Goal: Task Accomplishment & Management: Complete application form

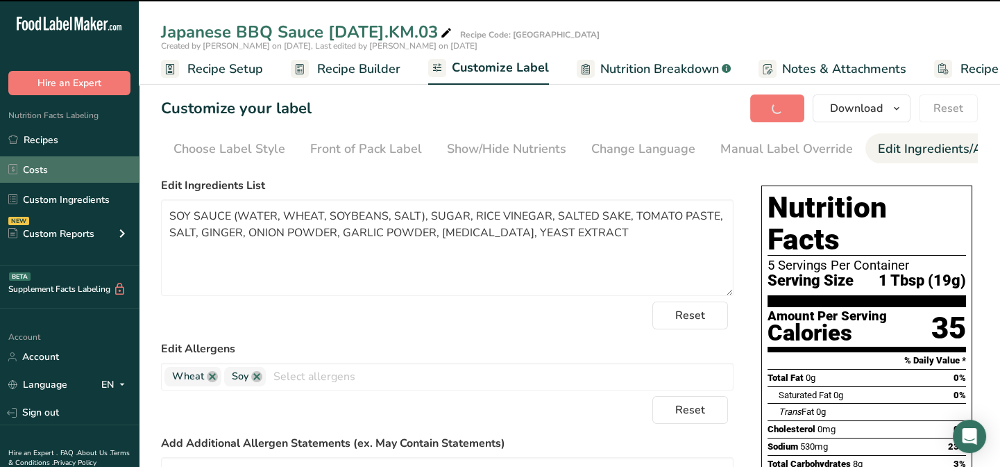
scroll to position [0, 181]
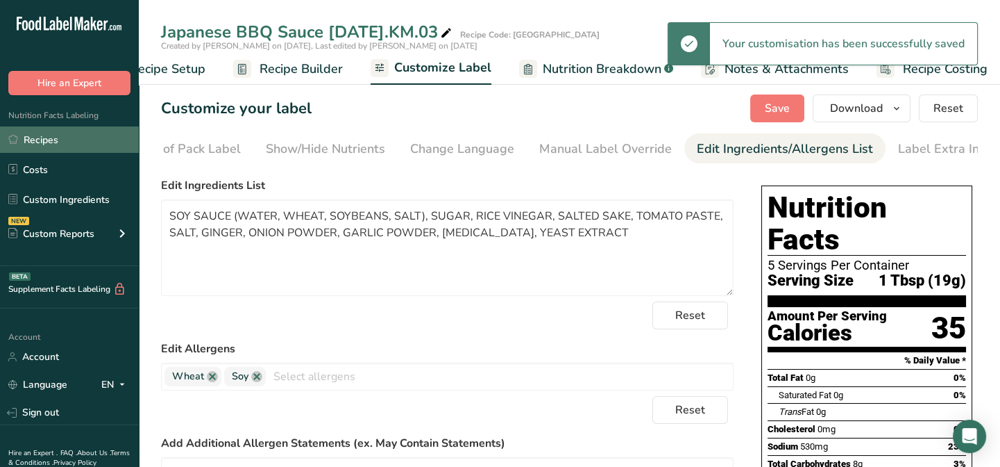
click at [48, 140] on link "Recipes" at bounding box center [69, 139] width 139 height 26
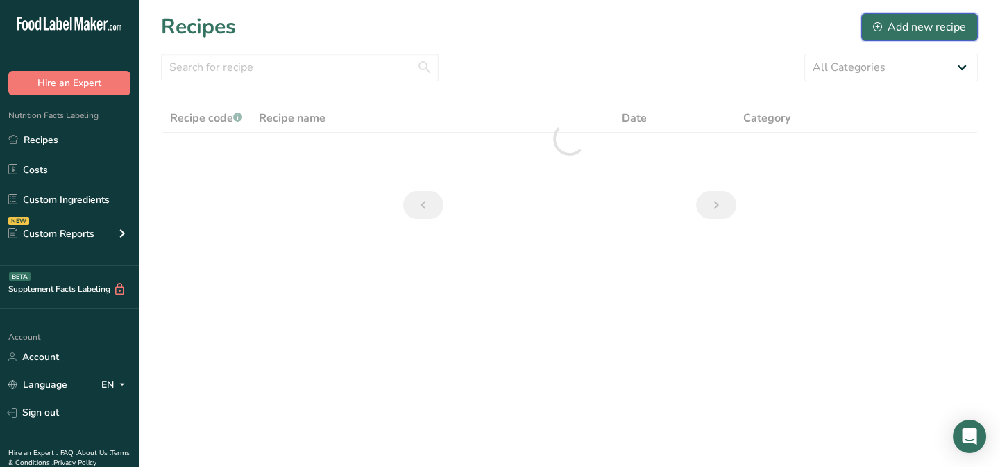
click at [916, 31] on div "Add new recipe" at bounding box center [919, 27] width 93 height 17
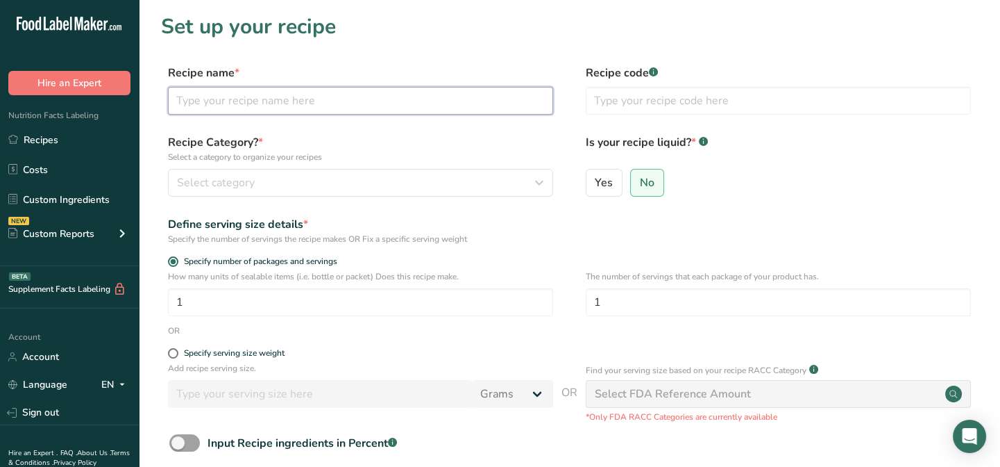
click at [199, 109] on input "text" at bounding box center [360, 101] width 385 height 28
type input "Smokey BBQ Sauce [DATE].KM.03"
click at [648, 103] on input "text" at bounding box center [778, 101] width 385 height 28
type input "Hungry Bros Match"
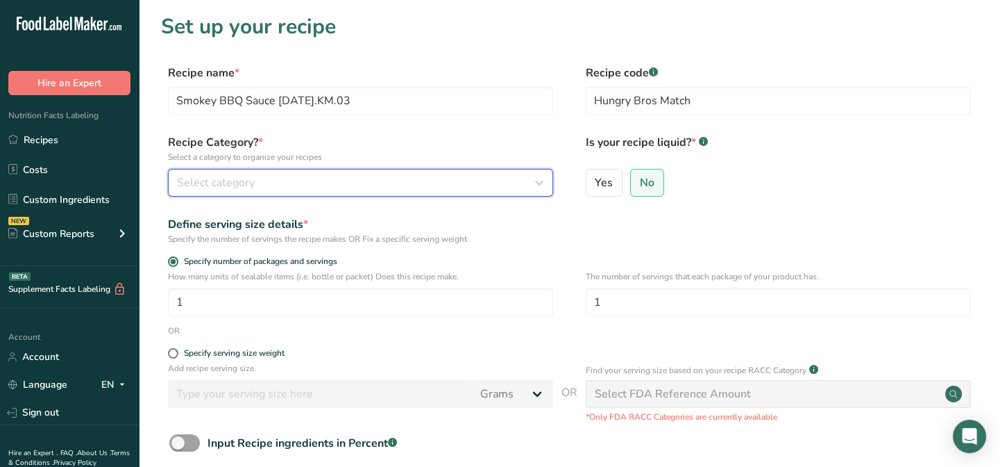
click at [230, 181] on span "Select category" at bounding box center [216, 182] width 78 height 17
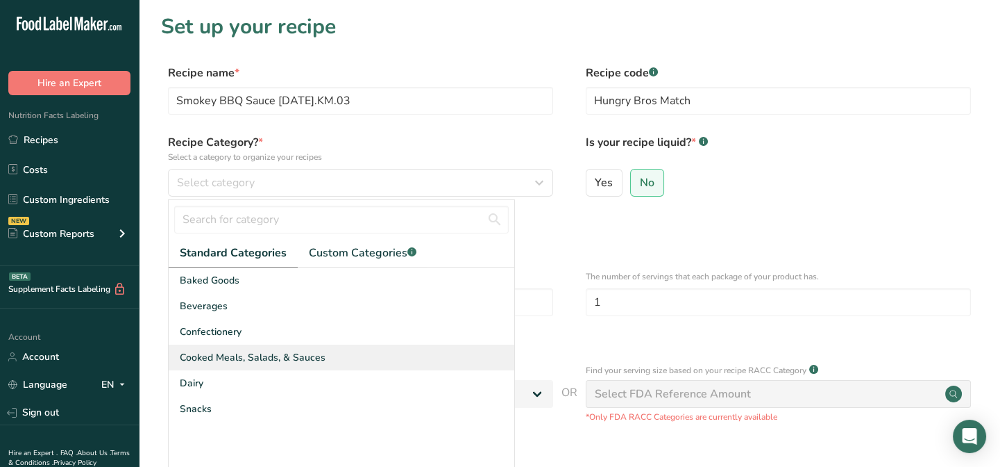
click at [215, 357] on span "Cooked Meals, Salads, & Sauces" at bounding box center [253, 357] width 146 height 15
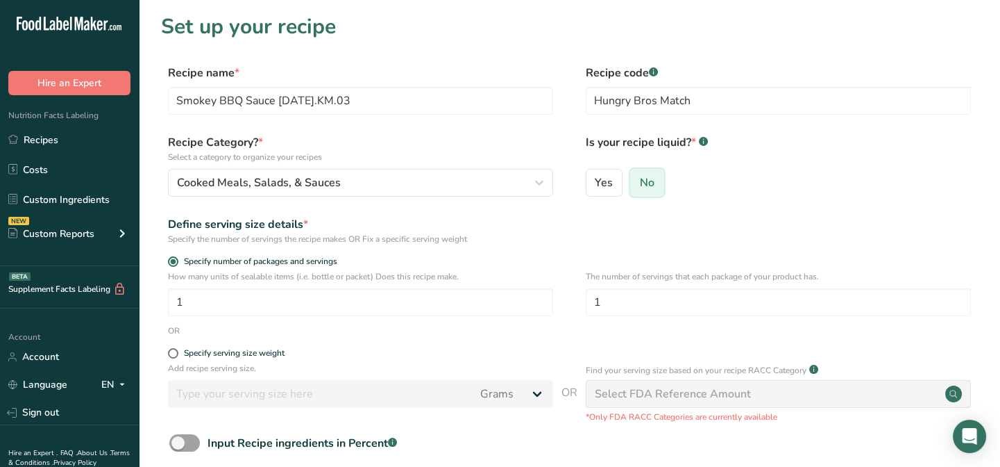
click at [638, 180] on input "No" at bounding box center [635, 182] width 9 height 9
drag, startPoint x: 603, startPoint y: 307, endPoint x: 552, endPoint y: 308, distance: 51.4
click at [552, 308] on div "How many units of sealable items (i.e. bottle or packet) Does this recipe make.…" at bounding box center [569, 297] width 817 height 54
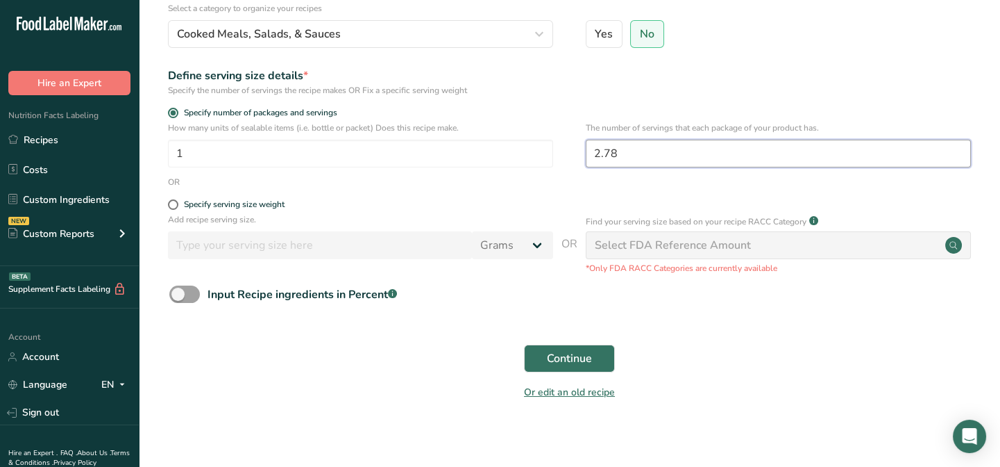
scroll to position [158, 0]
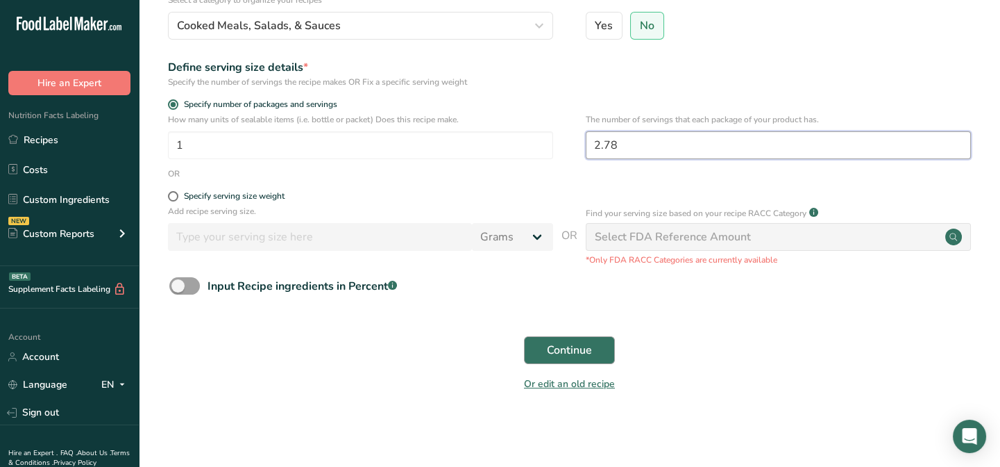
type input "2.78"
click at [577, 351] on span "Continue" at bounding box center [569, 350] width 45 height 17
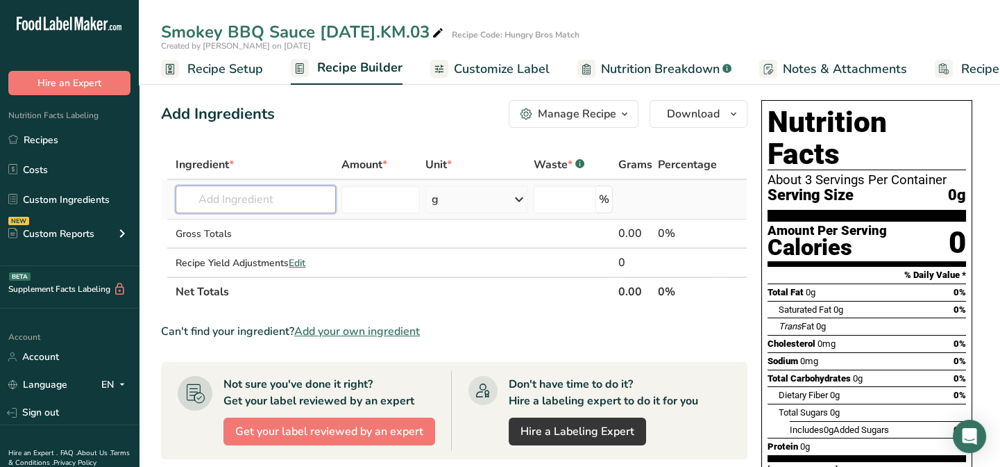
click at [208, 202] on input "text" at bounding box center [256, 199] width 160 height 28
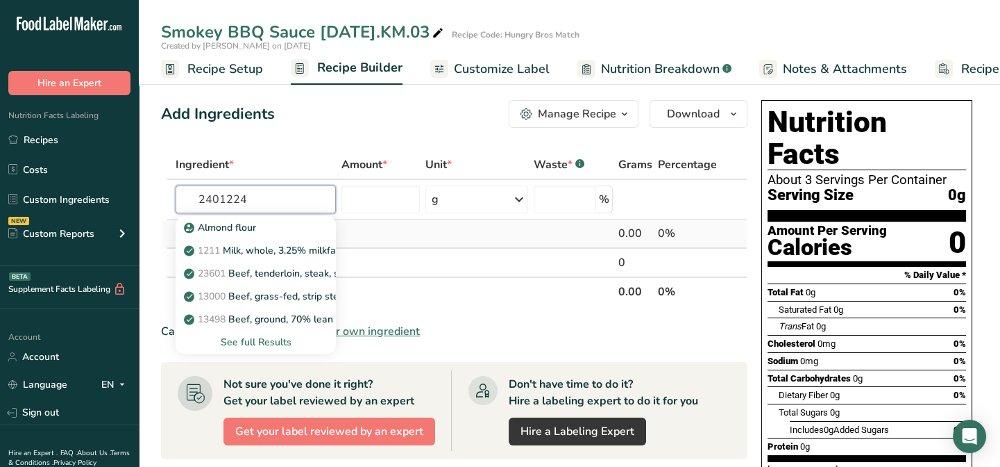
type input "2401224"
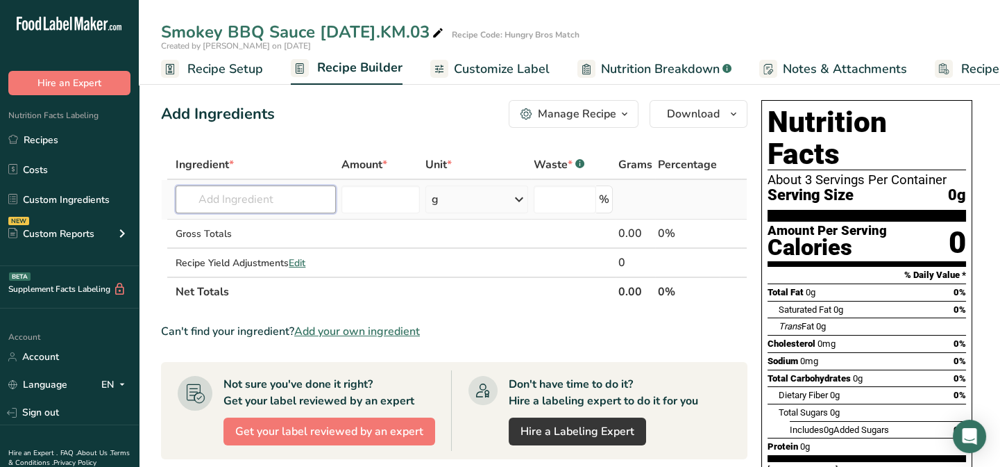
click at [229, 208] on input "text" at bounding box center [256, 199] width 160 height 28
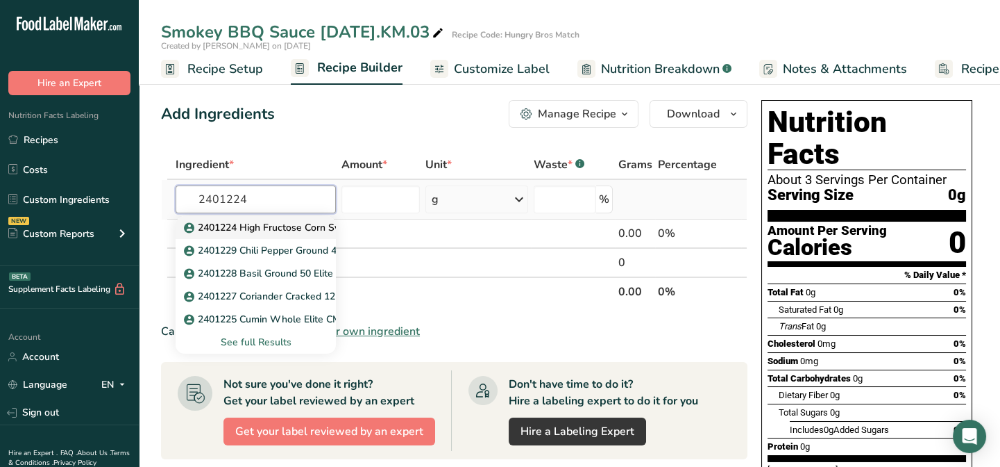
type input "2401224"
click at [265, 226] on p "2401224 High Fructose Corn Syrup (HFCS) [PERSON_NAME] & [PERSON_NAME] ISOSWEET …" at bounding box center [411, 227] width 448 height 15
type input "2401224 High Fructose Corn Syrup (HFCS) [PERSON_NAME] & [PERSON_NAME] ISOSWEET …"
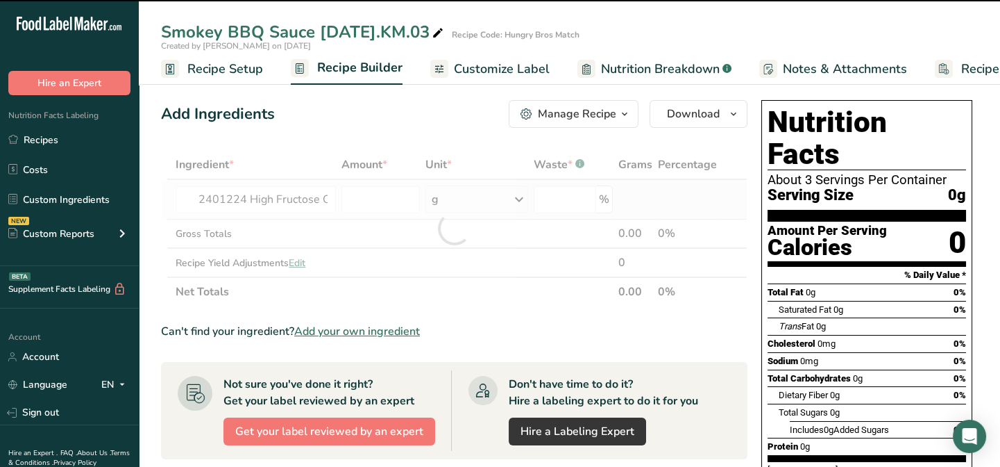
type input "0"
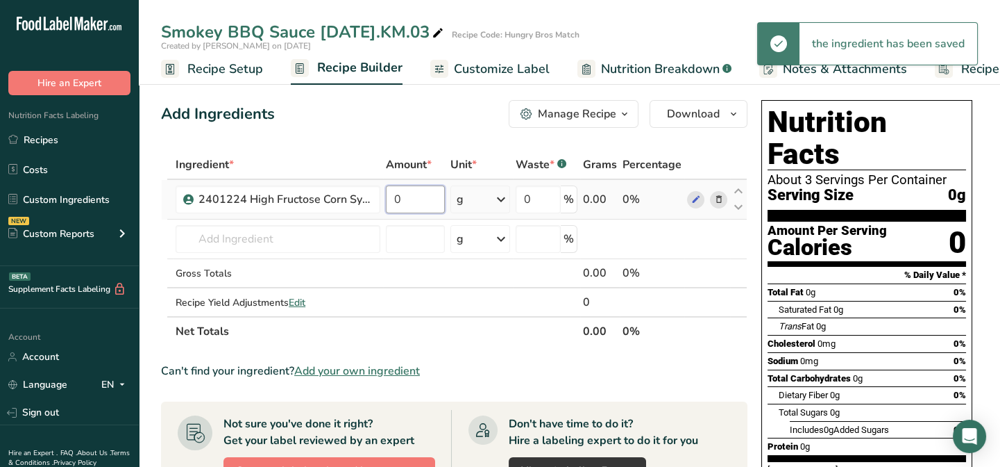
drag, startPoint x: 404, startPoint y: 199, endPoint x: 383, endPoint y: 199, distance: 20.8
click at [383, 199] on td "0" at bounding box center [415, 200] width 65 height 40
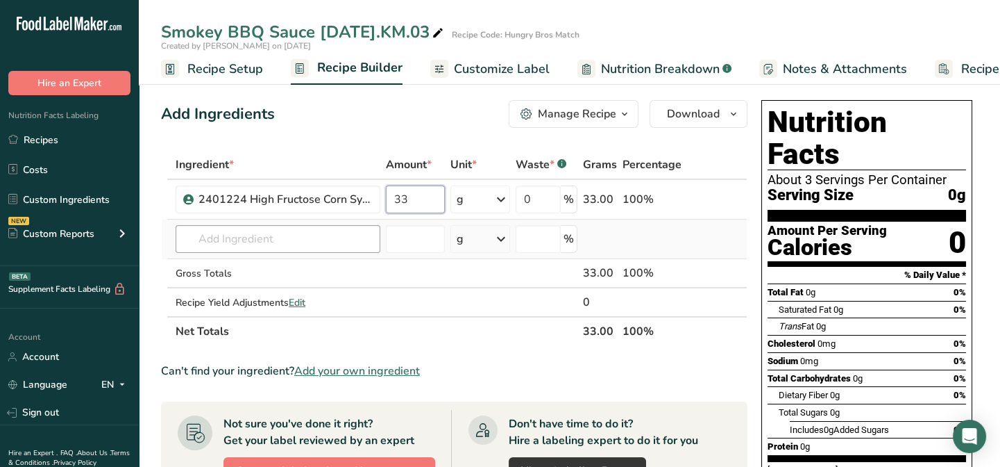
type input "33"
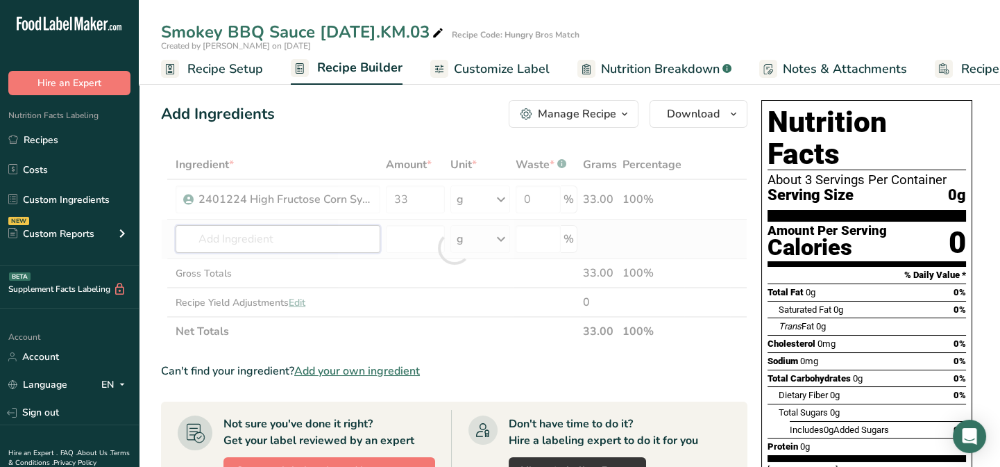
click at [197, 246] on div "Ingredient * Amount * Unit * Waste * .a-a{fill:#347362;}.b-a{fill:#fff;} Grams …" at bounding box center [454, 248] width 587 height 196
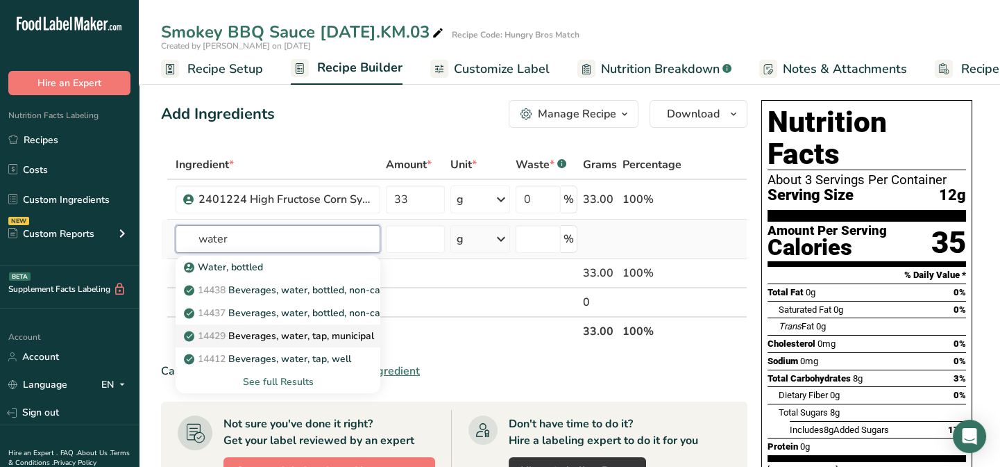
type input "water"
click at [280, 334] on p "14429 [GEOGRAPHIC_DATA], water, tap, municipal" at bounding box center [280, 335] width 187 height 15
type input "Beverages, water, tap, municipal"
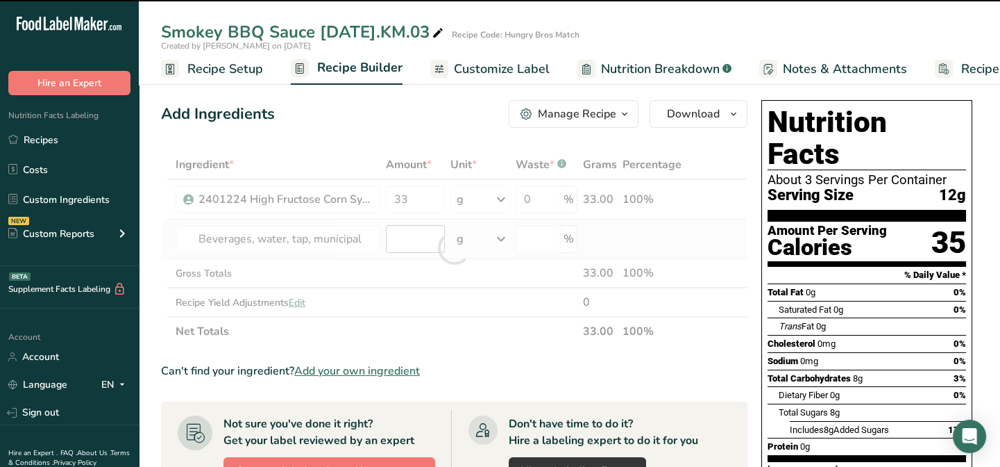
type input "0"
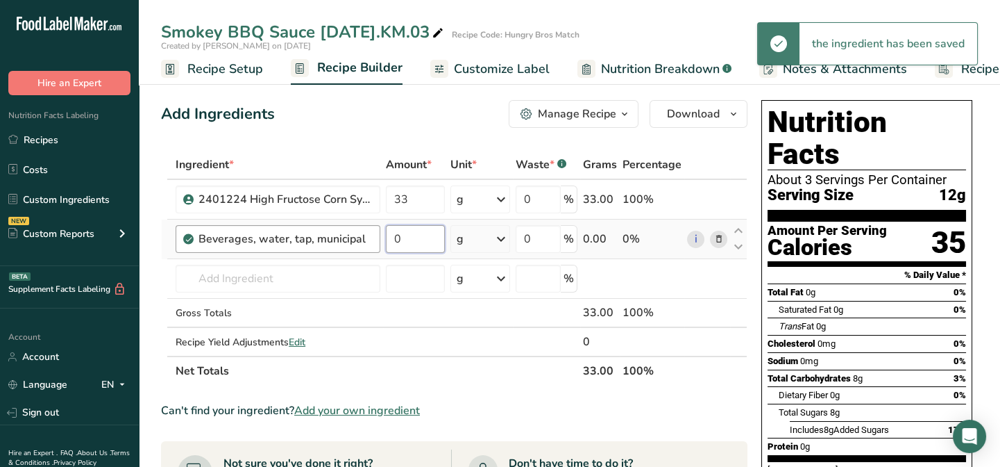
drag, startPoint x: 405, startPoint y: 243, endPoint x: 378, endPoint y: 249, distance: 27.8
click at [378, 249] on tr "Beverages, water, tap, municipal 0 g Portions 1 fl oz 1 bottle 8 fl oz 1 liter …" at bounding box center [454, 239] width 585 height 40
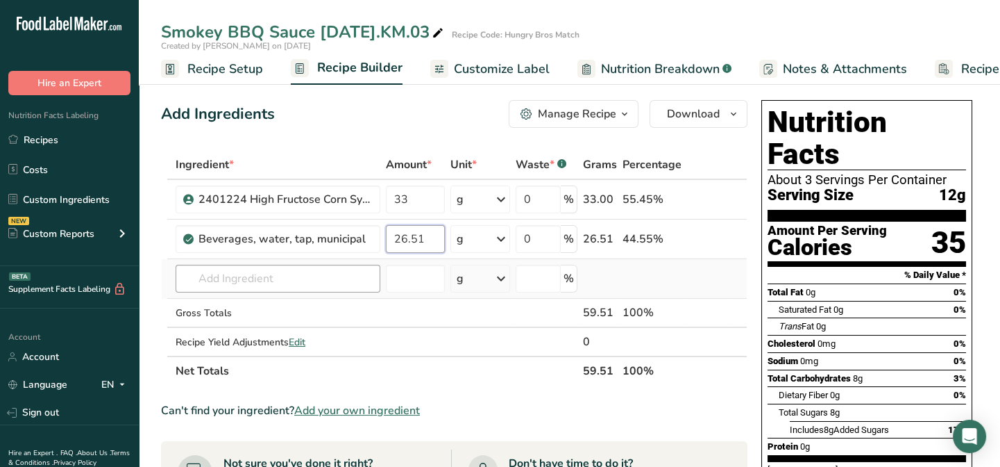
type input "26.51"
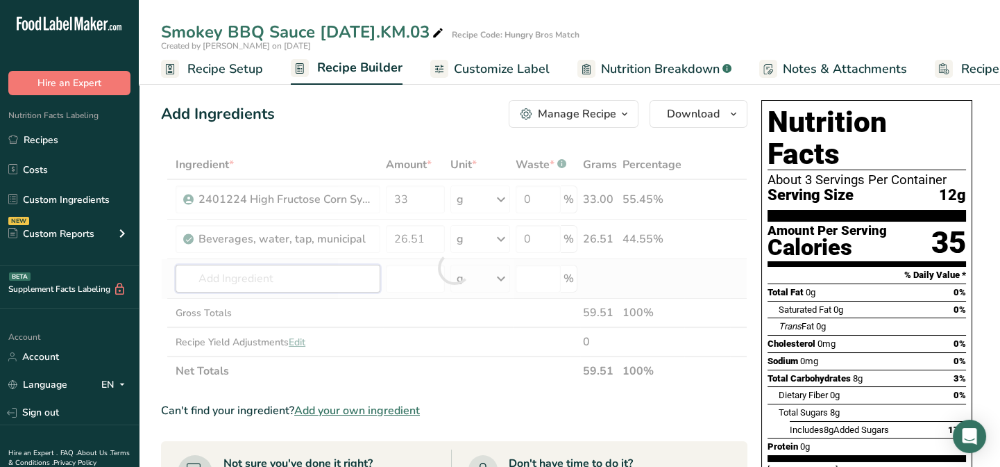
click at [194, 278] on div "Ingredient * Amount * Unit * Waste * .a-a{fill:#347362;}.b-a{fill:#fff;} Grams …" at bounding box center [454, 267] width 587 height 235
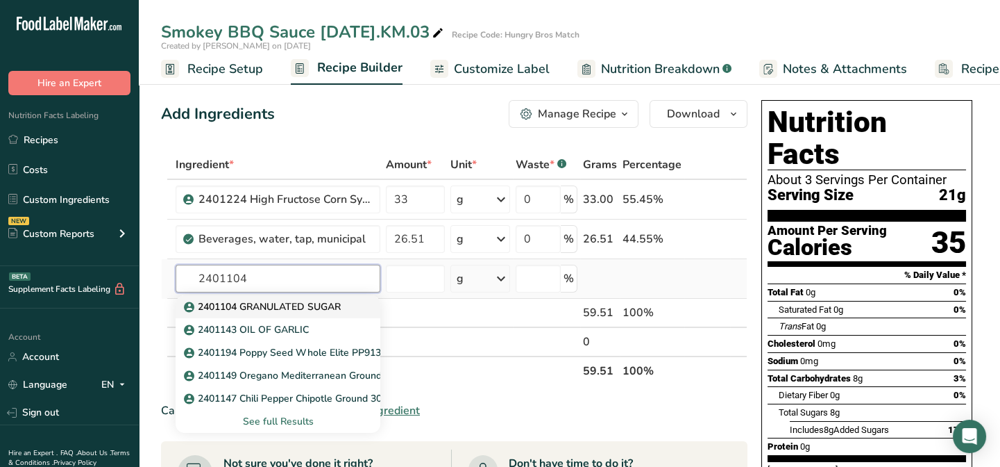
type input "2401104"
click at [260, 304] on p "2401104 GRANULATED SUGAR" at bounding box center [264, 306] width 154 height 15
type input "2401104 GRANULATED SUGAR"
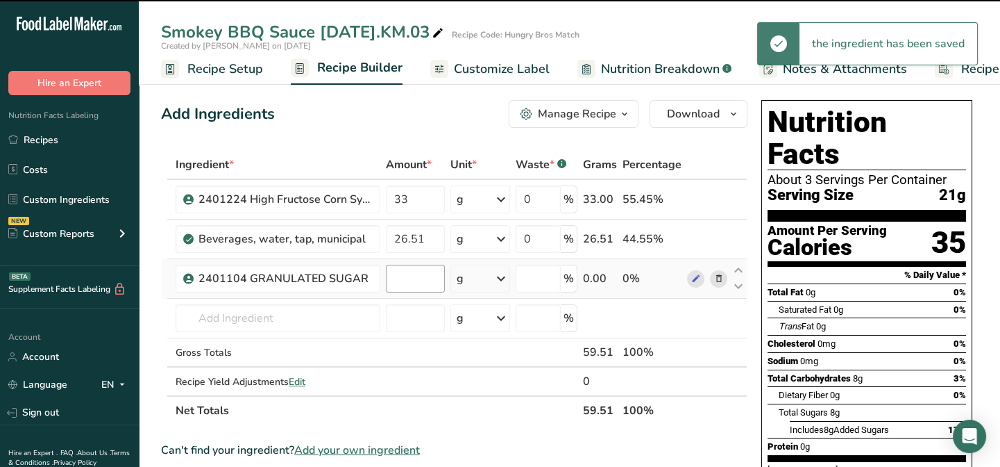
type input "0"
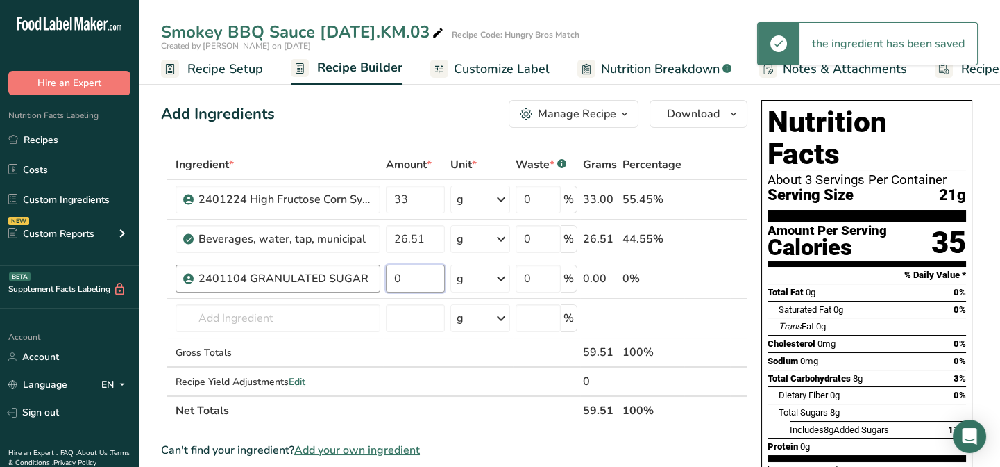
drag, startPoint x: 410, startPoint y: 278, endPoint x: 367, endPoint y: 278, distance: 43.0
click at [367, 278] on tr "2401104 GRANULATED SUGAR 0 g Weight Units g kg mg See more Volume Units l Volum…" at bounding box center [454, 279] width 585 height 40
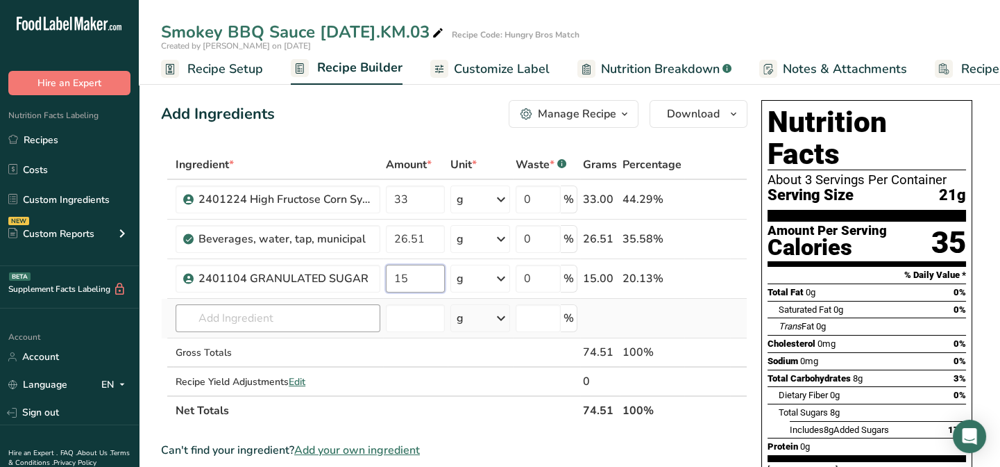
type input "15"
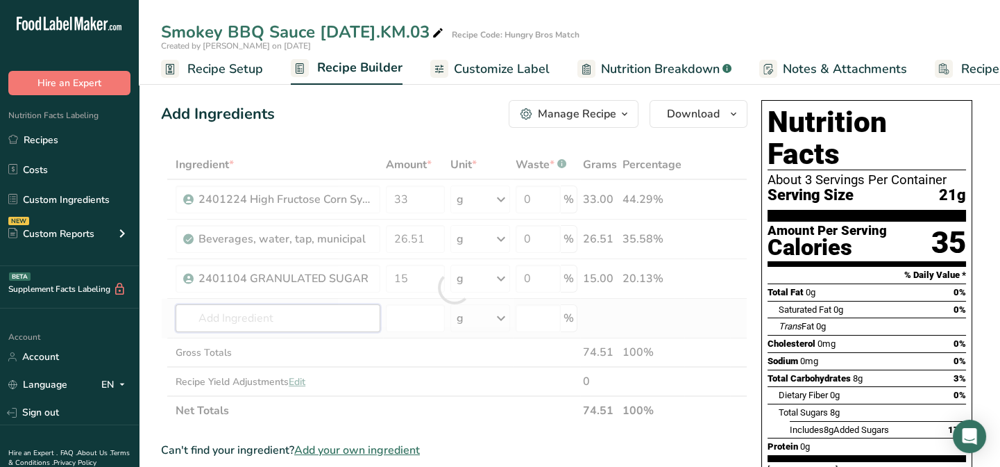
click at [224, 324] on div "Ingredient * Amount * Unit * Waste * .a-a{fill:#347362;}.b-a{fill:#fff;} Grams …" at bounding box center [454, 287] width 587 height 275
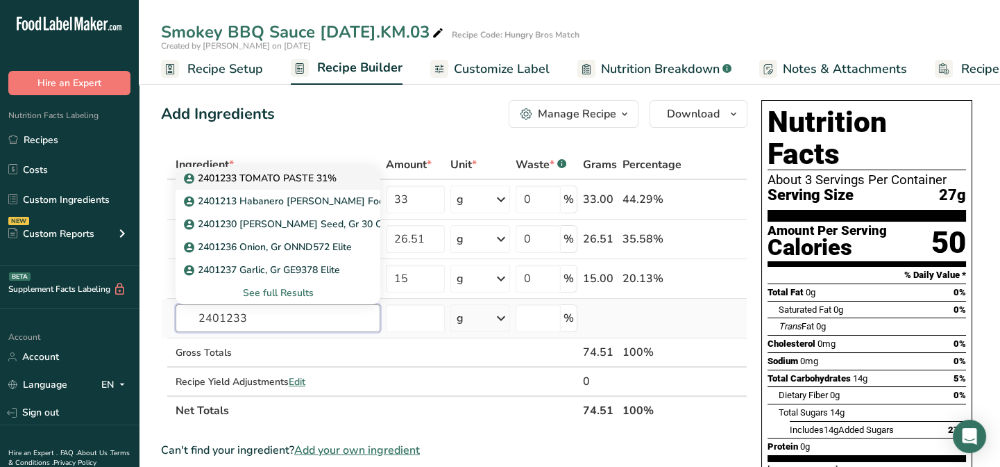
type input "2401233"
click at [296, 173] on p "2401233 TOMATO PASTE 31%" at bounding box center [262, 178] width 150 height 15
type input "2401233 TOMATO PASTE 31%"
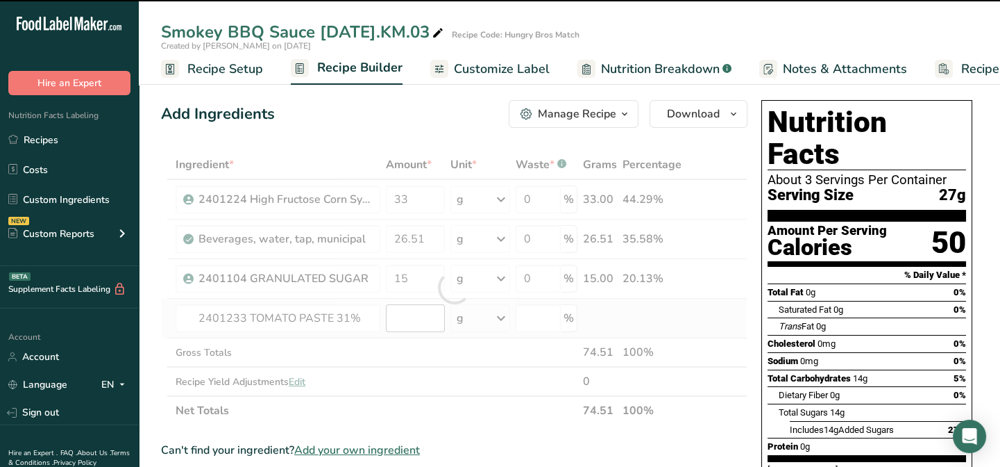
type input "0"
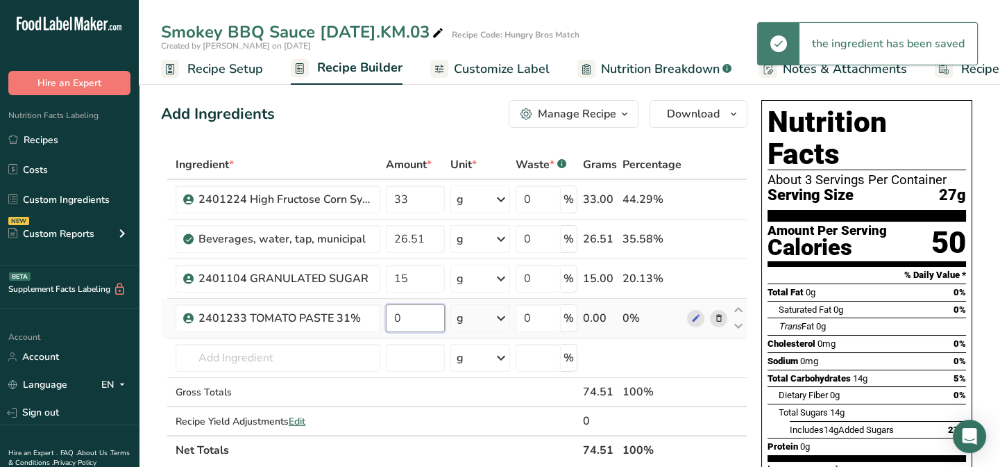
click at [402, 319] on input "0" at bounding box center [415, 318] width 59 height 28
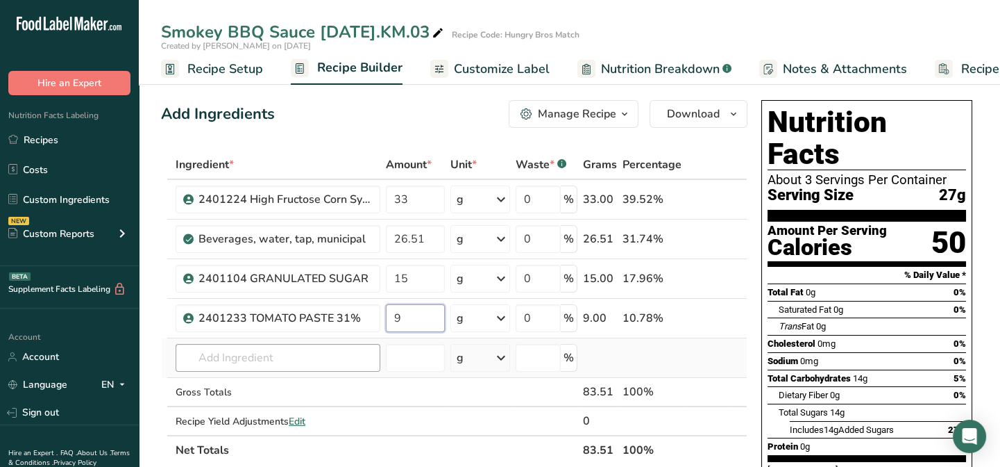
type input "9"
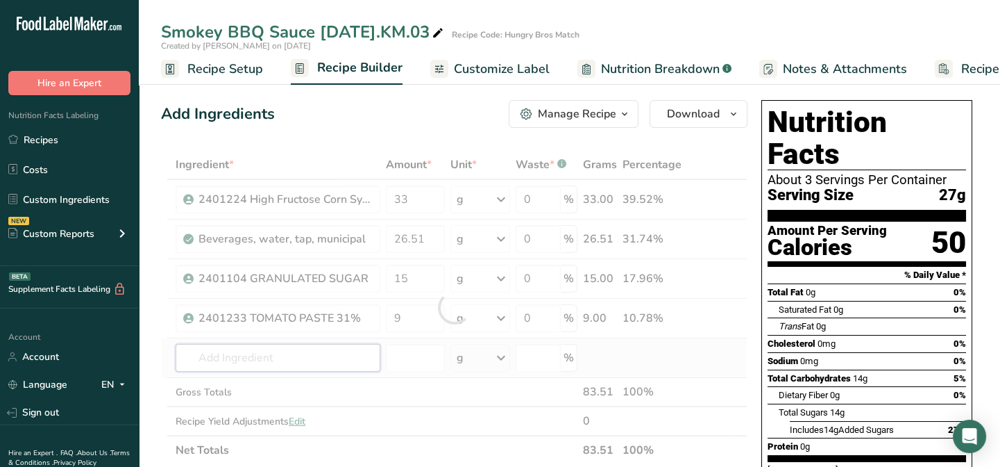
click at [237, 351] on div "Ingredient * Amount * Unit * Waste * .a-a{fill:#347362;}.b-a{fill:#fff;} Grams …" at bounding box center [454, 307] width 587 height 314
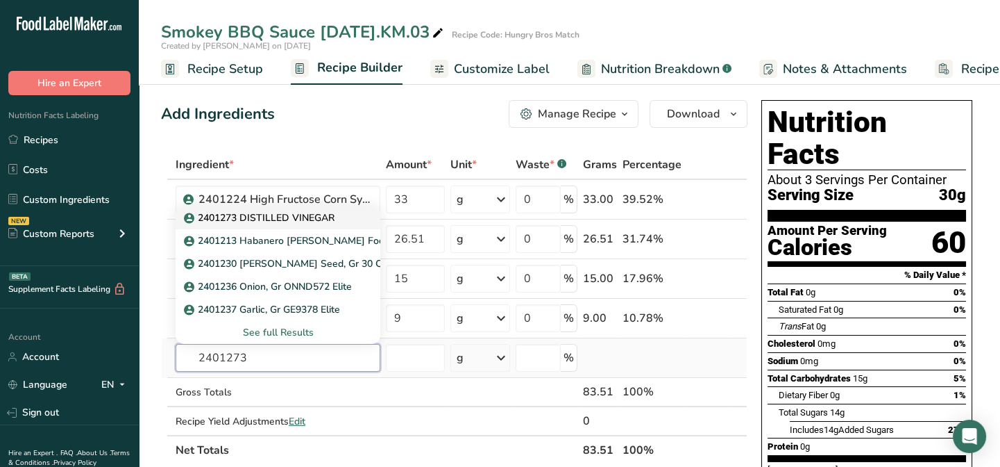
type input "2401273"
click at [303, 216] on p "2401273 DISTILLED VINEGAR" at bounding box center [261, 217] width 148 height 15
type input "2401273 DISTILLED VINEGAR"
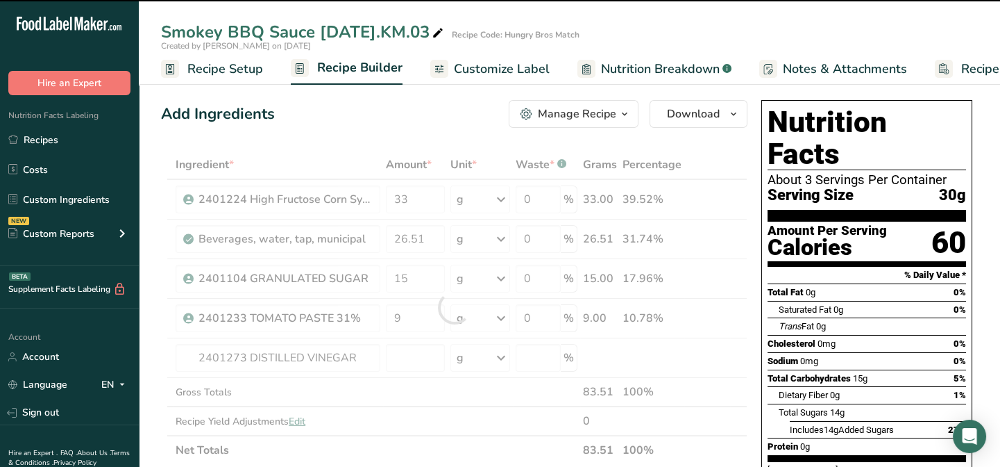
type input "0"
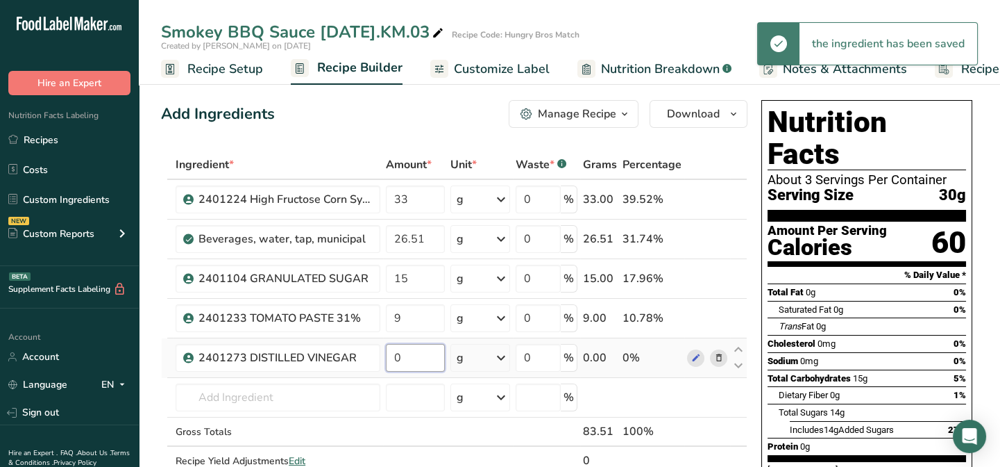
click at [413, 354] on input "0" at bounding box center [415, 358] width 59 height 28
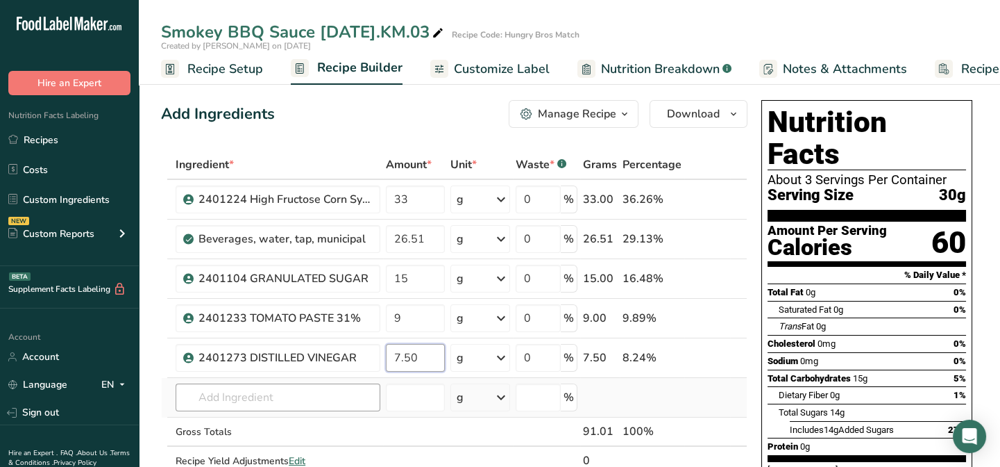
type input "7.50"
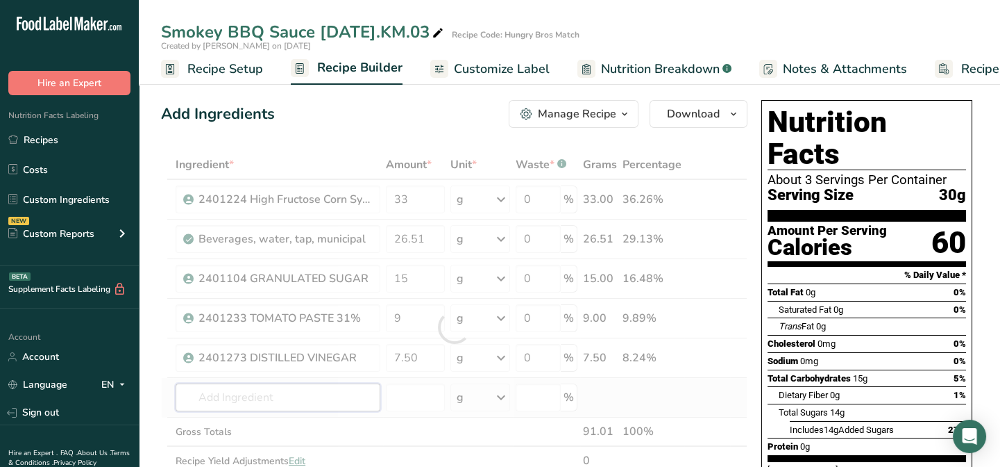
click at [239, 396] on div "Ingredient * Amount * Unit * Waste * .a-a{fill:#347362;}.b-a{fill:#fff;} Grams …" at bounding box center [454, 327] width 587 height 354
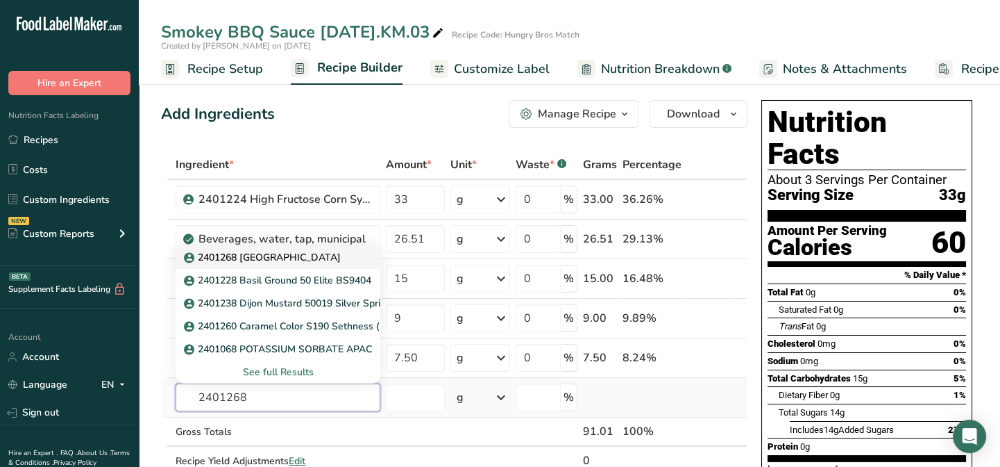
type input "2401268"
click at [237, 256] on p "2401268 [GEOGRAPHIC_DATA]" at bounding box center [264, 257] width 154 height 15
type input "2401268 [GEOGRAPHIC_DATA]"
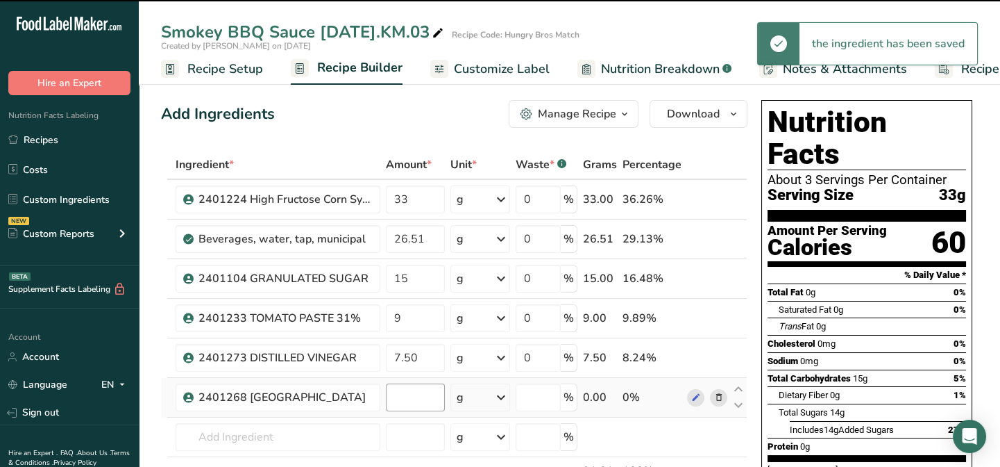
type input "0"
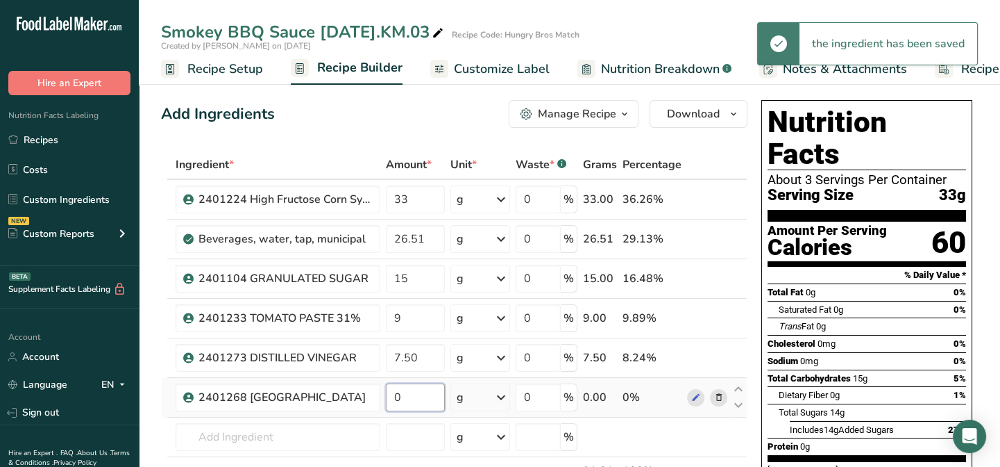
click at [410, 394] on input "0" at bounding box center [415, 397] width 59 height 28
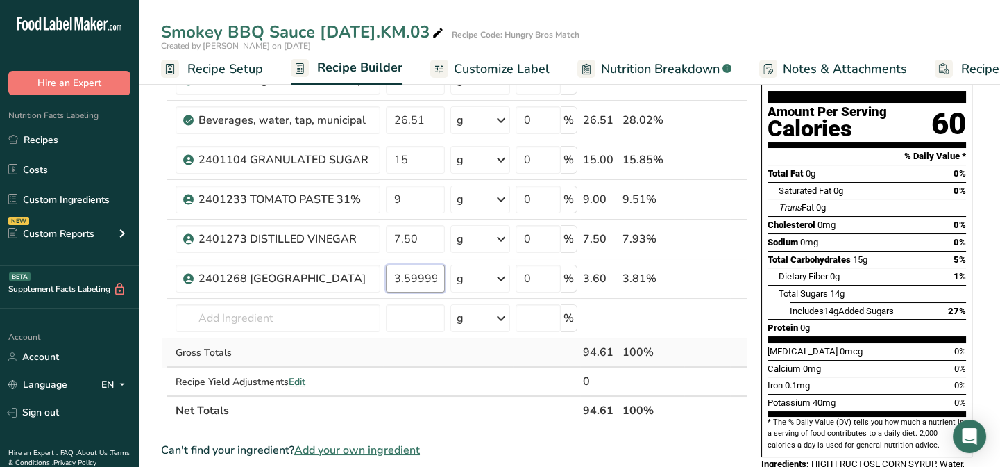
scroll to position [126, 0]
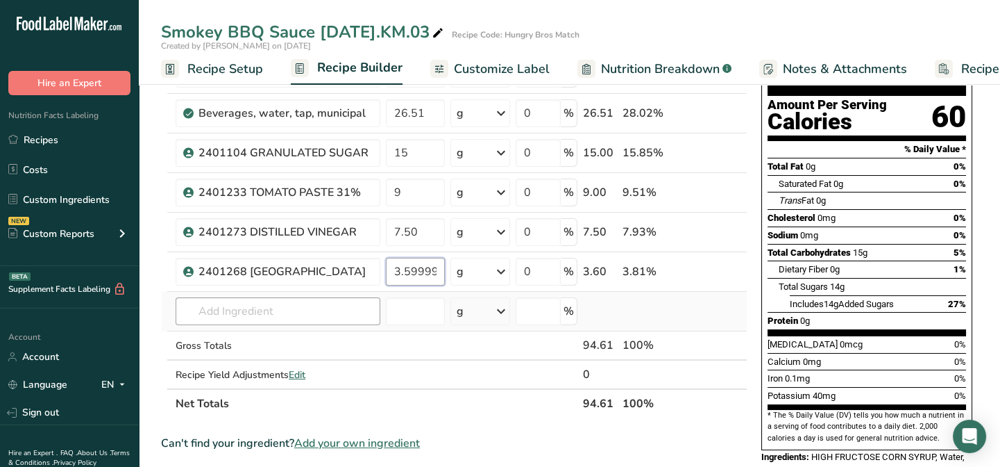
type input "3.599999"
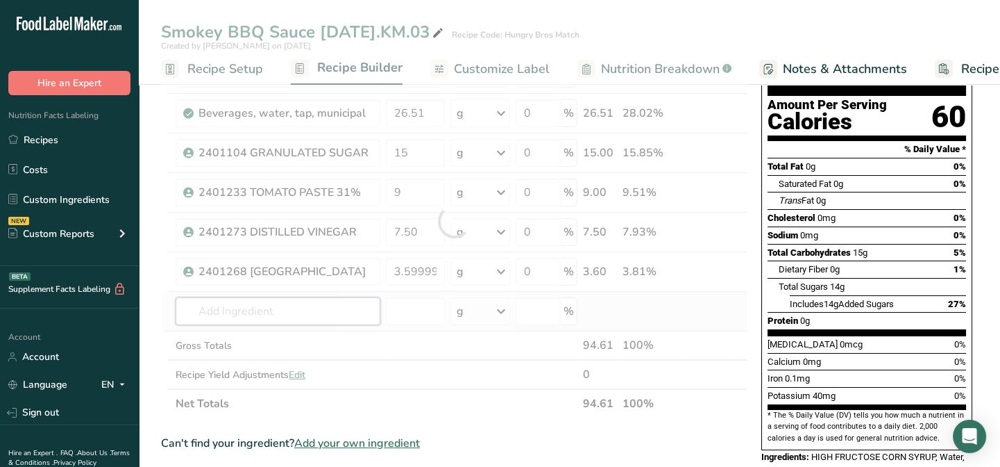
click at [213, 301] on div "Ingredient * Amount * Unit * Waste * .a-a{fill:#347362;}.b-a{fill:#fff;} Grams …" at bounding box center [454, 221] width 587 height 394
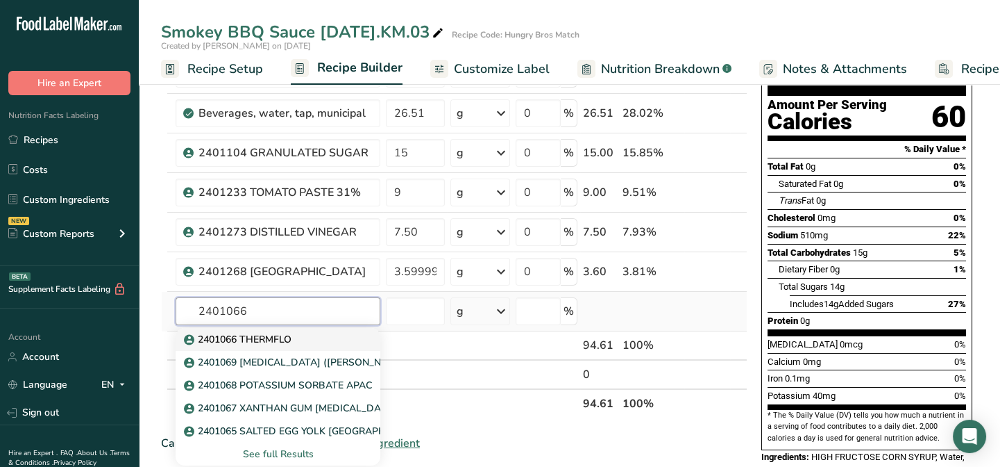
type input "2401066"
click at [233, 340] on p "2401066 THERMFLO" at bounding box center [239, 339] width 105 height 15
type input "2401066 THERMFLO"
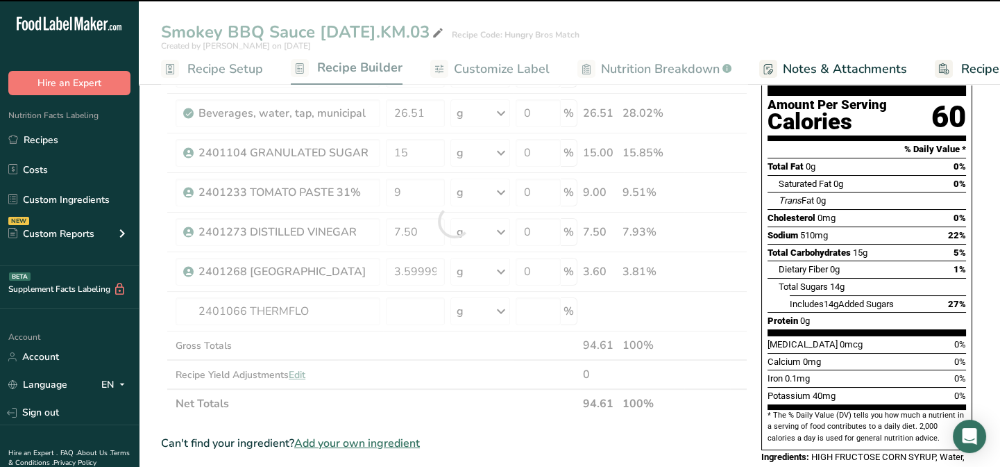
type input "0"
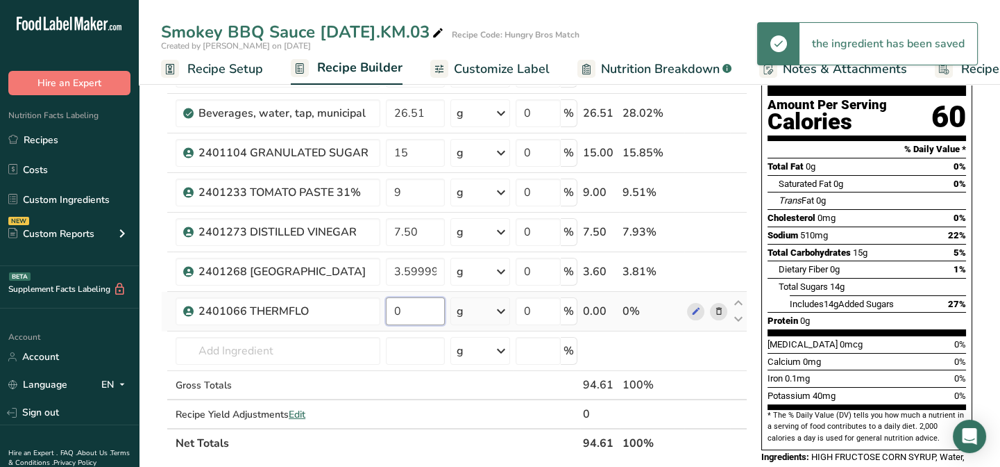
click at [404, 312] on input "0" at bounding box center [415, 311] width 59 height 28
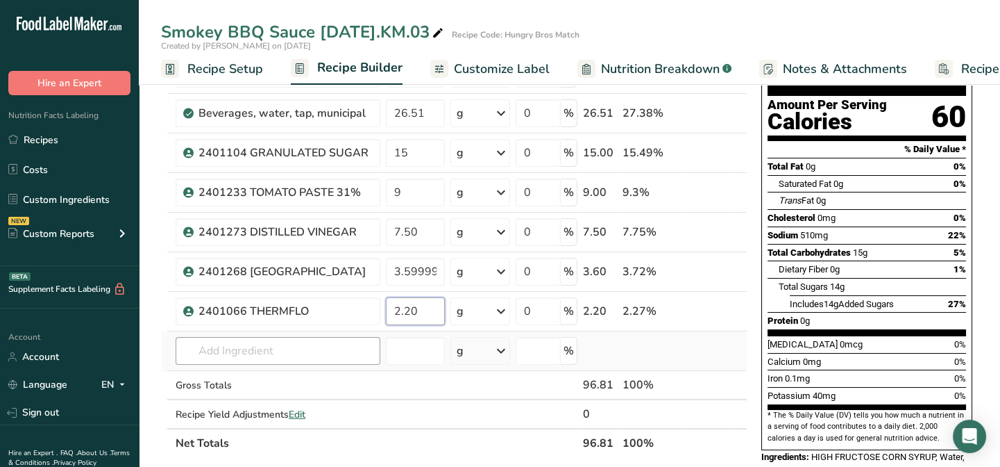
type input "2.20"
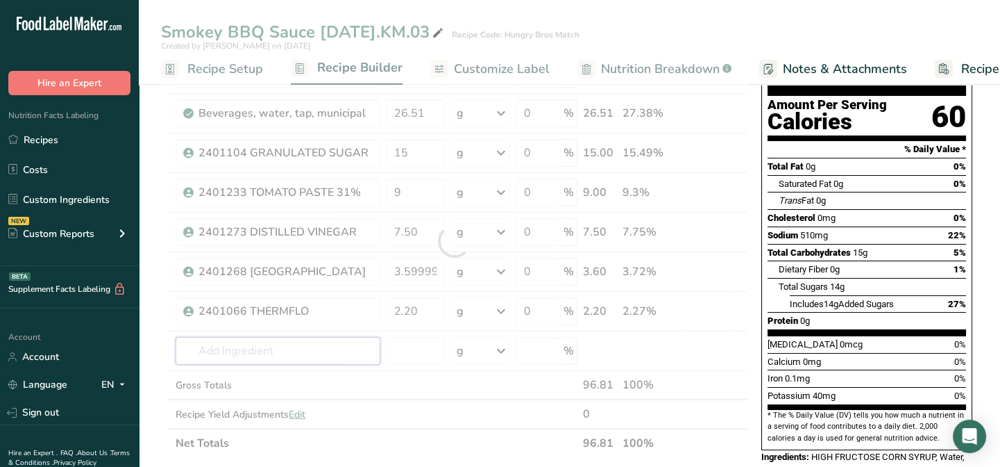
click at [219, 349] on div "Ingredient * Amount * Unit * Waste * .a-a{fill:#347362;}.b-a{fill:#fff;} Grams …" at bounding box center [454, 240] width 587 height 433
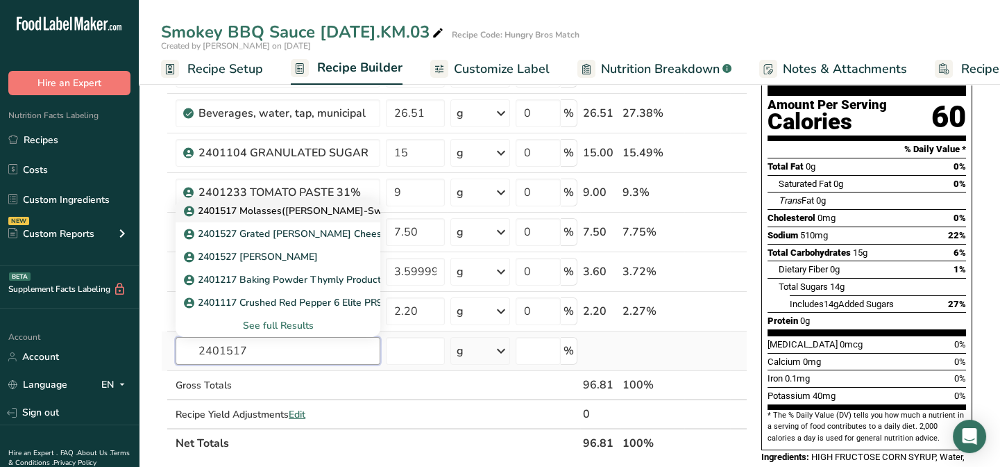
type input "2401517"
click at [303, 209] on p "2401517 Molasses([PERSON_NAME]-Sweetener Supply)" at bounding box center [320, 210] width 267 height 15
type input "2401517 Molasses([PERSON_NAME]-Sweetener Supply)"
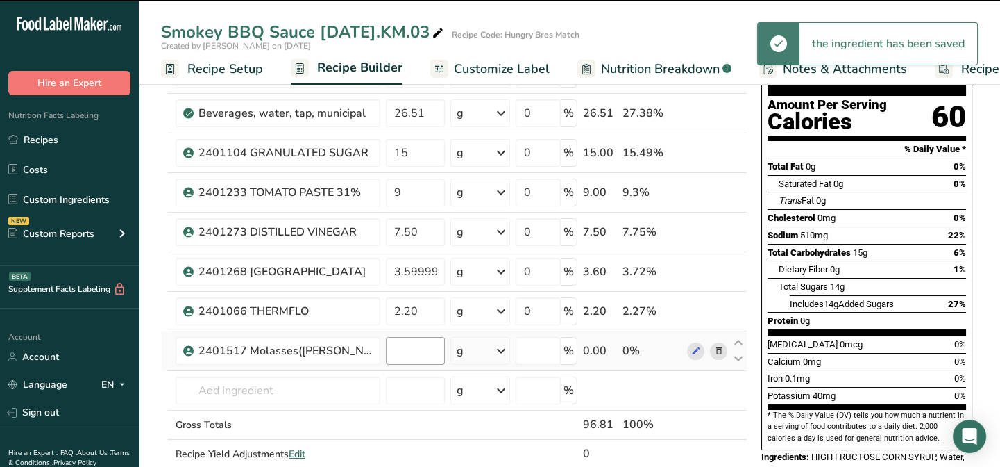
type input "0"
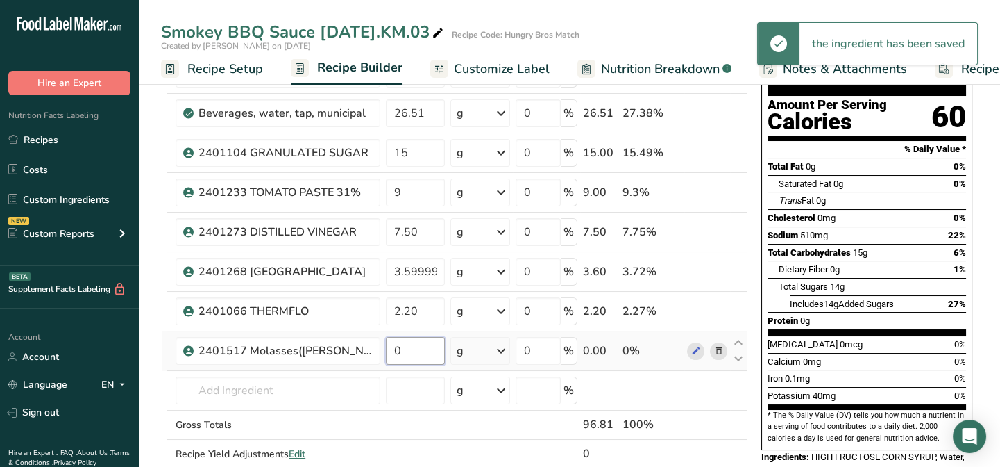
click at [410, 357] on input "0" at bounding box center [415, 351] width 59 height 28
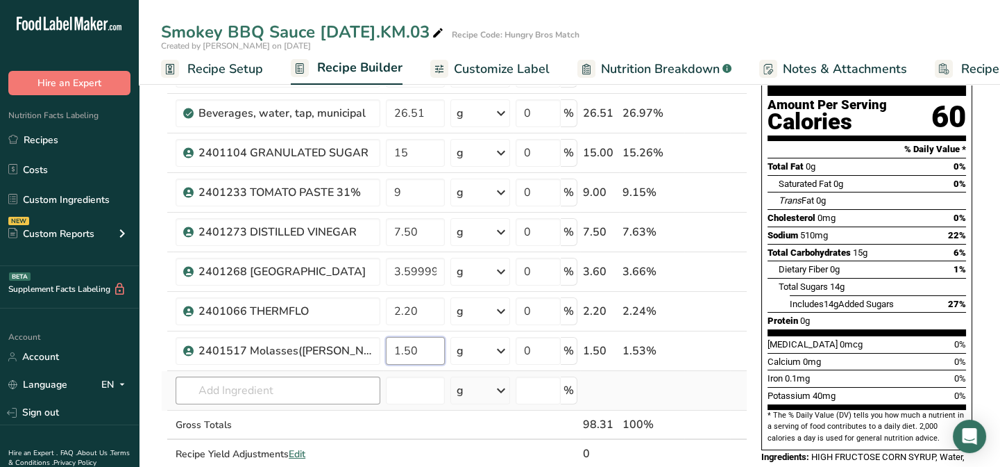
type input "1.50"
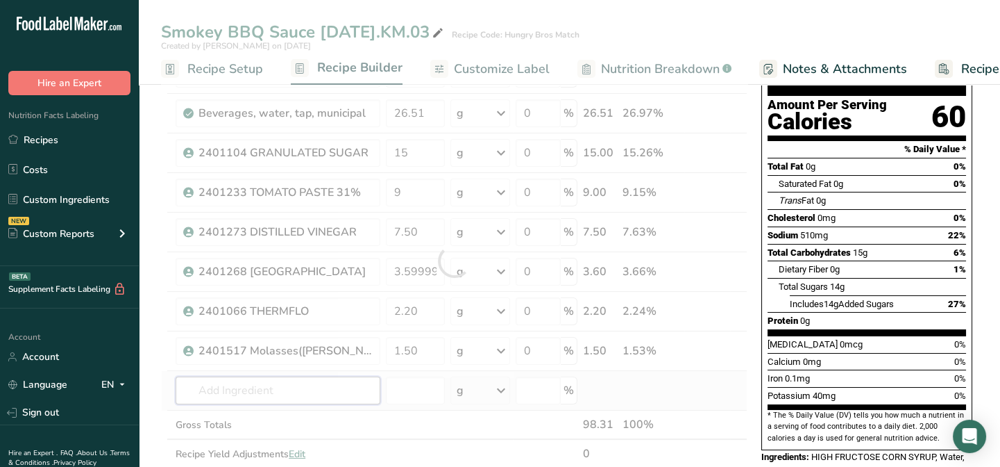
click at [223, 384] on div "Ingredient * Amount * Unit * Waste * .a-a{fill:#347362;}.b-a{fill:#fff;} Grams …" at bounding box center [454, 260] width 587 height 473
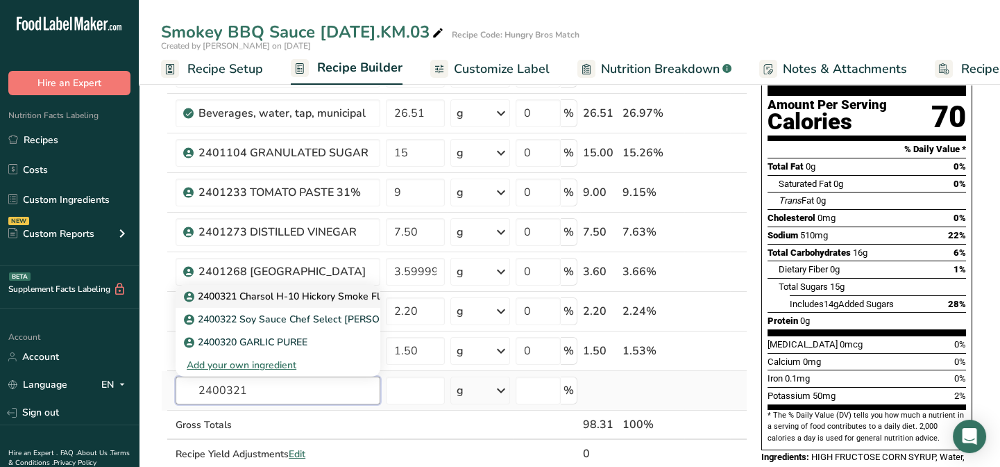
type input "2400321"
click at [264, 293] on p "2400321 Charsol H-10 Hickory Smoke Flavor [PERSON_NAME] 20628551" at bounding box center [357, 296] width 341 height 15
type input "2400321 Charsol H-10 Hickory Smoke Flavor [PERSON_NAME] 20628551"
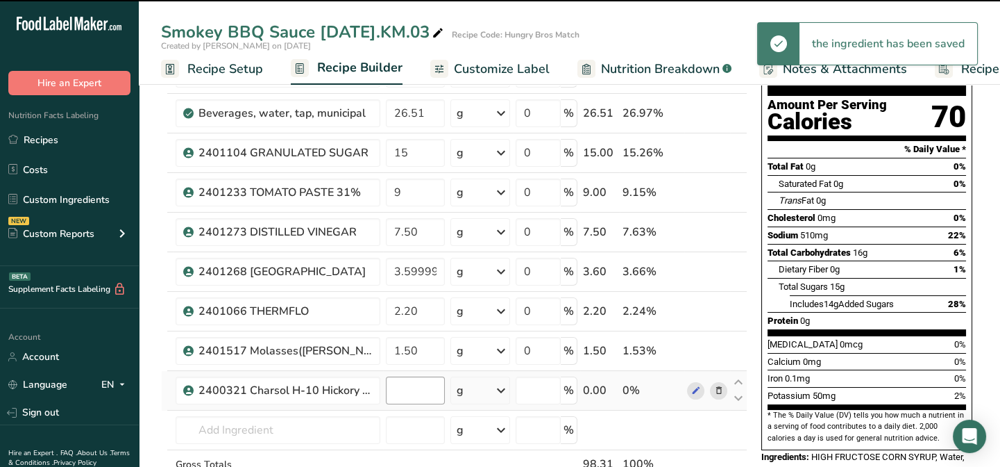
type input "0"
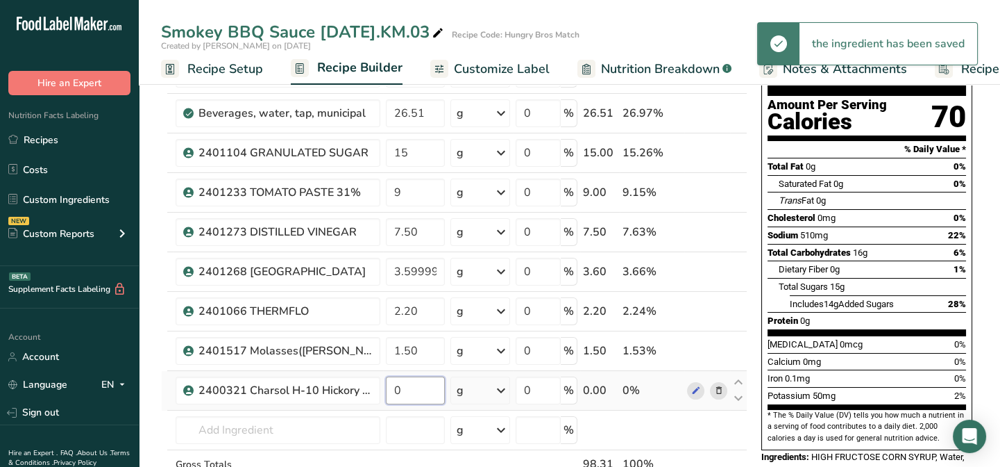
click at [410, 385] on input "0" at bounding box center [415, 390] width 59 height 28
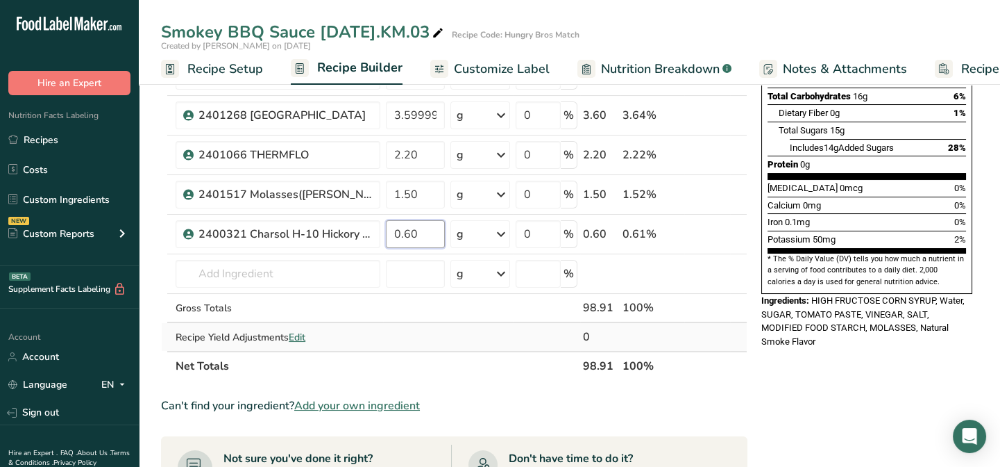
scroll to position [315, 0]
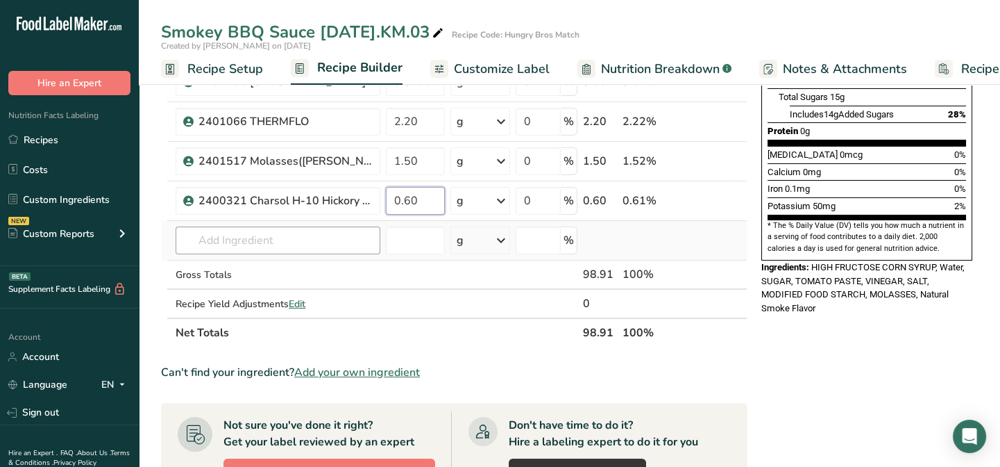
type input "0.60"
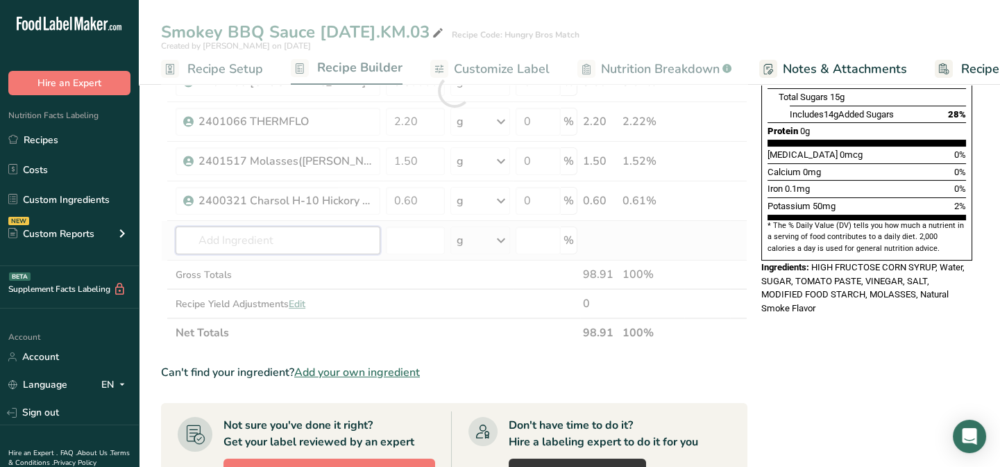
click at [222, 241] on div "Ingredient * Amount * Unit * Waste * .a-a{fill:#347362;}.b-a{fill:#fff;} Grams …" at bounding box center [454, 91] width 587 height 512
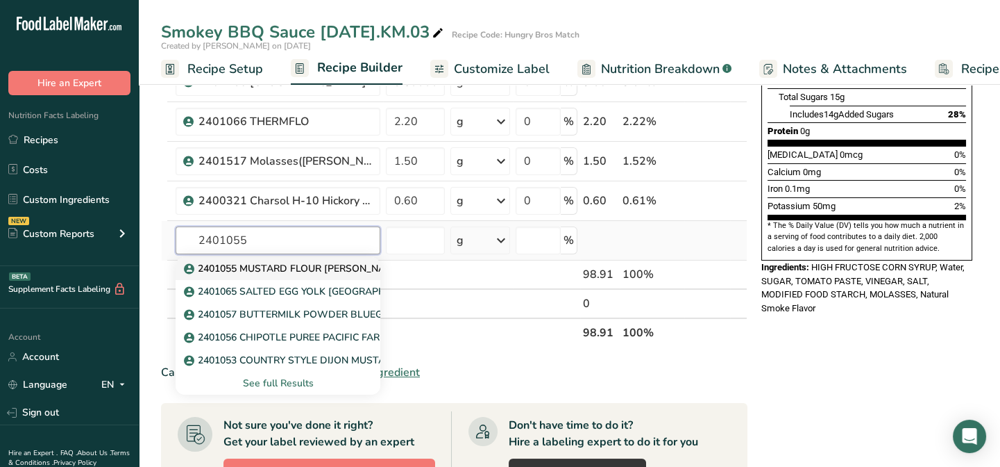
type input "2401055"
click at [230, 268] on p "2401055 MUSTARD FLOUR [PERSON_NAME] MUS2928" at bounding box center [318, 268] width 262 height 15
type input "2401055 MUSTARD FLOUR [PERSON_NAME] MUS2928"
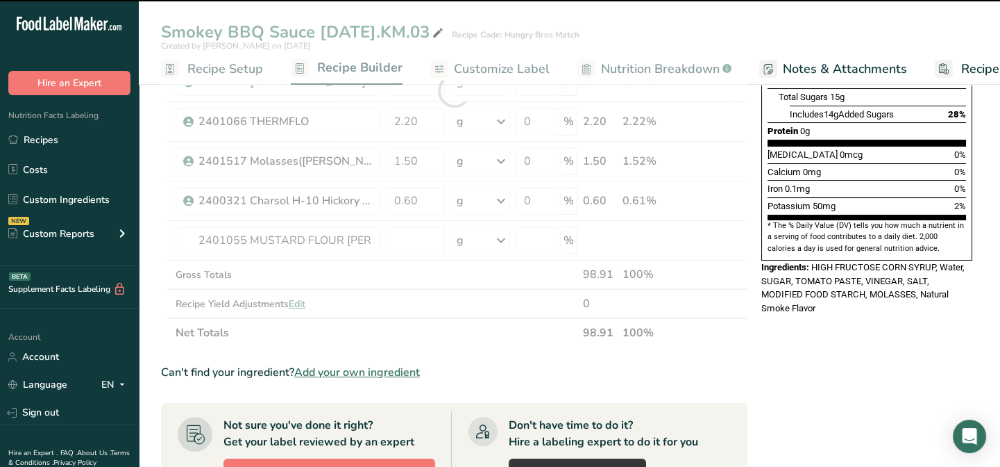
type input "0"
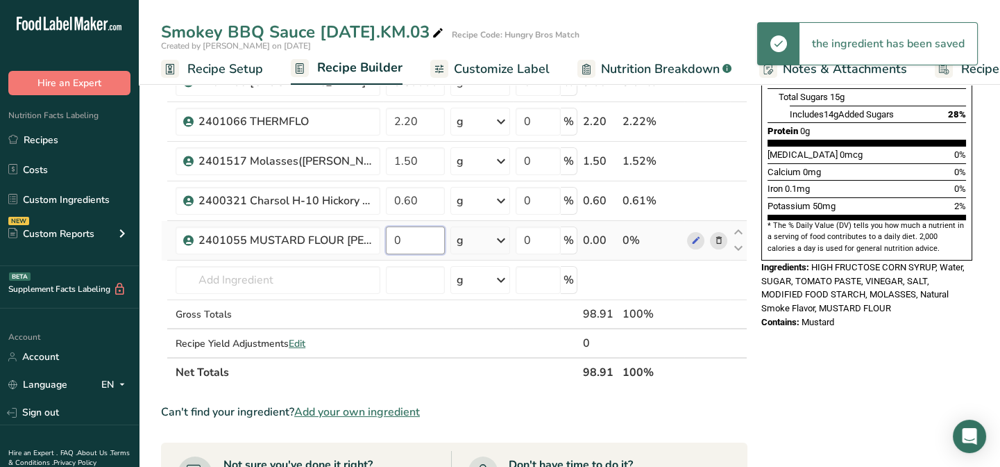
click at [408, 242] on input "0" at bounding box center [415, 240] width 59 height 28
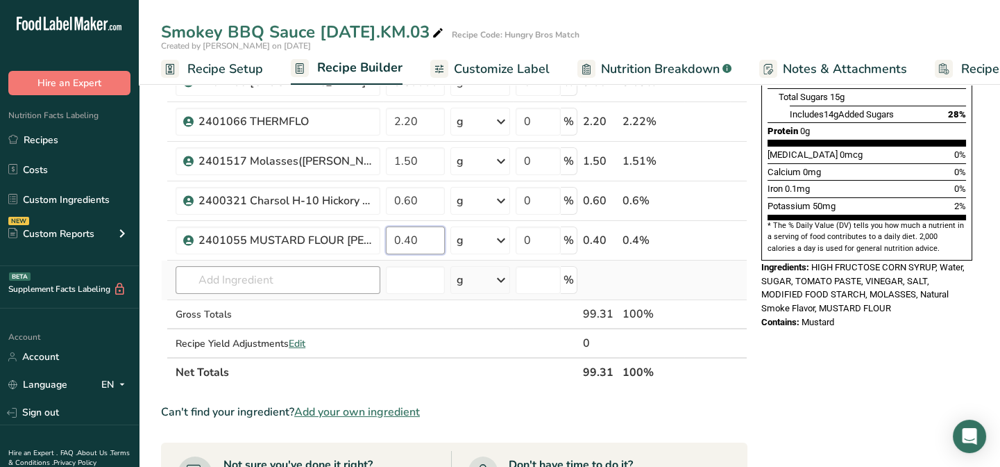
type input "0.40"
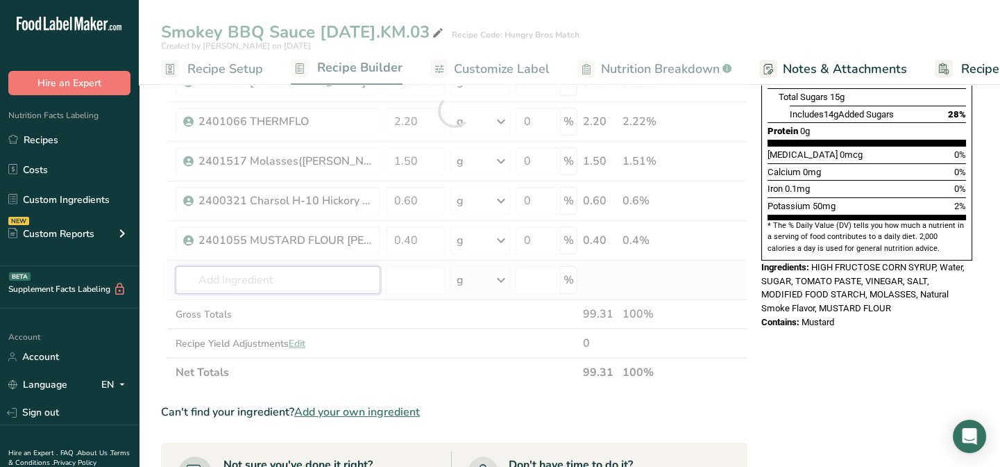
click at [220, 280] on div "Ingredient * Amount * Unit * Waste * .a-a{fill:#347362;}.b-a{fill:#fff;} Grams …" at bounding box center [454, 111] width 587 height 552
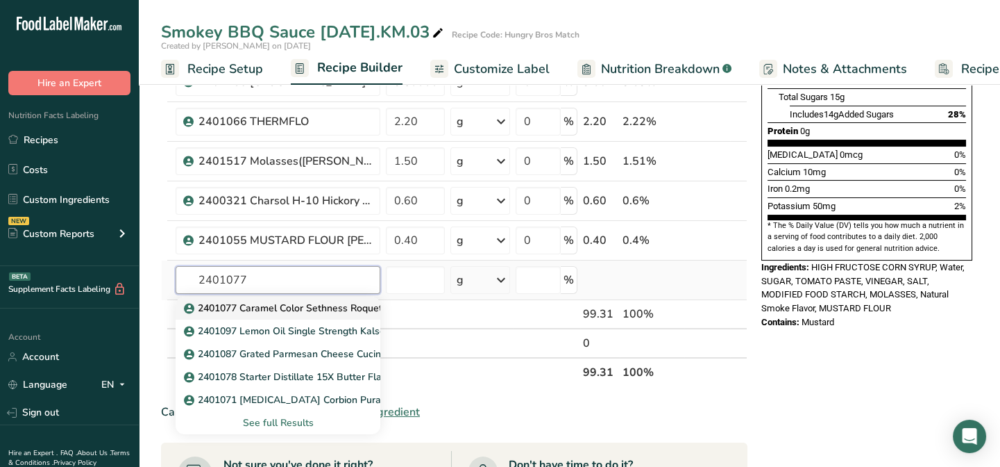
type input "2401077"
click at [233, 305] on p "2401077 Caramel Color Sethness Roquette S190 [E150d]" at bounding box center [321, 308] width 268 height 15
type input "2401077 Caramel Color Sethness Roquette S190 [E150d]"
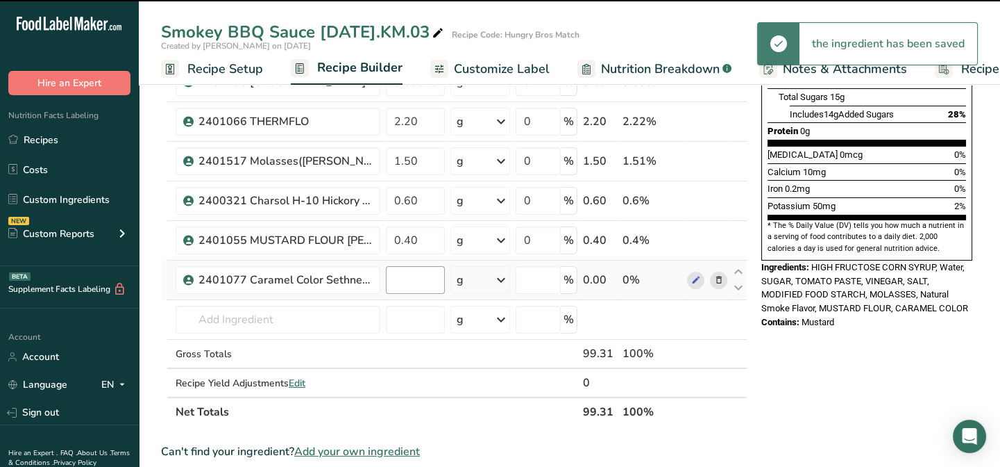
type input "0"
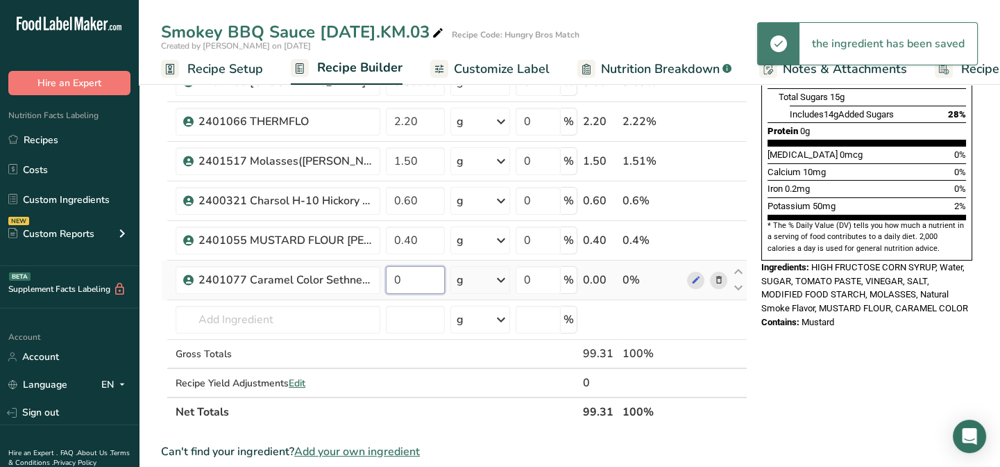
click at [414, 276] on input "0" at bounding box center [415, 280] width 59 height 28
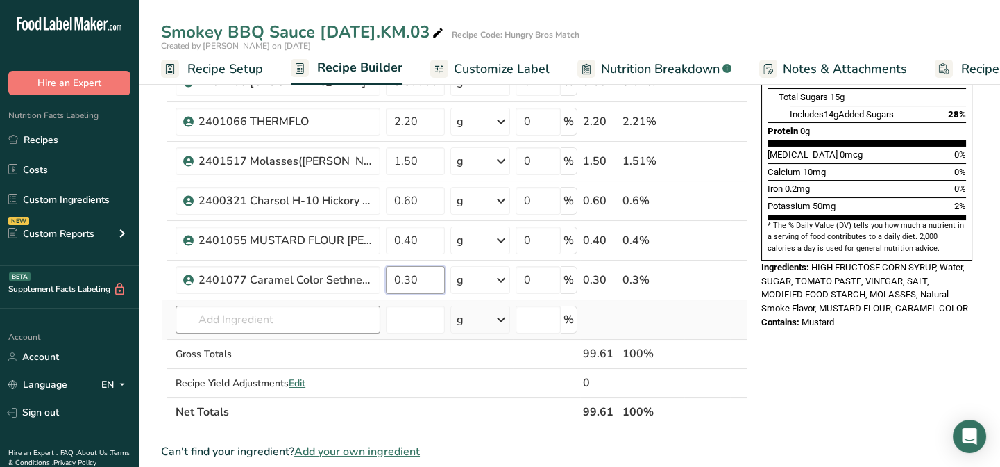
type input "0.30"
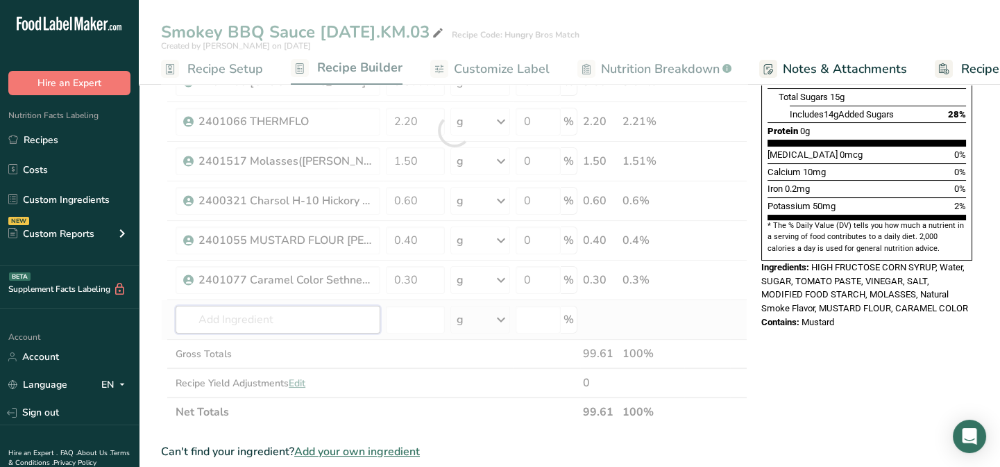
click at [210, 317] on div "Ingredient * Amount * Unit * Waste * .a-a{fill:#347362;}.b-a{fill:#fff;} Grams …" at bounding box center [454, 130] width 587 height 591
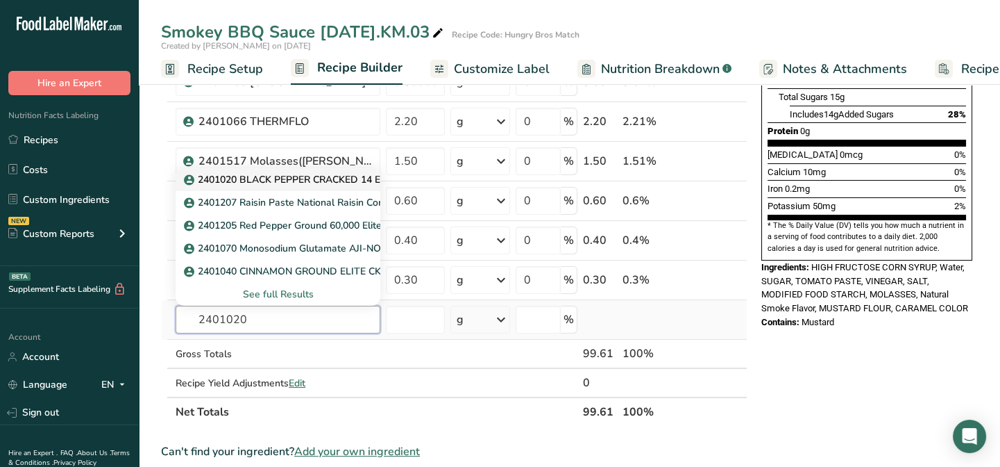
type input "2401020"
click at [204, 174] on p "2401020 BLACK PEPPER CRACKED 14 ELITE PB9256" at bounding box center [313, 179] width 252 height 15
type input "2401020 BLACK PEPPER CRACKED 14 ELITE PB9256"
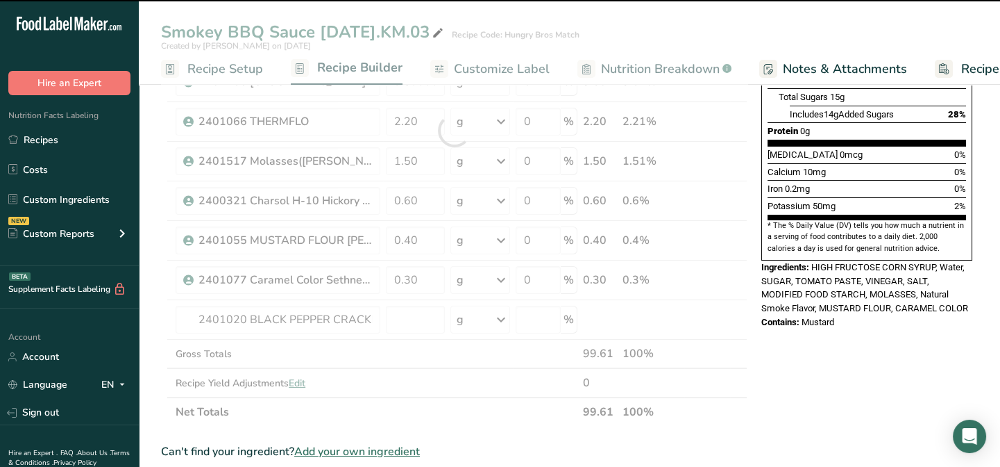
type input "0"
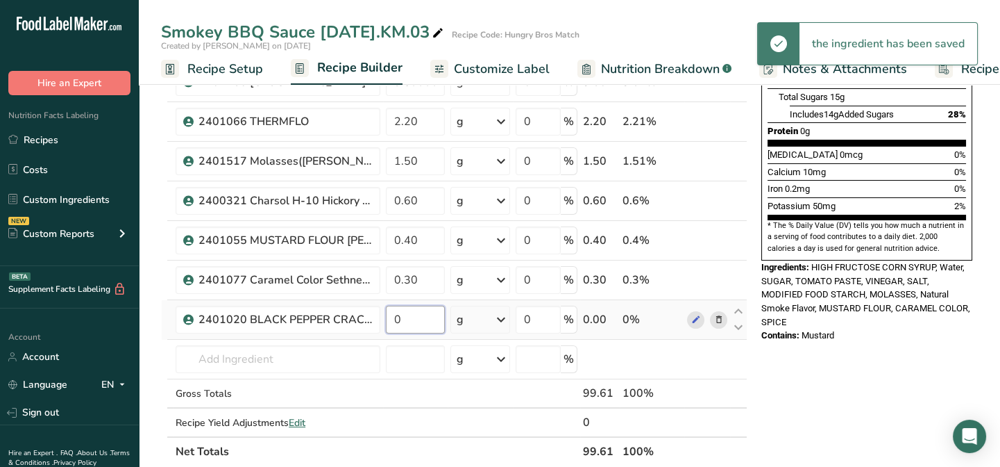
click at [407, 316] on input "0" at bounding box center [415, 319] width 59 height 28
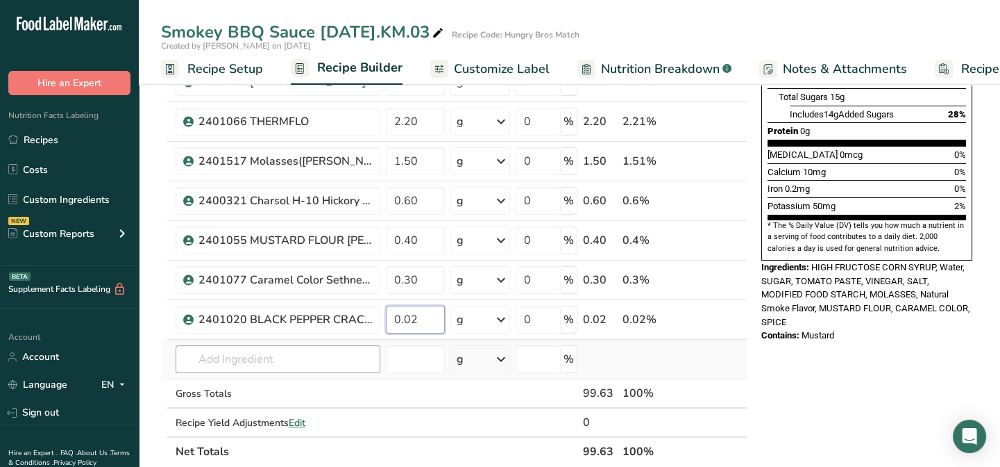
type input "0.02"
click at [215, 358] on div "Ingredient * Amount * Unit * Waste * .a-a{fill:#347362;}.b-a{fill:#fff;} Grams …" at bounding box center [454, 150] width 587 height 631
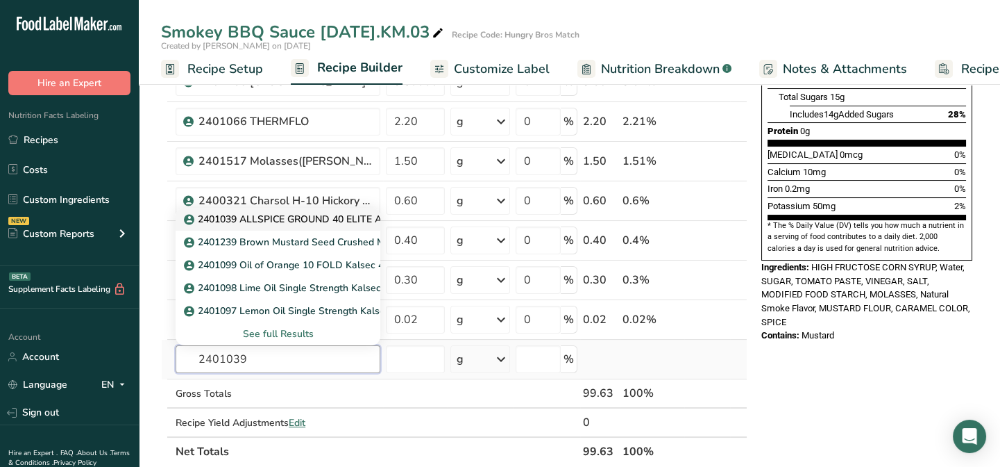
type input "2401039"
click at [309, 220] on p "2401039 ALLSPICE GROUND 40 ELITE AL9400" at bounding box center [298, 219] width 223 height 15
type input "2401039 ALLSPICE GROUND 40 ELITE AL9400"
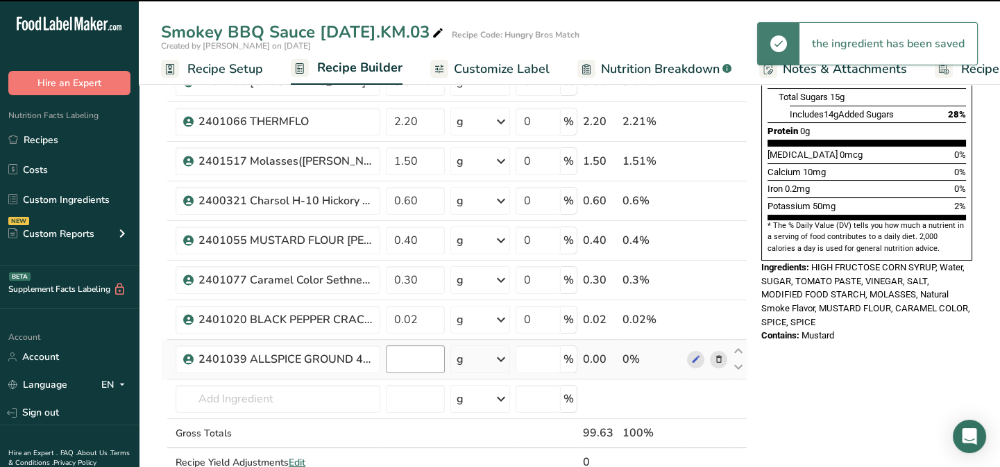
type input "0"
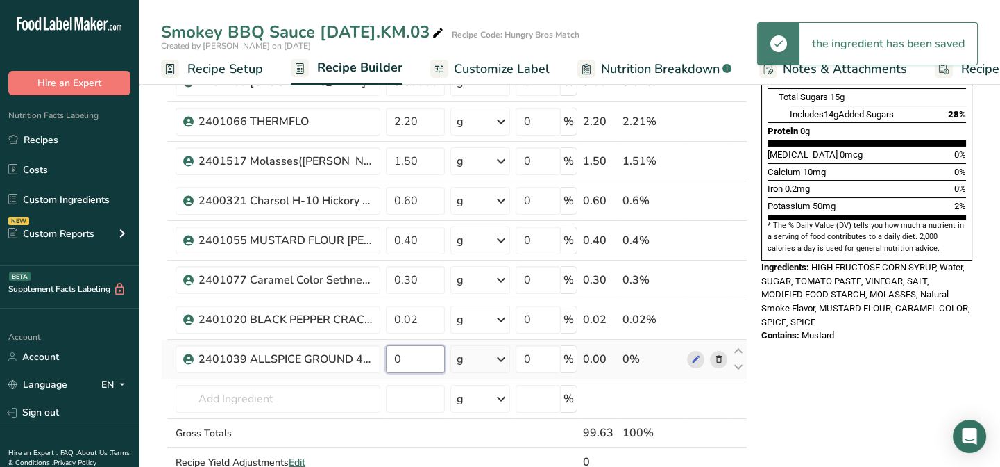
click at [401, 359] on input "0" at bounding box center [415, 359] width 59 height 28
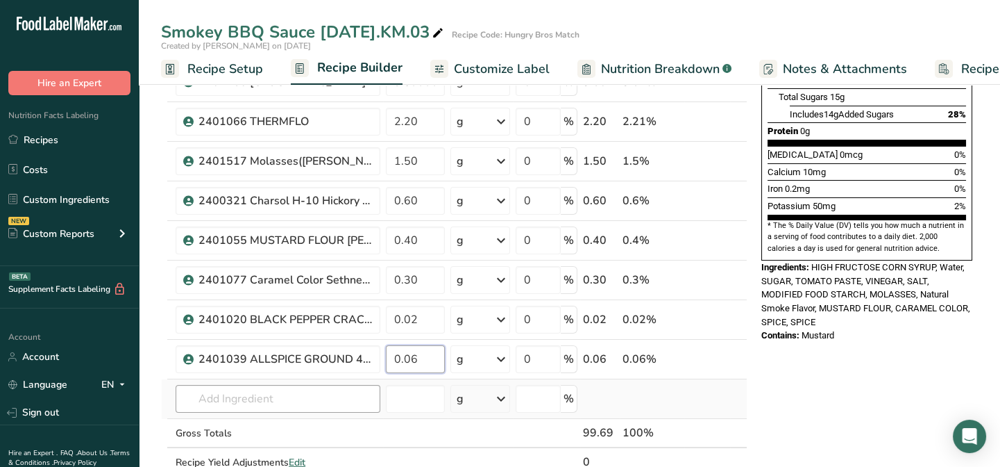
type input "0.06"
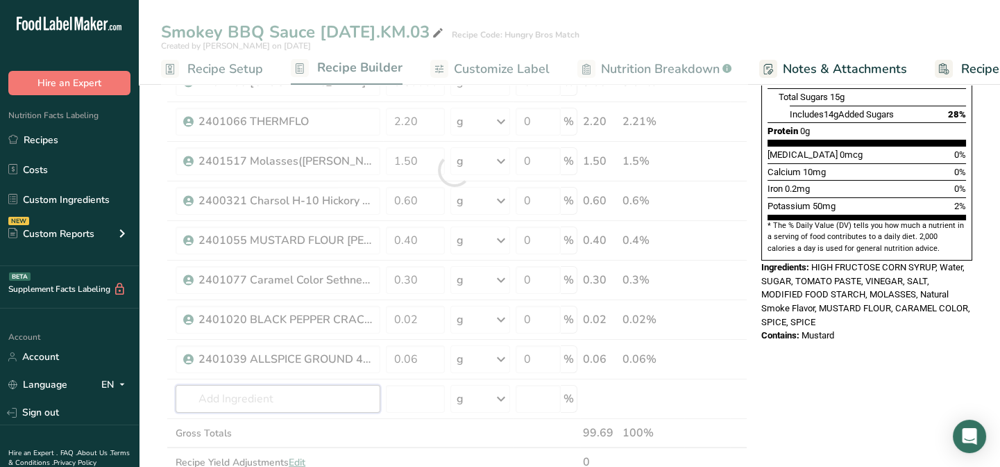
click at [240, 404] on div "Ingredient * Amount * Unit * Waste * .a-a{fill:#347362;}.b-a{fill:#fff;} Grams …" at bounding box center [454, 170] width 587 height 671
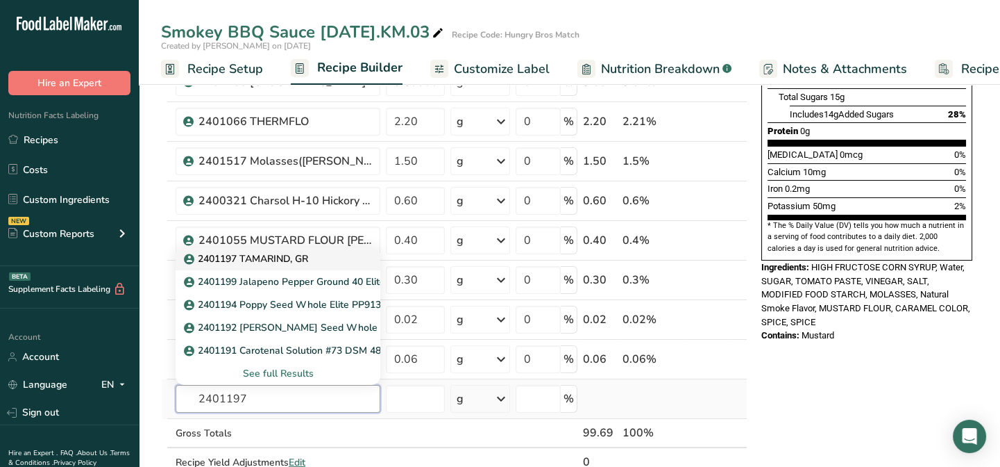
type input "2401197"
click at [257, 259] on p "2401197 TAMARIND, GR" at bounding box center [247, 258] width 121 height 15
type input "2401197 TAMARIND, GR"
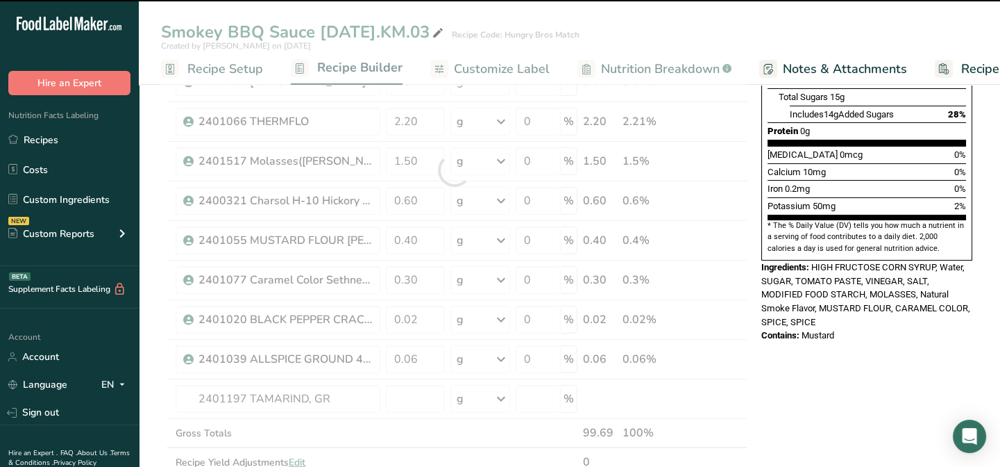
type input "0"
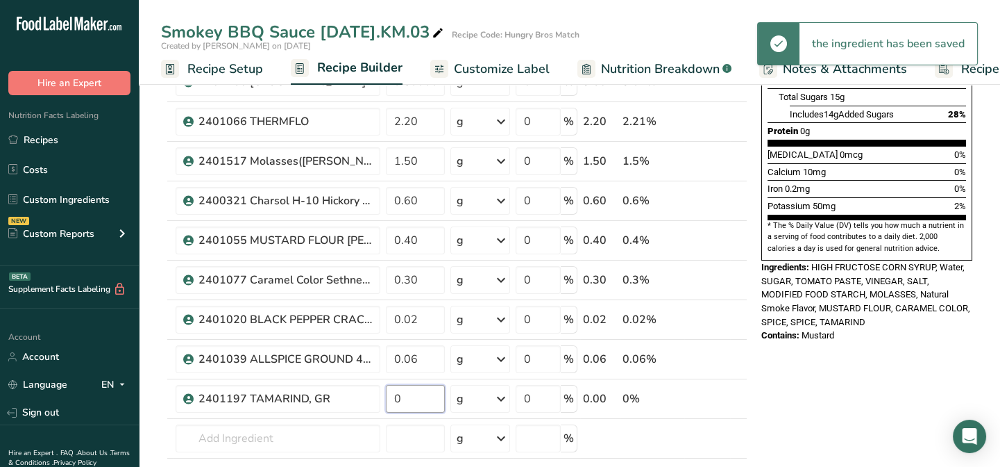
click at [411, 395] on input "0" at bounding box center [415, 399] width 59 height 28
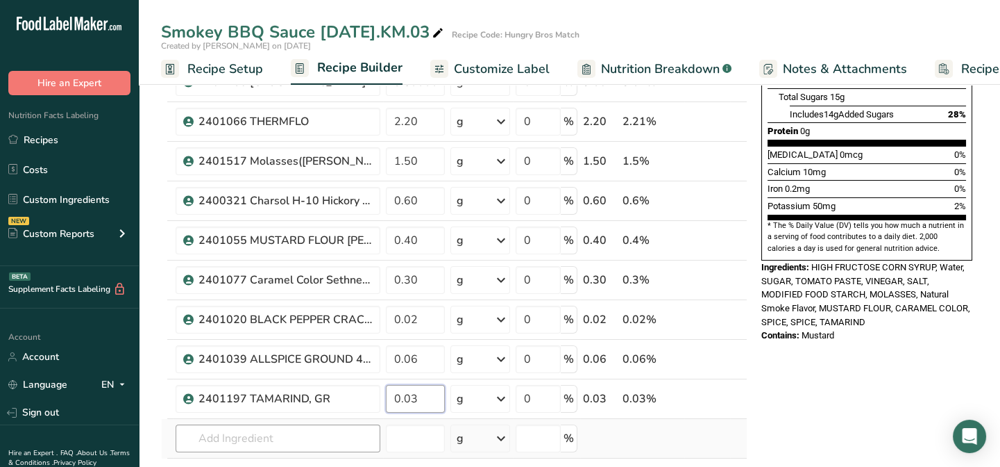
type input "0.03"
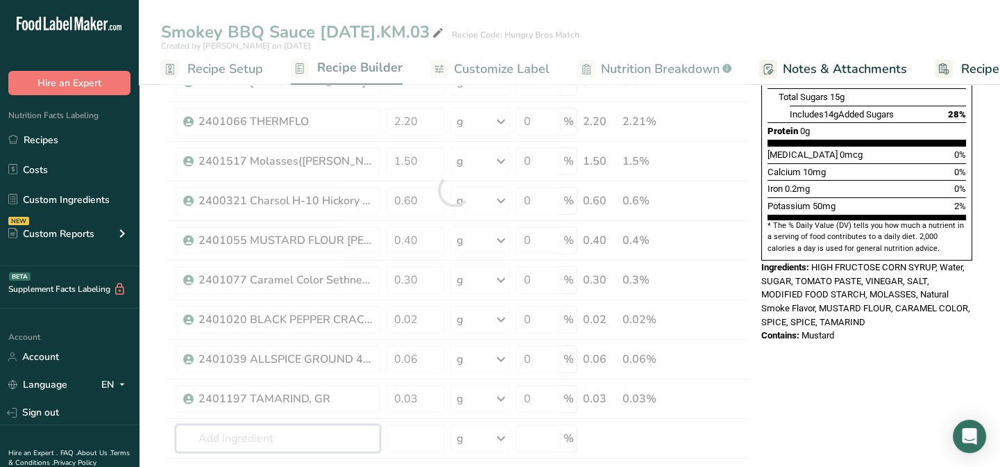
click at [194, 441] on div "Ingredient * Amount * Unit * Waste * .a-a{fill:#347362;}.b-a{fill:#fff;} Grams …" at bounding box center [454, 190] width 587 height 710
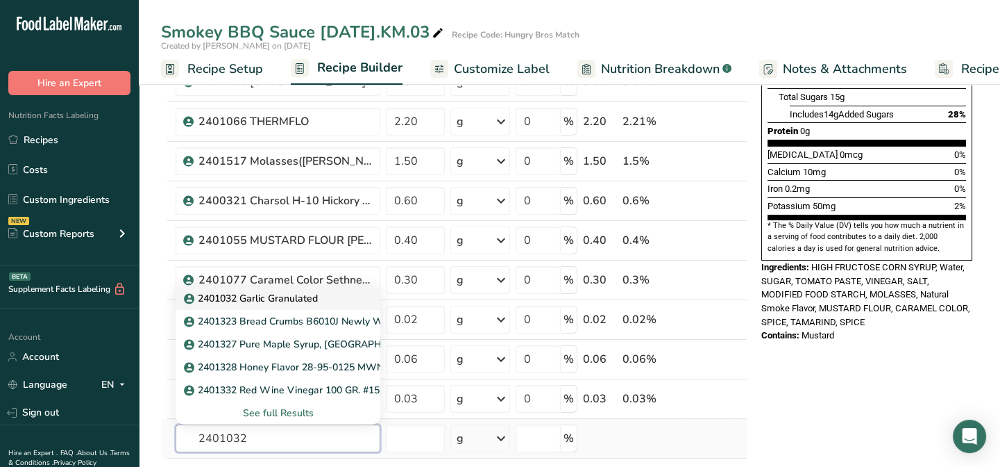
type input "2401032"
click at [278, 299] on p "2401032 Garlic Granulated" at bounding box center [252, 298] width 131 height 15
type input "2401032 Garlic Granulated"
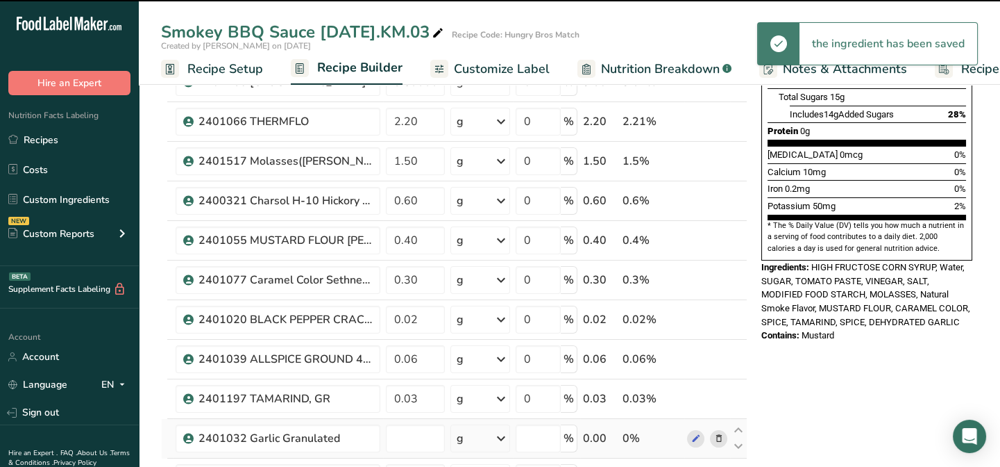
type input "0"
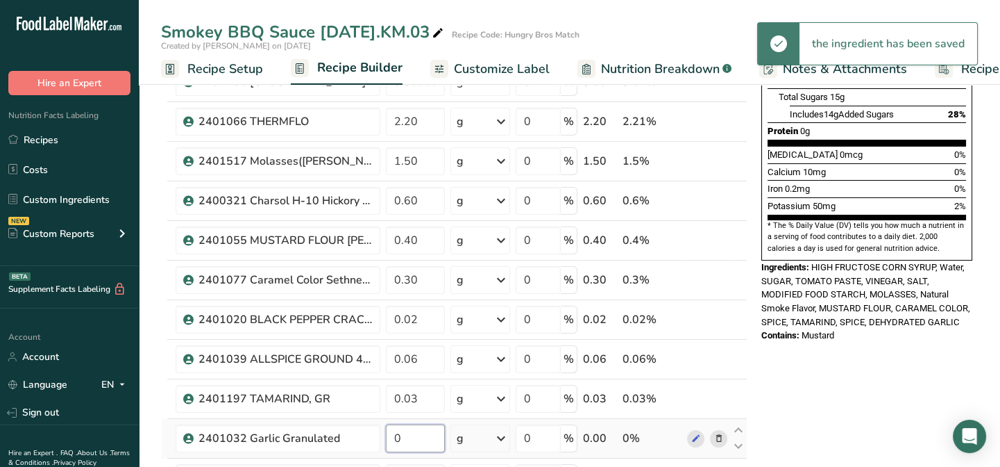
click at [408, 436] on input "0" at bounding box center [415, 438] width 59 height 28
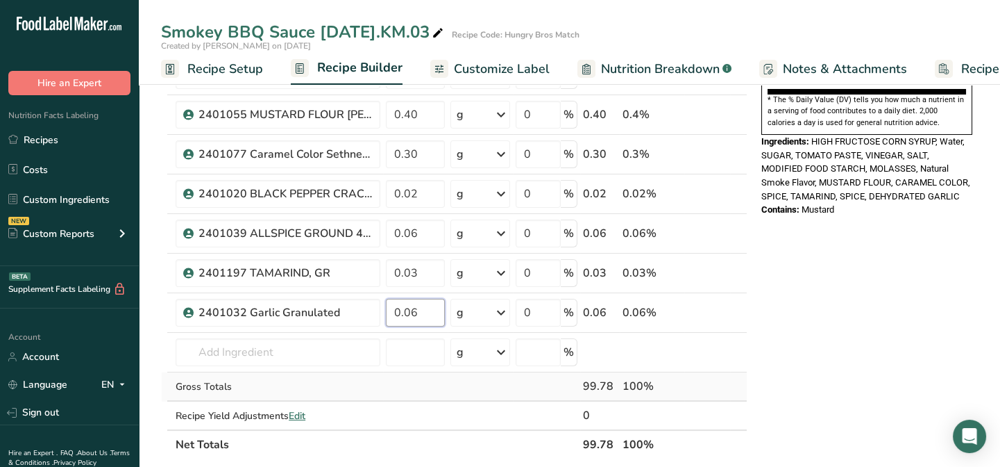
scroll to position [442, 0]
type input "0.06"
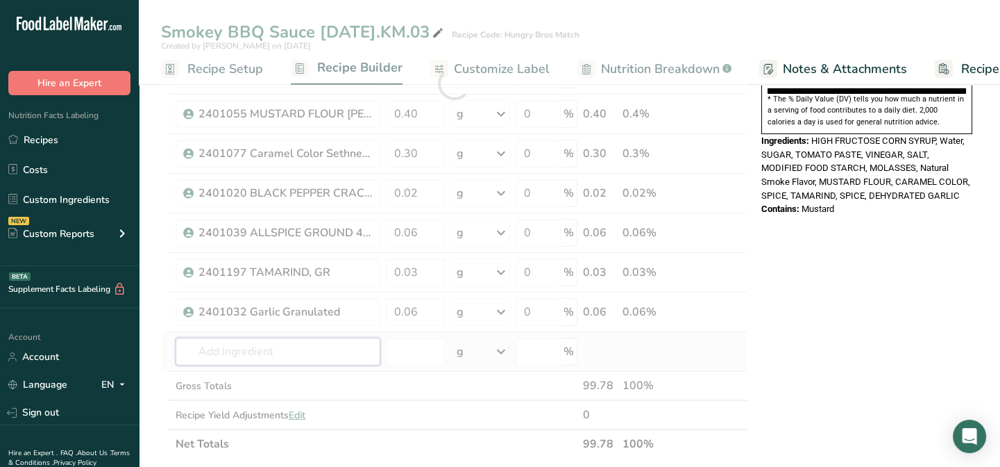
click at [234, 346] on div "Ingredient * Amount * Unit * Waste * .a-a{fill:#347362;}.b-a{fill:#fff;} Grams …" at bounding box center [454, 83] width 587 height 750
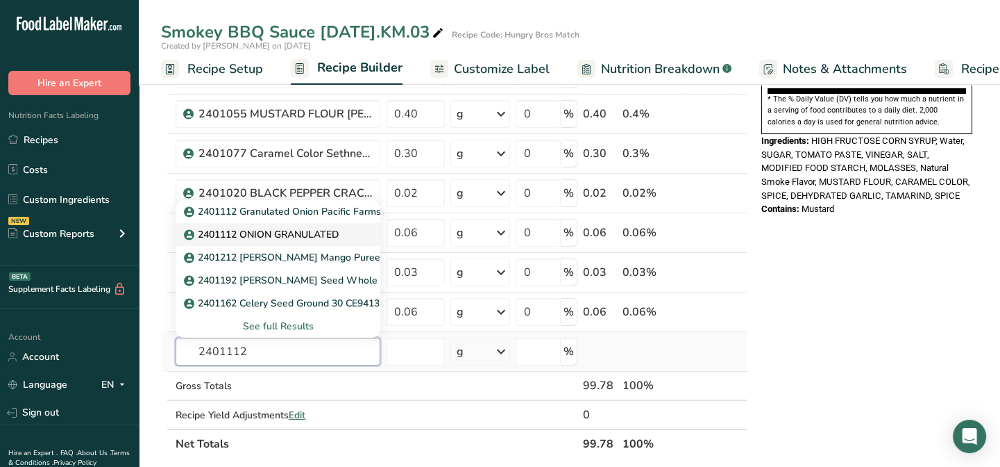
type input "2401112"
click at [240, 229] on p "2401112 ONION GRANULATED" at bounding box center [263, 234] width 153 height 15
type input "2401112 ONION GRANULATED"
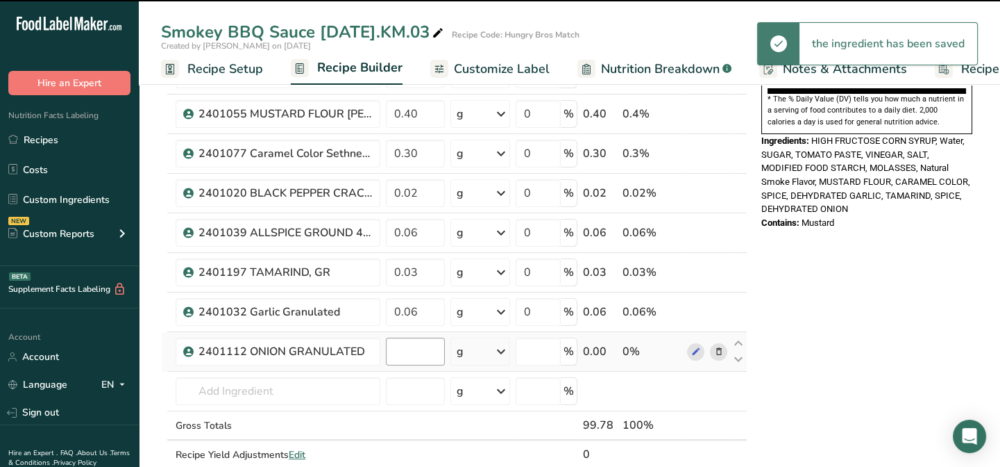
type input "0"
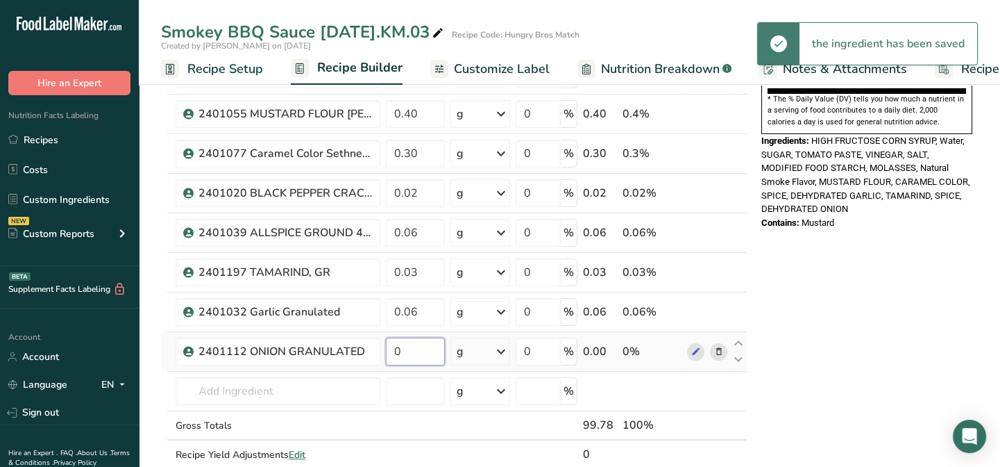
click at [403, 349] on input "0" at bounding box center [415, 351] width 59 height 28
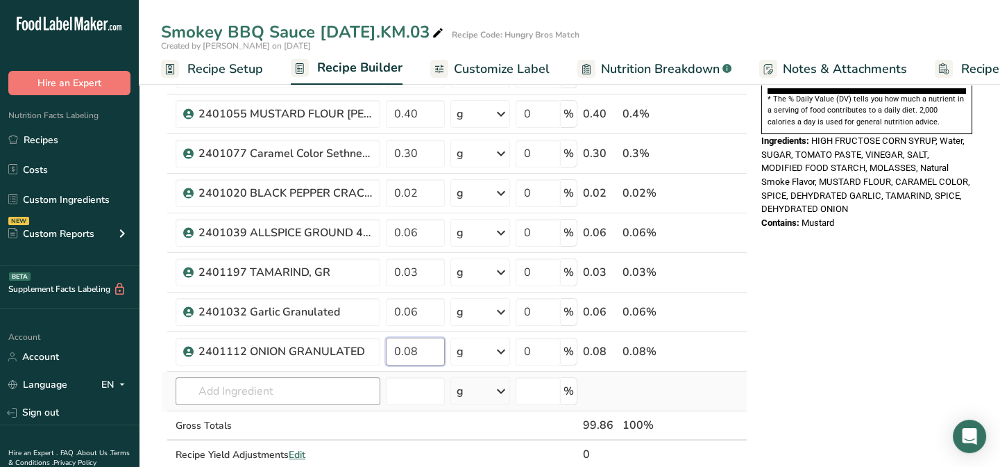
type input "0.08"
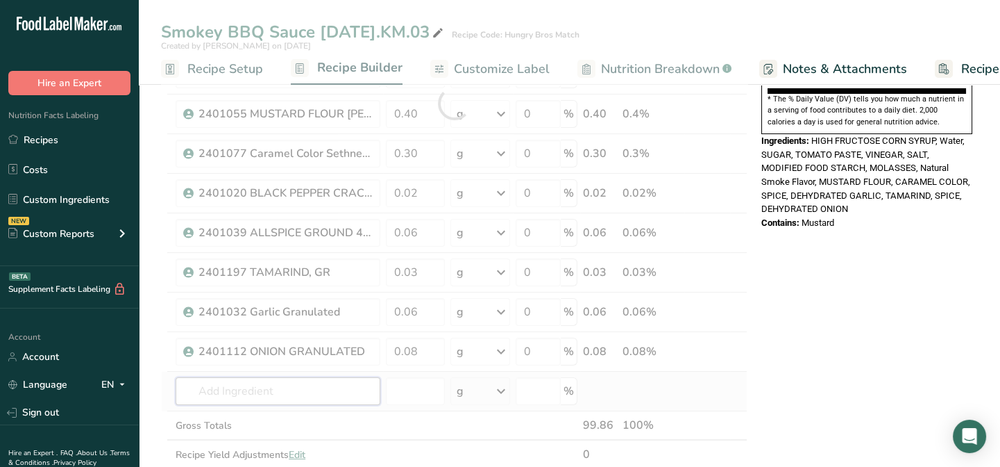
click at [231, 396] on div "Ingredient * Amount * Unit * Waste * .a-a{fill:#347362;}.b-a{fill:#fff;} Grams …" at bounding box center [454, 102] width 587 height 789
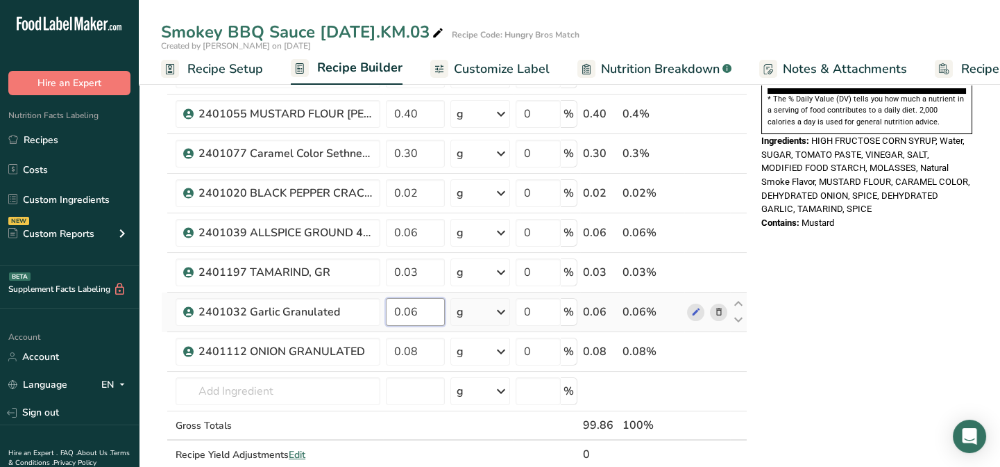
drag, startPoint x: 411, startPoint y: 312, endPoint x: 438, endPoint y: 310, distance: 27.2
click at [438, 310] on input "0.06" at bounding box center [415, 312] width 59 height 28
type input "0.08"
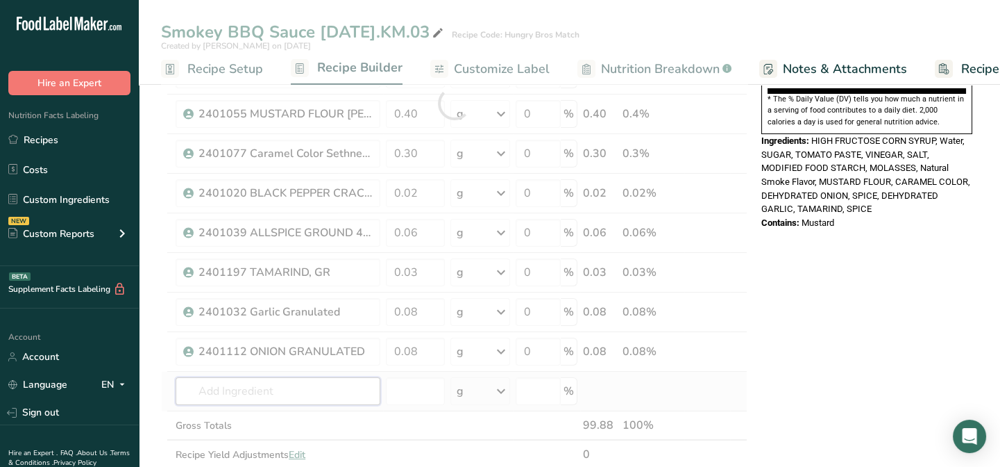
click at [269, 389] on div "Ingredient * Amount * Unit * Waste * .a-a{fill:#347362;}.b-a{fill:#fff;} Grams …" at bounding box center [454, 102] width 587 height 789
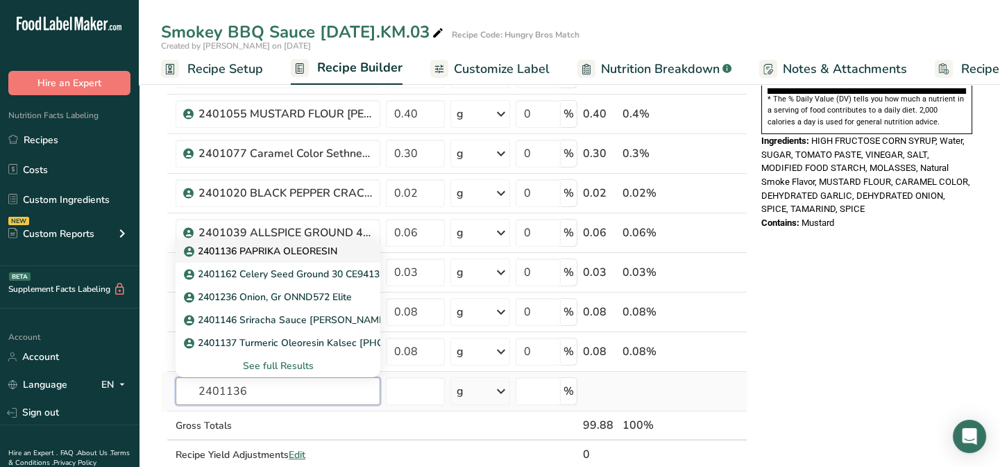
type input "2401136"
click at [271, 251] on p "2401136 PAPRIKA OLEORESIN" at bounding box center [262, 251] width 151 height 15
type input "2401136 PAPRIKA OLEORESIN"
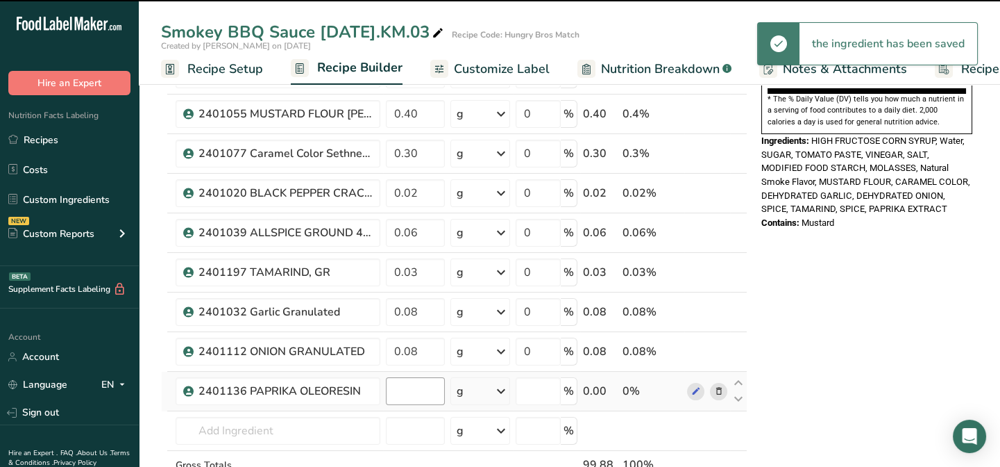
type input "0"
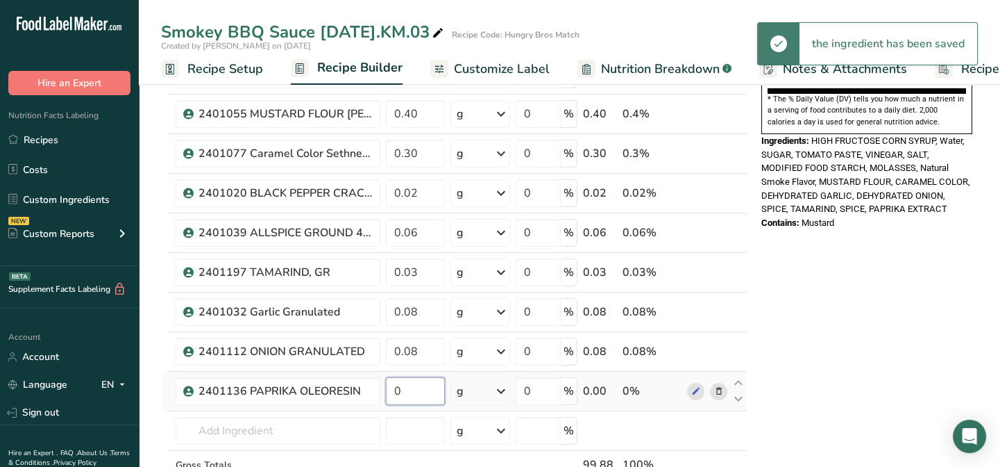
click at [408, 389] on input "0" at bounding box center [415, 391] width 59 height 28
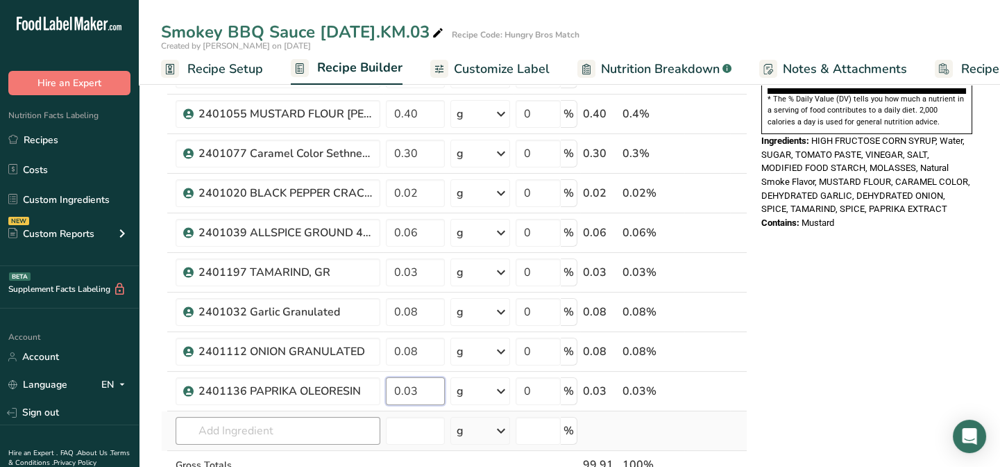
type input "0.03"
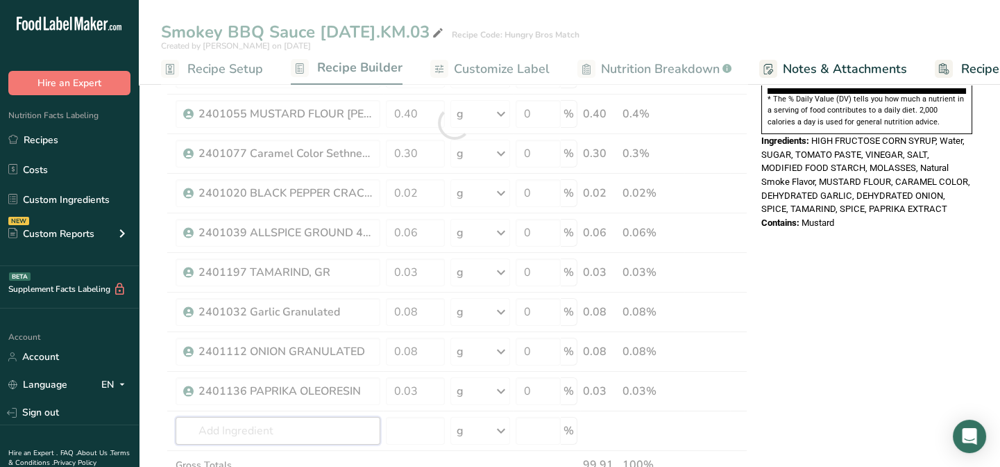
drag, startPoint x: 240, startPoint y: 436, endPoint x: 241, endPoint y: 428, distance: 7.7
click at [240, 435] on div "Ingredient * Amount * Unit * Waste * .a-a{fill:#347362;}.b-a{fill:#fff;} Grams …" at bounding box center [454, 122] width 587 height 829
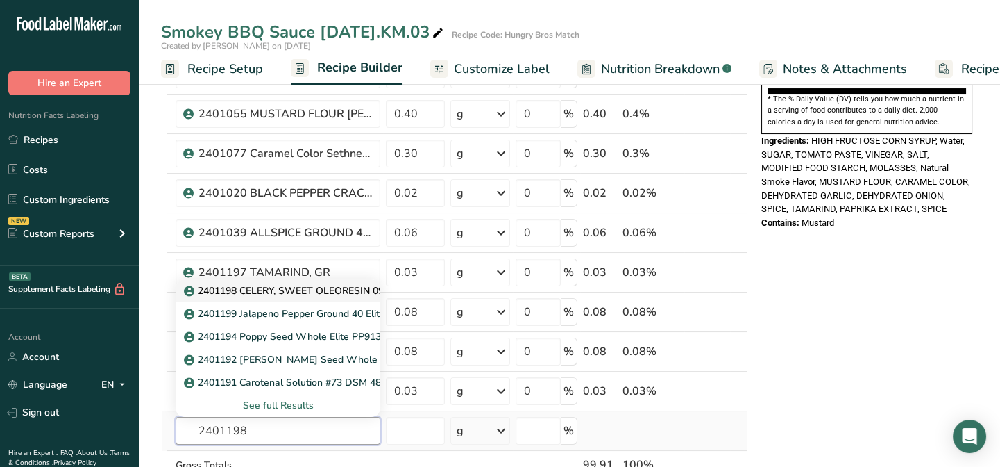
type input "2401198"
click at [236, 285] on p "2401198 CELERY, SWEET OLEORESIN 09-07" at bounding box center [293, 290] width 212 height 15
type input "2401198 CELERY, SWEET OLEORESIN 09-07"
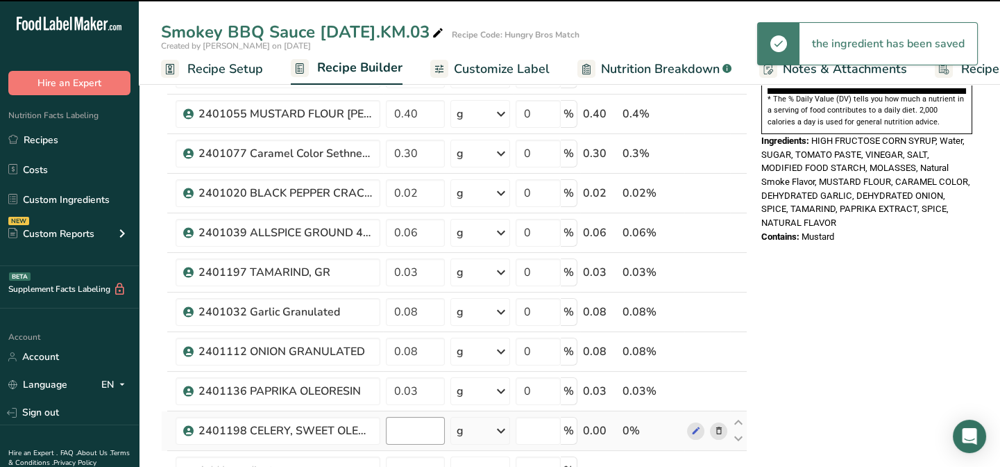
type input "0"
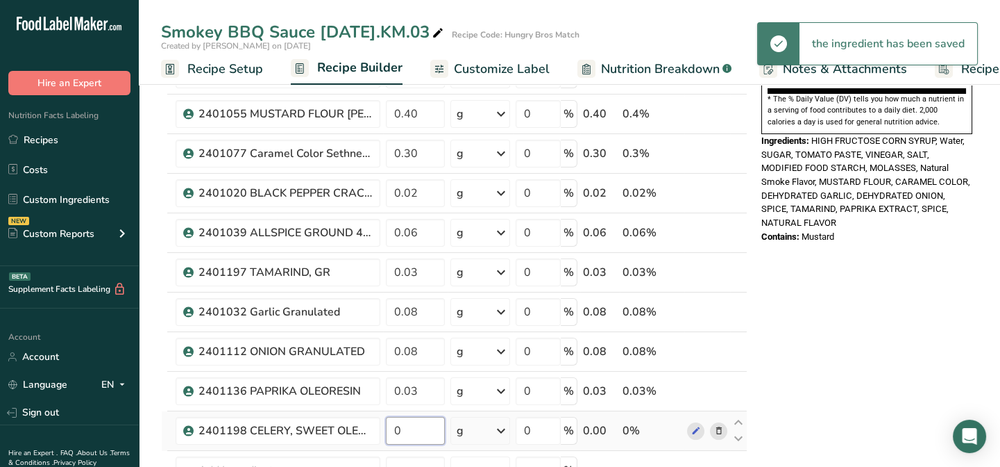
click at [410, 433] on input "0" at bounding box center [415, 431] width 59 height 28
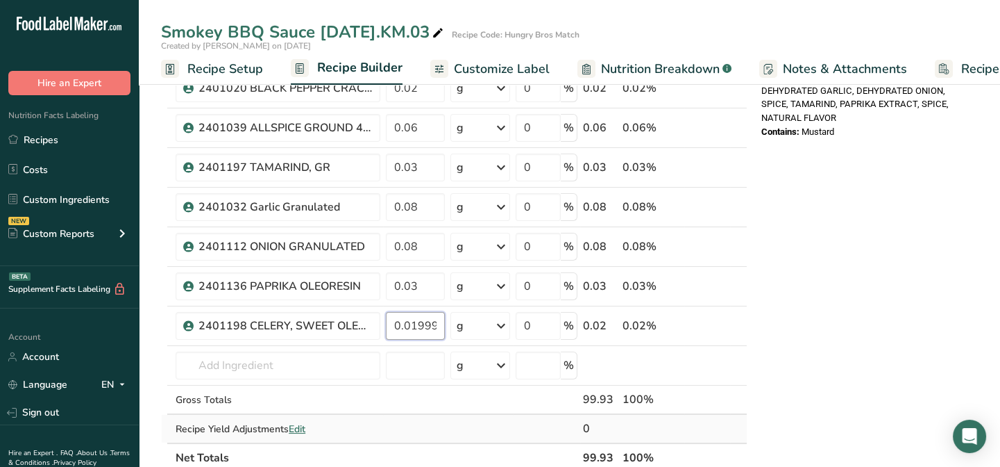
scroll to position [568, 0]
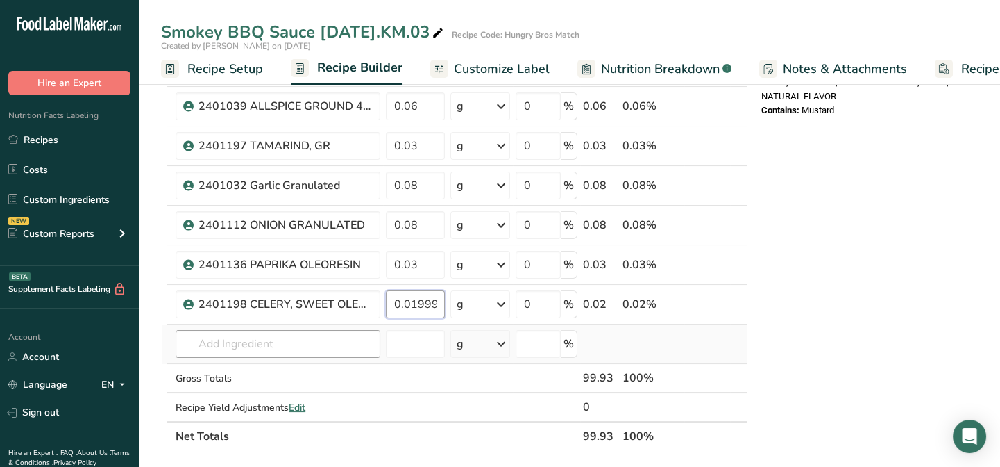
type input "0.019999"
click at [247, 341] on div "Ingredient * Amount * Unit * Waste * .a-a{fill:#347362;}.b-a{fill:#fff;} Grams …" at bounding box center [454, 16] width 587 height 868
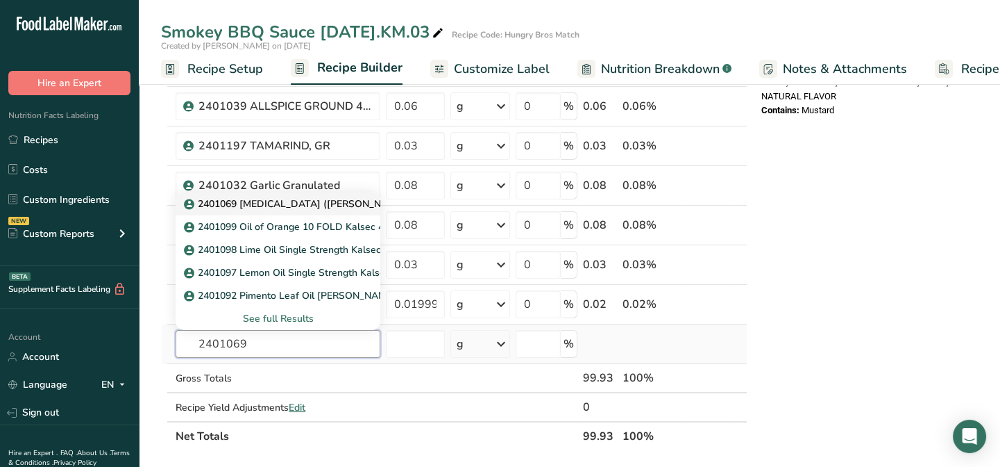
type input "2401069"
click at [269, 206] on p "2401069 [MEDICAL_DATA] ([PERSON_NAME])" at bounding box center [298, 203] width 222 height 15
type input "2401069 [MEDICAL_DATA] ([PERSON_NAME])"
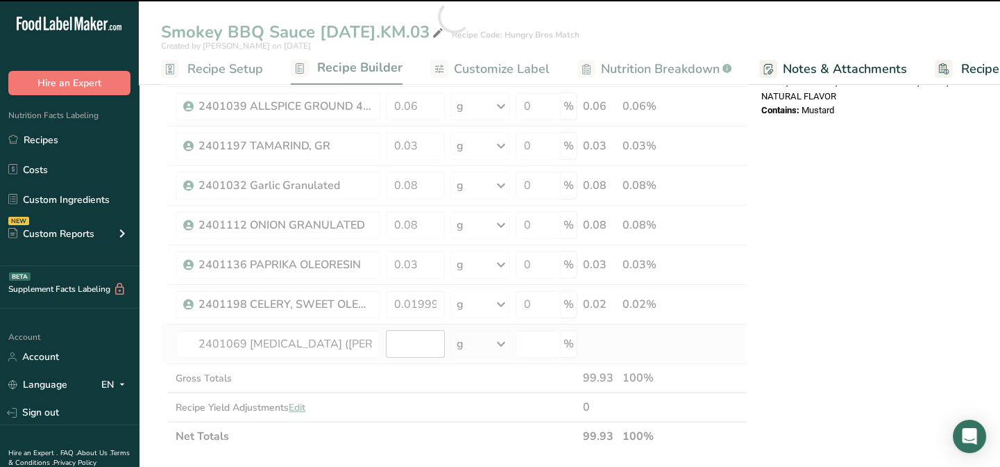
type input "0"
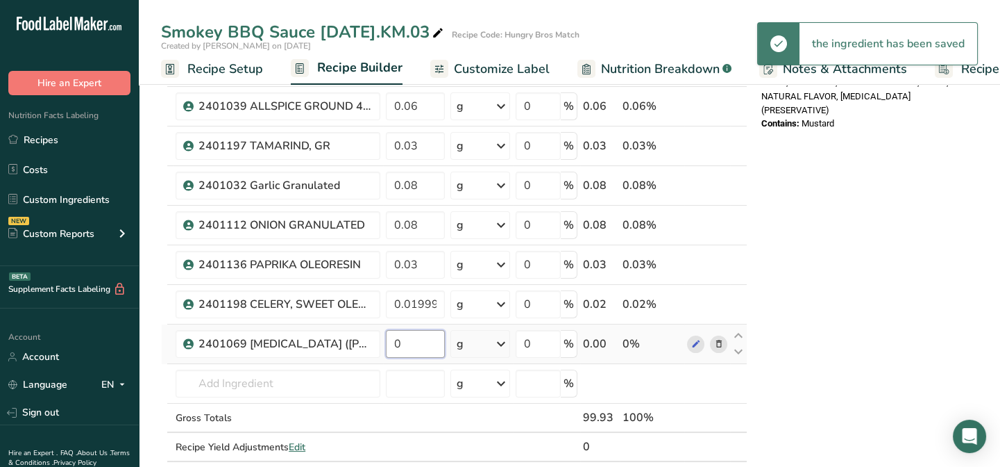
click at [401, 344] on input "0" at bounding box center [415, 344] width 59 height 28
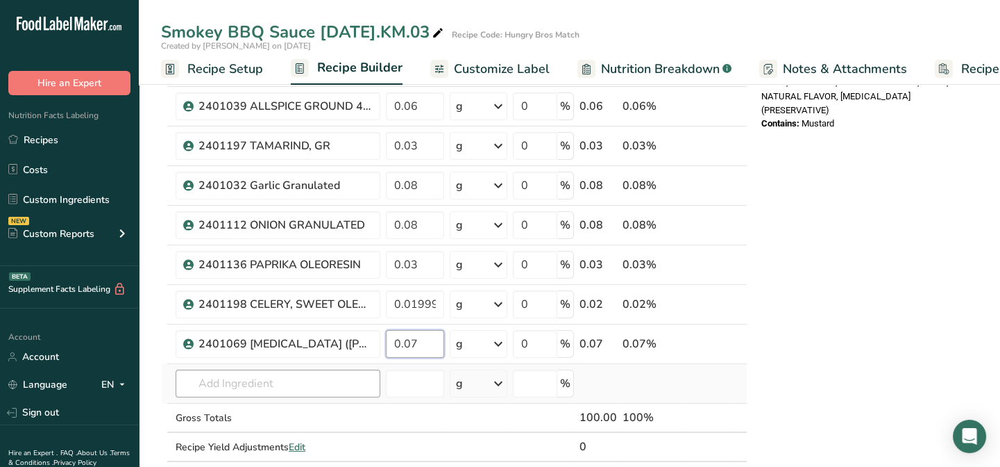
type input "0.07"
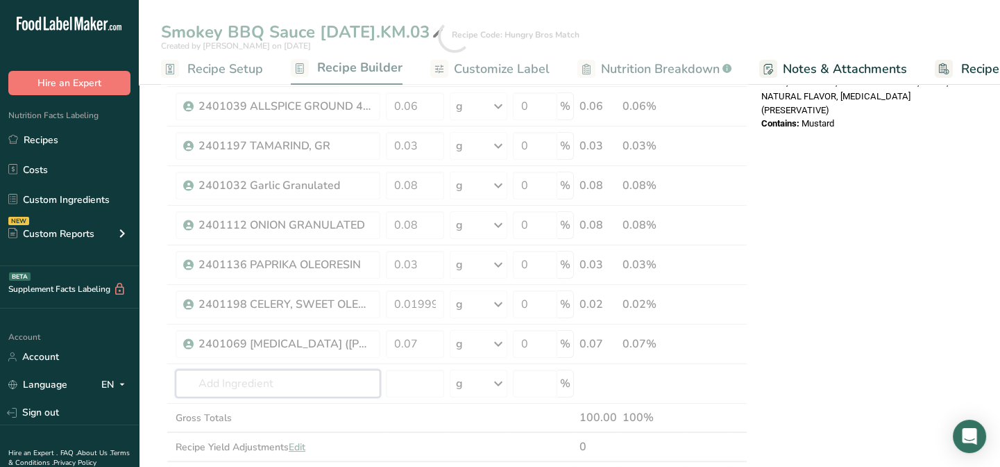
click at [221, 387] on div "Ingredient * Amount * Unit * Waste * .a-a{fill:#347362;}.b-a{fill:#fff;} Grams …" at bounding box center [454, 36] width 587 height 908
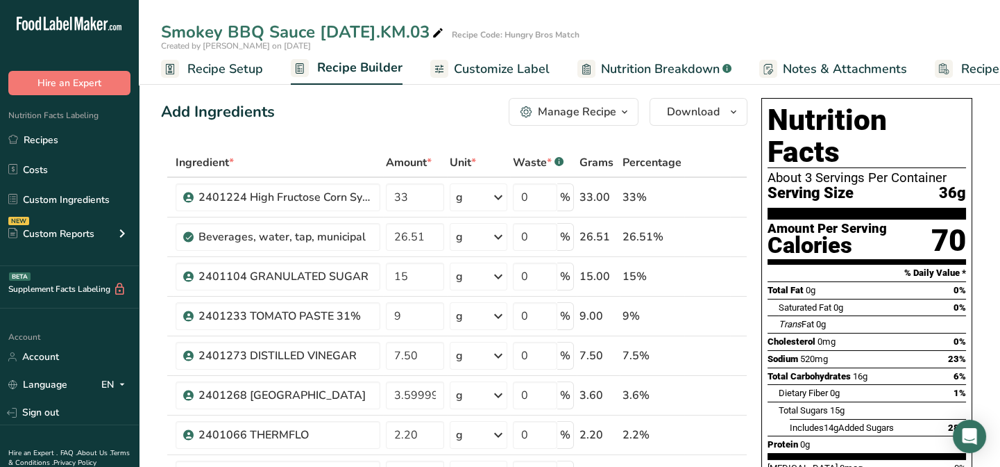
scroll to position [0, 0]
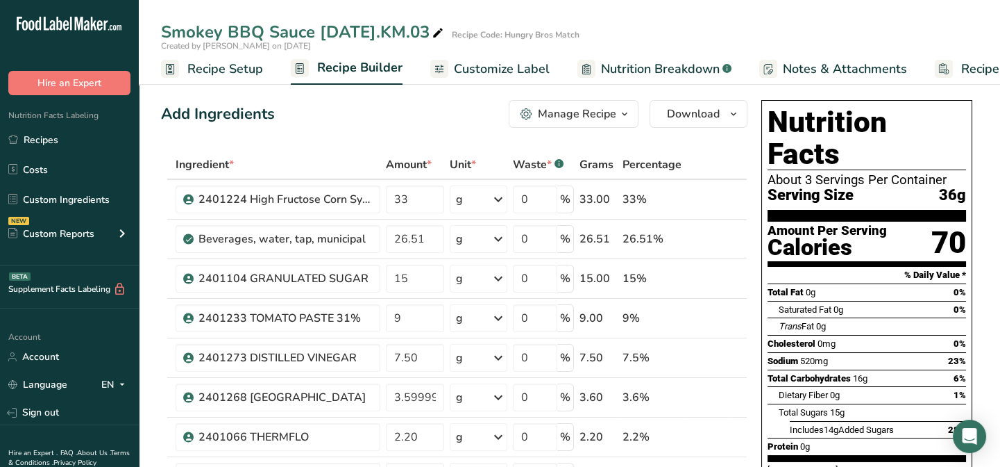
click at [521, 72] on span "Customize Label" at bounding box center [502, 69] width 96 height 19
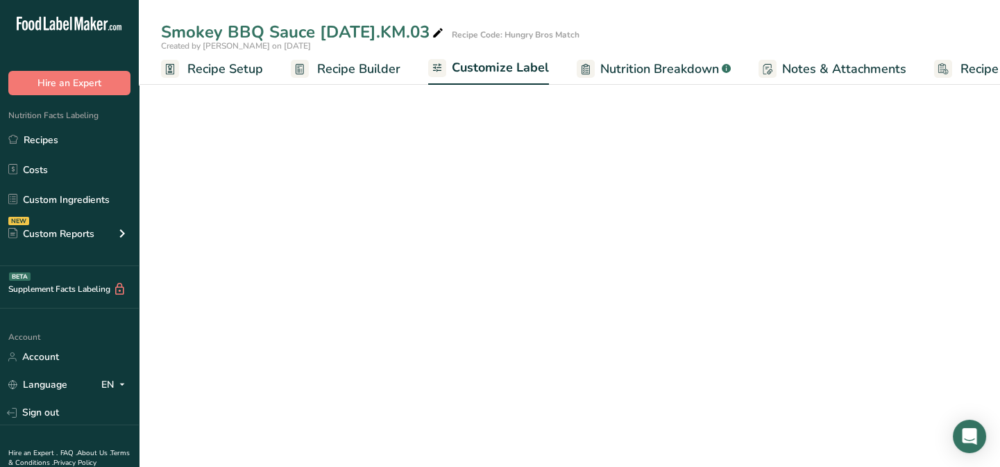
scroll to position [0, 67]
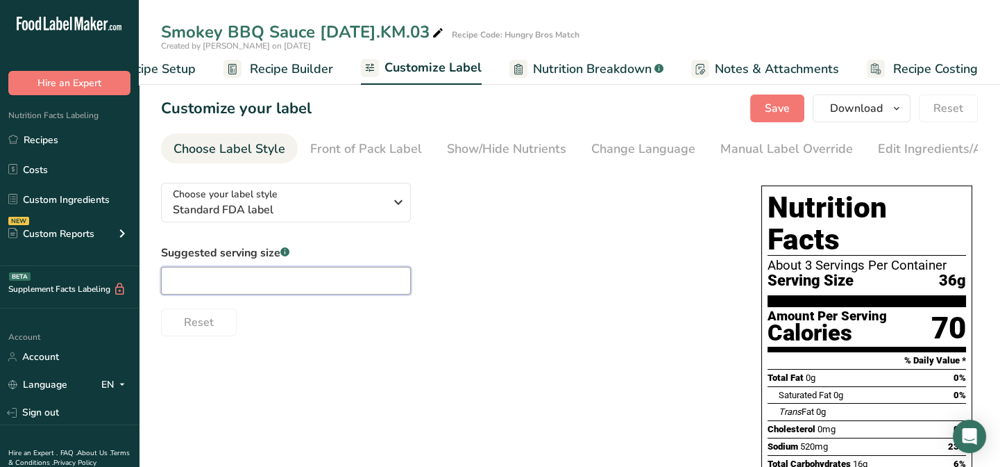
click at [201, 281] on input "text" at bounding box center [286, 281] width 250 height 28
click at [178, 281] on input "2Tbsp" at bounding box center [286, 281] width 250 height 28
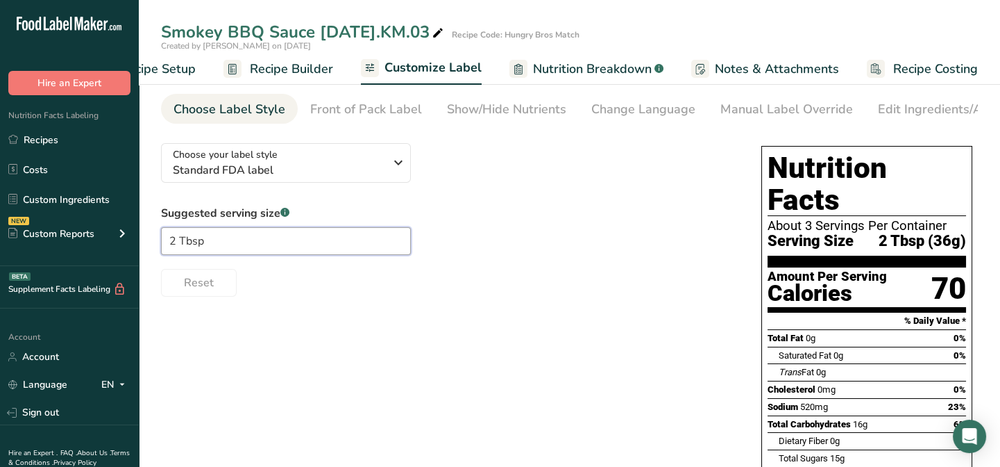
scroll to position [0, 0]
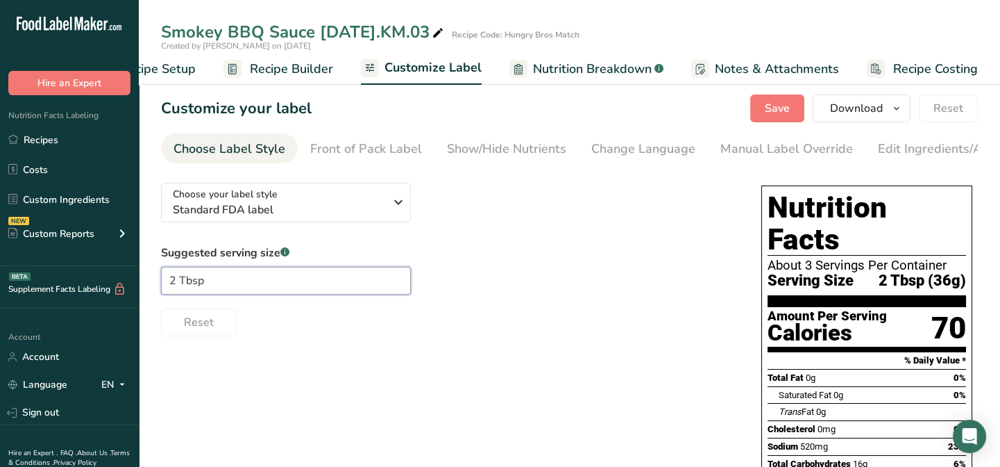
type input "2 Tbsp"
click at [598, 294] on div "Suggested serving size .a-a{fill:#347362;}.b-a{fill:#fff;} 2 Tbsp Reset" at bounding box center [447, 290] width 573 height 92
click at [914, 149] on div "Edit Ingredients/Allergens List" at bounding box center [966, 149] width 176 height 19
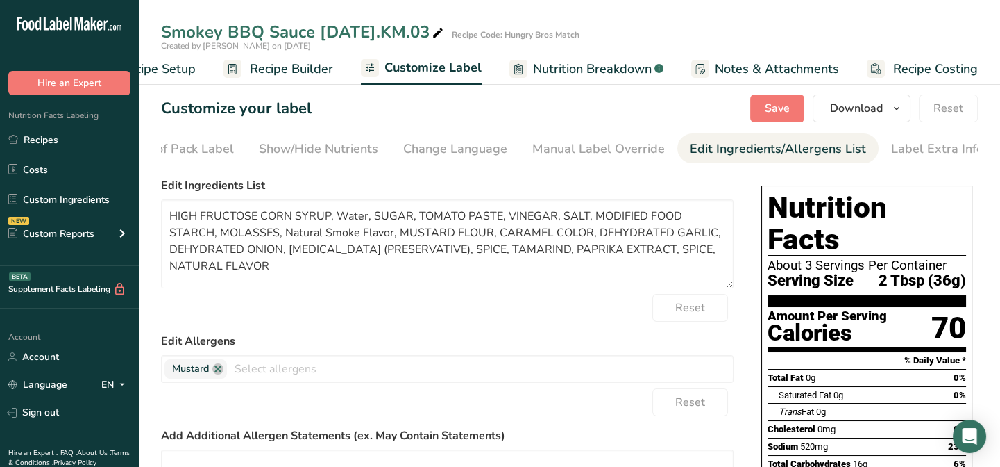
scroll to position [0, 191]
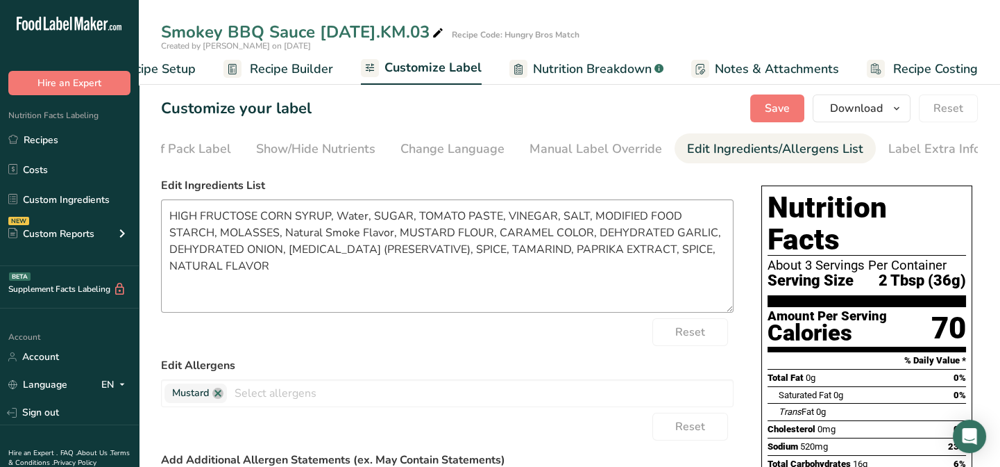
drag, startPoint x: 724, startPoint y: 289, endPoint x: 545, endPoint y: 294, distance: 179.2
click at [723, 312] on textarea "HIGH FRUCTOSE CORN SYRUP, Water, SUGAR, TOMATO PASTE, VINEGAR, SALT, MODIFIED F…" at bounding box center [447, 255] width 573 height 113
click at [305, 305] on textarea "HIGH FRUCTOSE CORN SYRUP, Water, SUGAR, TOMATO PASTE, VINEGAR, SALT, MODIFIED F…" at bounding box center [447, 255] width 573 height 112
click at [365, 217] on textarea "HIGH FRUCTOSE CORN SYRUP, Water, SUGAR, TOMATO PASTE, VINEGAR, SALT, MODIFIED F…" at bounding box center [447, 255] width 573 height 112
drag, startPoint x: 389, startPoint y: 235, endPoint x: 292, endPoint y: 238, distance: 97.9
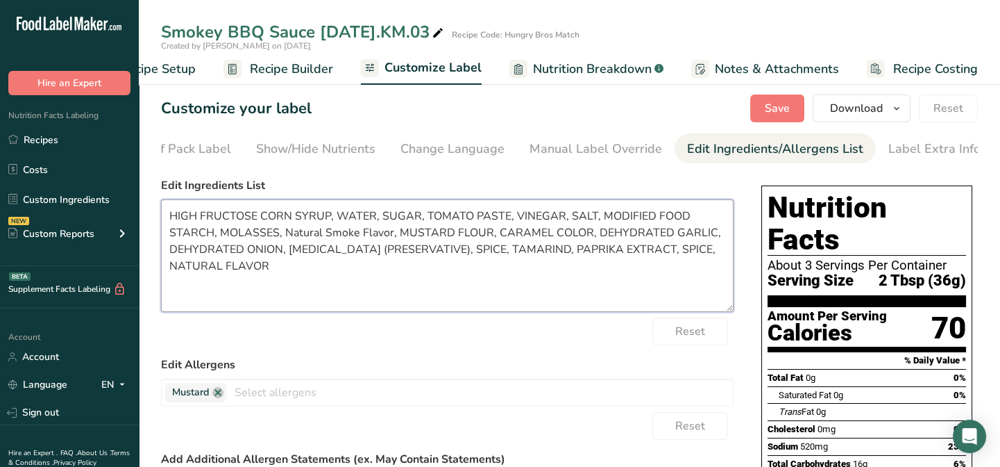
click at [292, 238] on textarea "HIGH FRUCTOSE CORN SYRUP, WATER, SUGAR, TOMATO PASTE, VINEGAR, SALT, MODIFIED F…" at bounding box center [447, 255] width 573 height 112
click at [621, 235] on textarea "HIGH FRUCTOSE CORN SYRUP, WATER, SUGAR, TOMATO PASTE, VINEGAR, SALT, MODIFIED F…" at bounding box center [447, 255] width 573 height 112
drag, startPoint x: 706, startPoint y: 255, endPoint x: 609, endPoint y: 254, distance: 97.2
click at [609, 254] on textarea "HIGH FRUCTOSE CORN SYRUP, WATER, SUGAR, TOMATO PASTE, VINEGAR, SALT, MODIFIED F…" at bounding box center [447, 255] width 573 height 112
drag, startPoint x: 714, startPoint y: 255, endPoint x: 615, endPoint y: 258, distance: 98.6
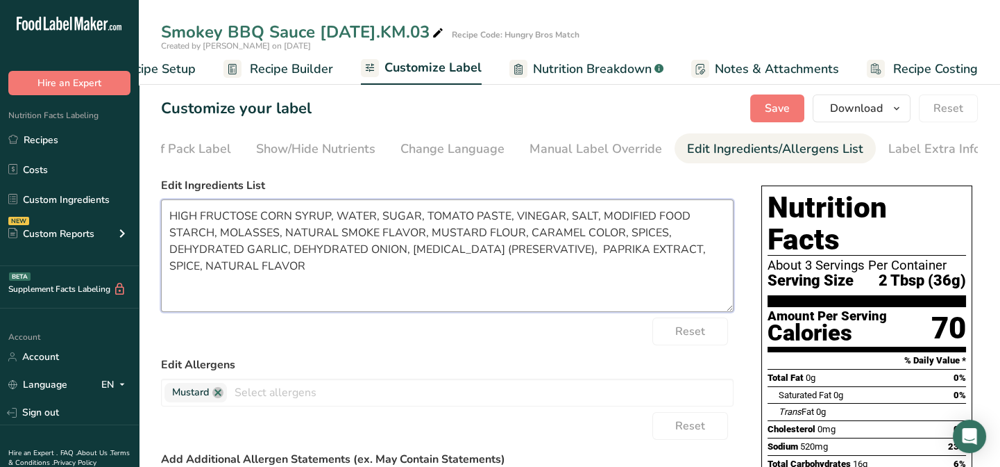
click at [615, 258] on textarea "HIGH FRUCTOSE CORN SYRUP, WATER, SUGAR, TOMATO PASTE, VINEGAR, SALT, MODIFIED F…" at bounding box center [447, 255] width 573 height 112
click at [412, 254] on textarea "HIGH FRUCTOSE CORN SYRUP, WATER, SUGAR, TOMATO PASTE, VINEGAR, SALT, MODIFIED F…" at bounding box center [447, 255] width 573 height 112
paste textarea "PAPRIKA EXTRACT,"
click at [508, 251] on textarea "HIGH FRUCTOSE CORN SYRUP, WATER, SUGAR, TOMATO PASTE, VINEGAR, SALT, MODIFIED F…" at bounding box center [447, 255] width 573 height 112
click at [557, 255] on textarea "HIGH FRUCTOSE CORN SYRUP, WATER, SUGAR, TOMATO PASTE, VINEGAR, SALT, MODIFIED F…" at bounding box center [447, 255] width 573 height 112
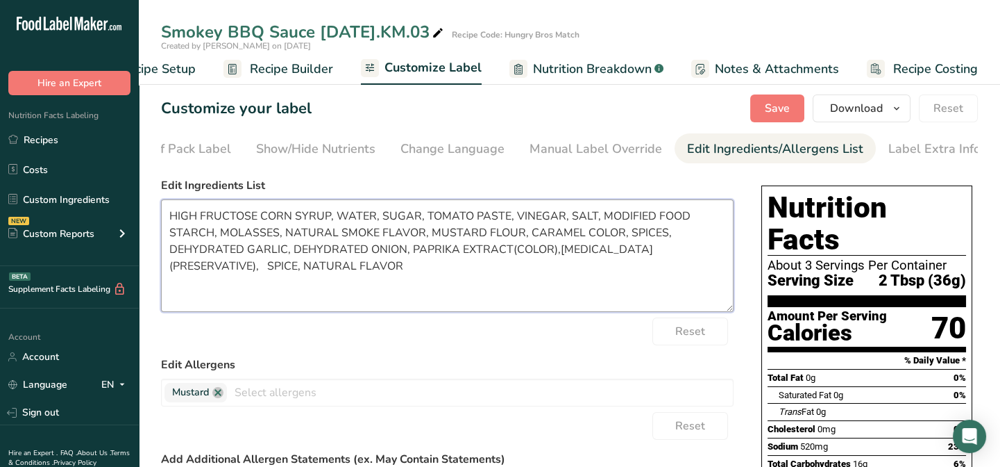
drag, startPoint x: 303, startPoint y: 268, endPoint x: 270, endPoint y: 271, distance: 32.7
click at [270, 271] on textarea "HIGH FRUCTOSE CORN SYRUP, WATER, SUGAR, TOMATO PASTE, VINEGAR, SALT, MODIFIED F…" at bounding box center [447, 255] width 573 height 112
drag, startPoint x: 367, startPoint y: 271, endPoint x: 269, endPoint y: 264, distance: 97.4
click at [269, 266] on textarea "HIGH FRUCTOSE CORN SYRUP, WATER, SUGAR, TOMATO PASTE, VINEGAR, SALT, MODIFIED F…" at bounding box center [447, 255] width 573 height 112
click at [557, 253] on textarea "HIGH FRUCTOSE CORN SYRUP, WATER, SUGAR, TOMATO PASTE, VINEGAR, SALT, MODIFIED F…" at bounding box center [447, 255] width 573 height 112
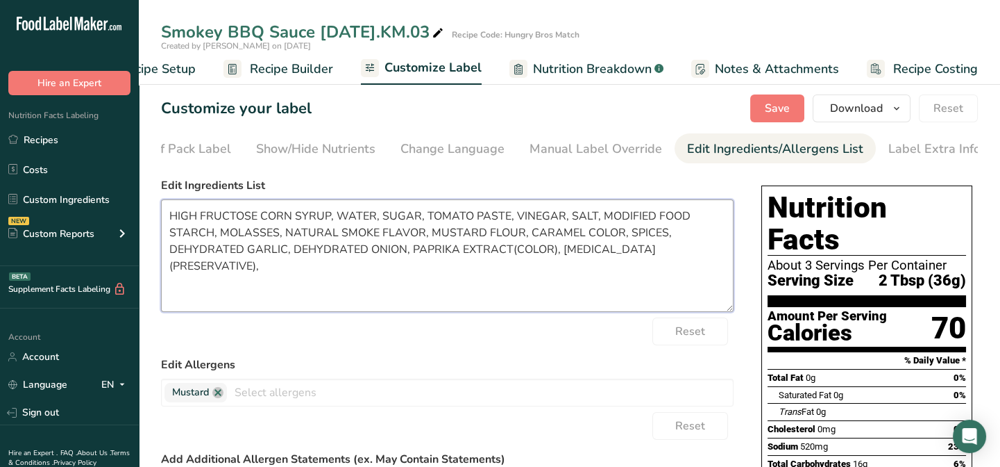
paste textarea "NATURAL FLAVOR"
click at [610, 253] on textarea "HIGH FRUCTOSE CORN SYRUP, WATER, SUGAR, TOMATO PASTE, VINEGAR, SALT, MODIFIED F…" at bounding box center [447, 255] width 573 height 112
click at [212, 273] on textarea "HIGH FRUCTOSE CORN SYRUP, WATER, SUGAR, TOMATO PASTE, VINEGAR, SALT, MODIFIED F…" at bounding box center [447, 255] width 573 height 112
click at [367, 273] on textarea "HIGH FRUCTOSE CORN SYRUP, WATER, SUGAR, TOMATO PASTE, VINEGAR, SALT, MODIFIED F…" at bounding box center [447, 255] width 573 height 112
type textarea "HIGH FRUCTOSE CORN SYRUP, WATER, SUGAR, TOMATO PASTE, VINEGAR, SALT, MODIFIED F…"
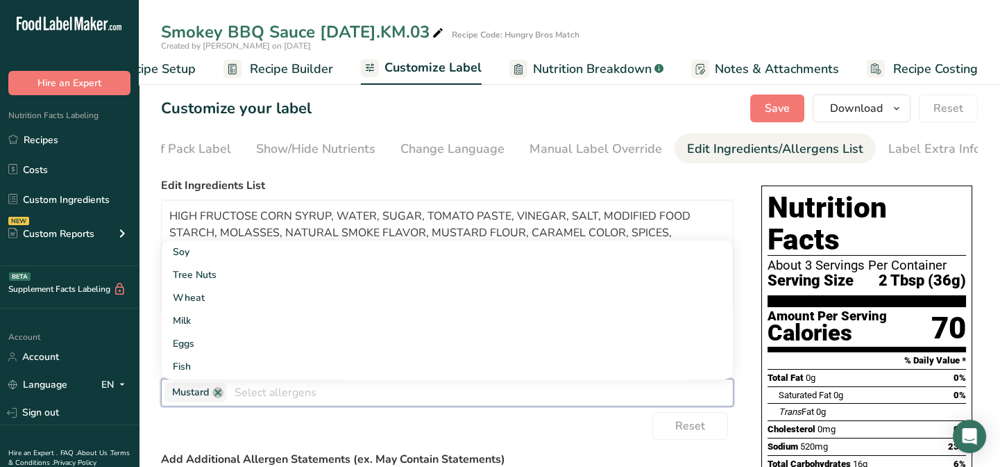
click at [248, 398] on input "text" at bounding box center [480, 392] width 506 height 22
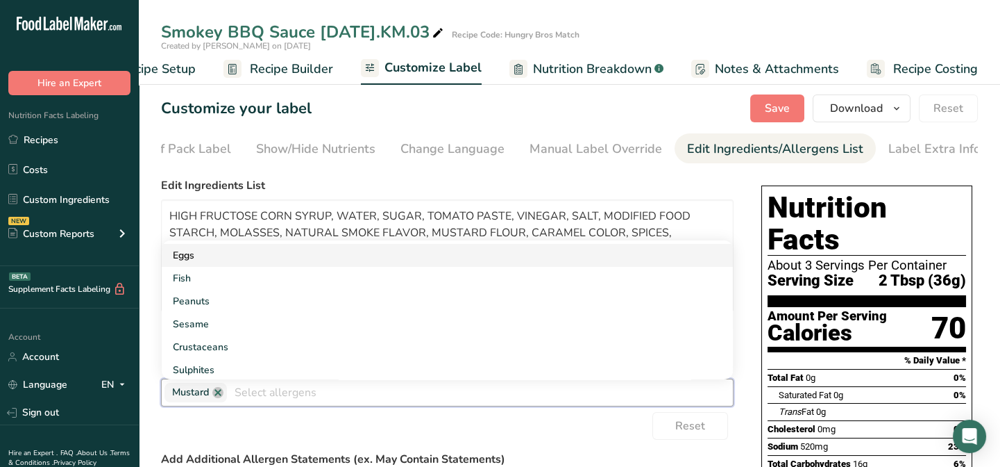
scroll to position [126, 0]
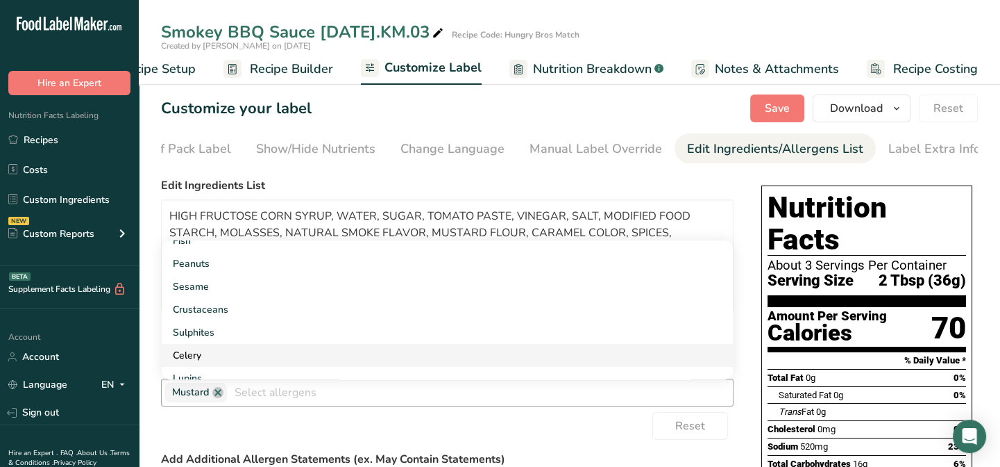
click at [205, 357] on link "Celery" at bounding box center [447, 355] width 571 height 23
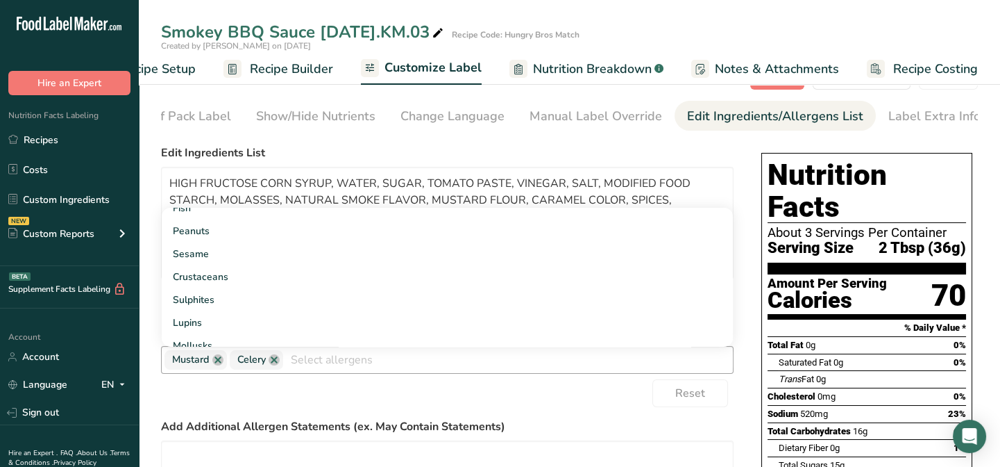
scroll to position [62, 0]
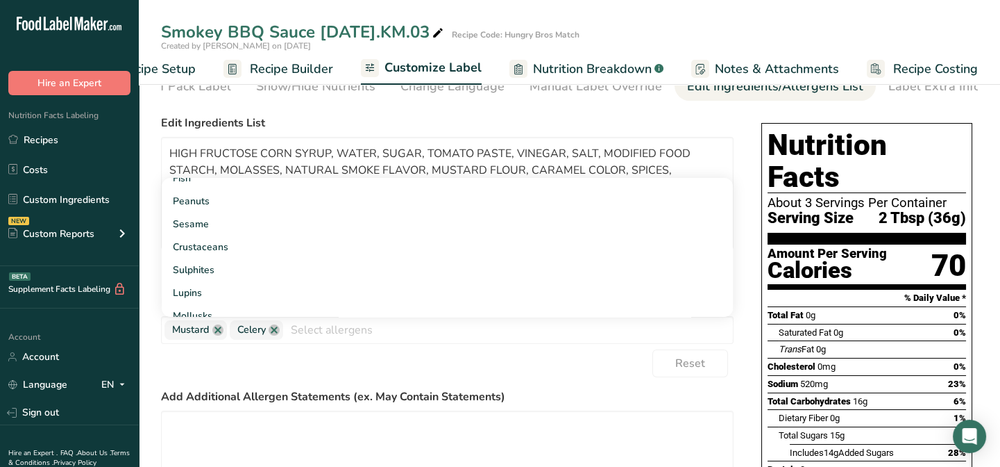
click at [519, 370] on div "Reset" at bounding box center [447, 363] width 573 height 28
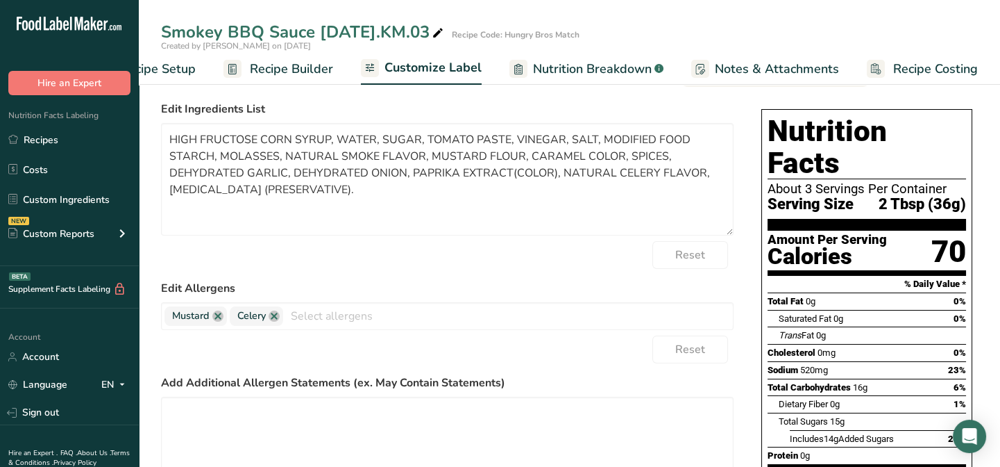
scroll to position [0, 0]
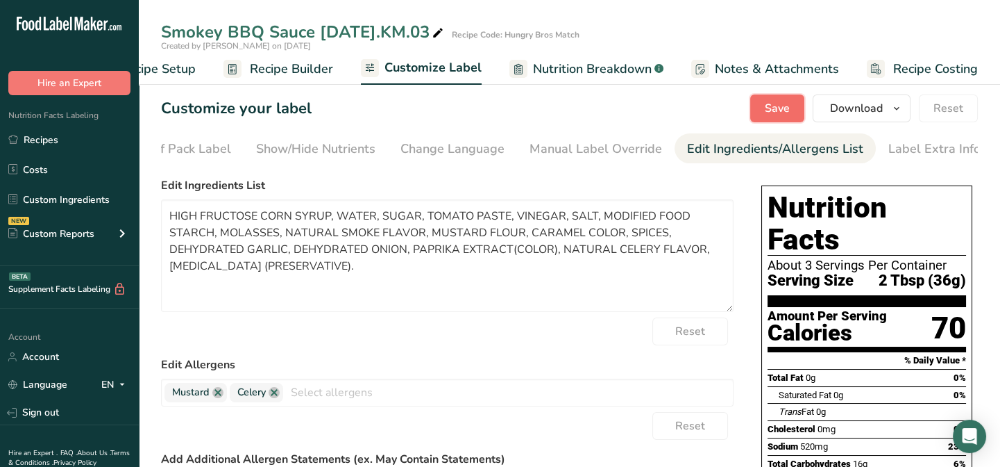
click at [757, 112] on button "Save" at bounding box center [777, 108] width 54 height 28
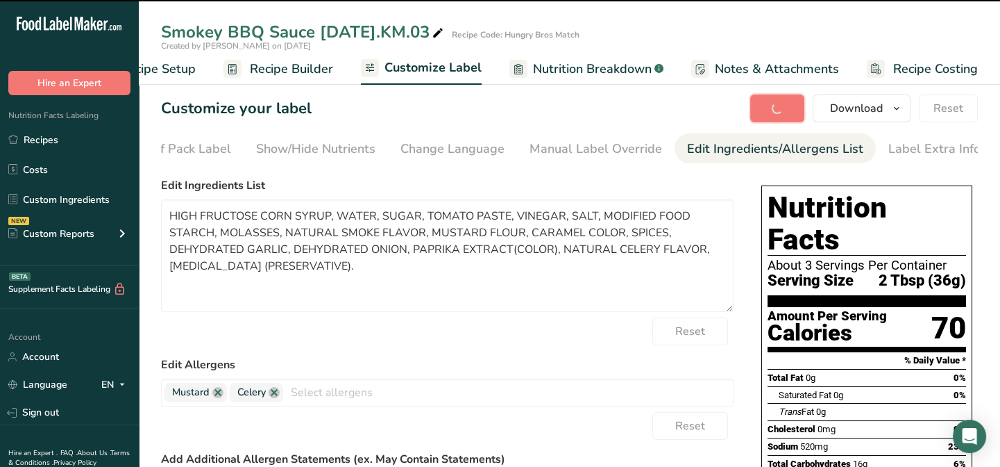
type textarea "HIGH FRUCTOSE CORN SYRUP, WATER, SUGAR, TOMATO PASTE, VINEGAR, SALT, MODIFIED F…"
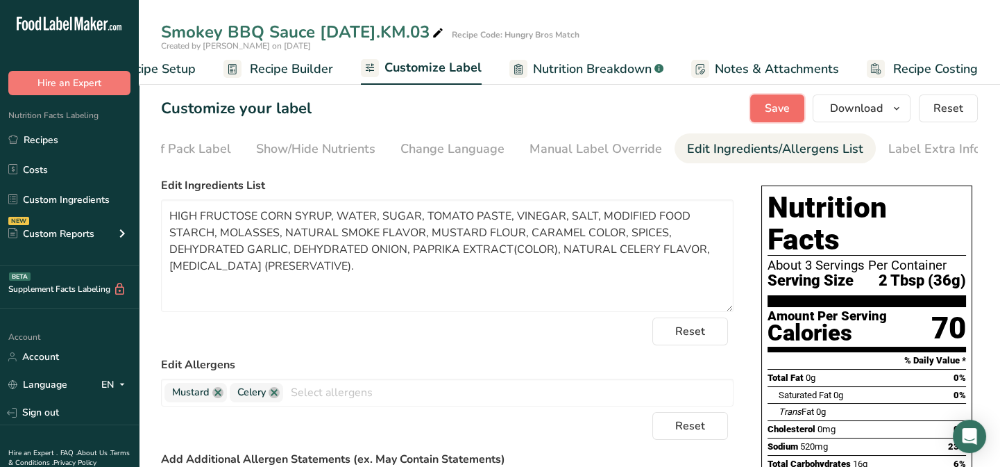
click at [773, 107] on span "Save" at bounding box center [777, 108] width 25 height 17
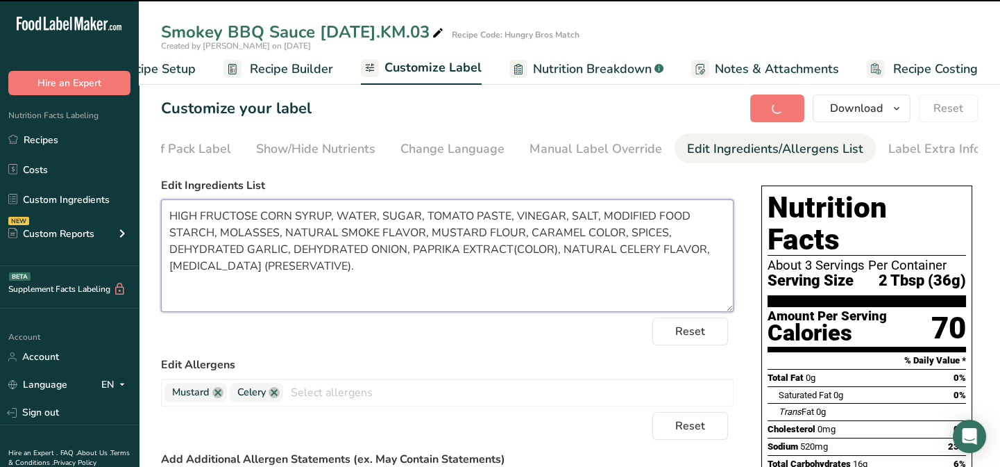
click at [463, 310] on textarea "HIGH FRUCTOSE CORN SYRUP, WATER, SUGAR, TOMATO PASTE, VINEGAR, SALT, MODIFIED F…" at bounding box center [447, 255] width 573 height 112
click at [189, 219] on textarea "HIGH FRUCTOSE CORN SYRUP, WATER, SUGAR, TOMATO PASTE, VINEGAR, SALT, MODIFIED F…" at bounding box center [447, 255] width 573 height 112
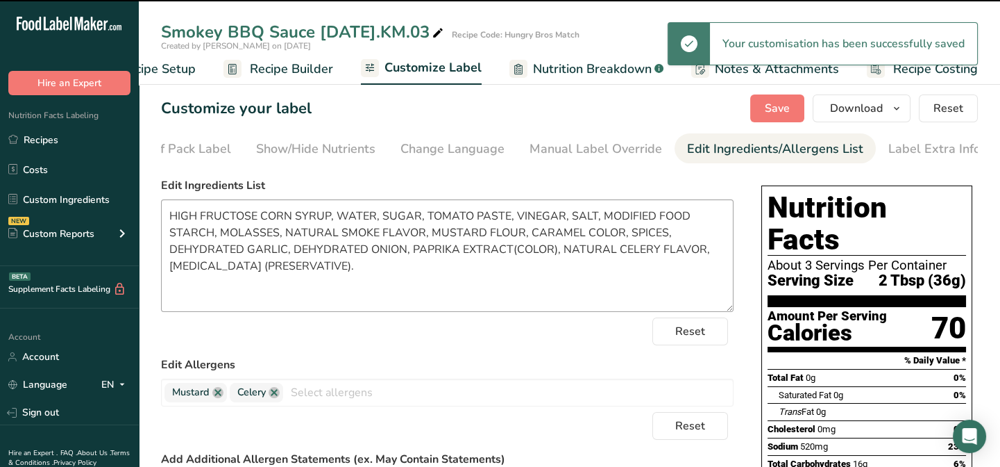
drag, startPoint x: 430, startPoint y: 316, endPoint x: 307, endPoint y: 249, distance: 140.1
click at [430, 316] on form "Edit Ingredients List HIGH FRUCTOSE CORN SYRUP, WATER, SUGAR, TOMATO PASTE, VIN…" at bounding box center [447, 410] width 573 height 467
click at [307, 249] on textarea "HIGH FRUCTOSE CORN SYRUP, WATER, SUGAR, TOMATO PASTE, VINEGAR, SALT, MODIFIED F…" at bounding box center [447, 255] width 573 height 112
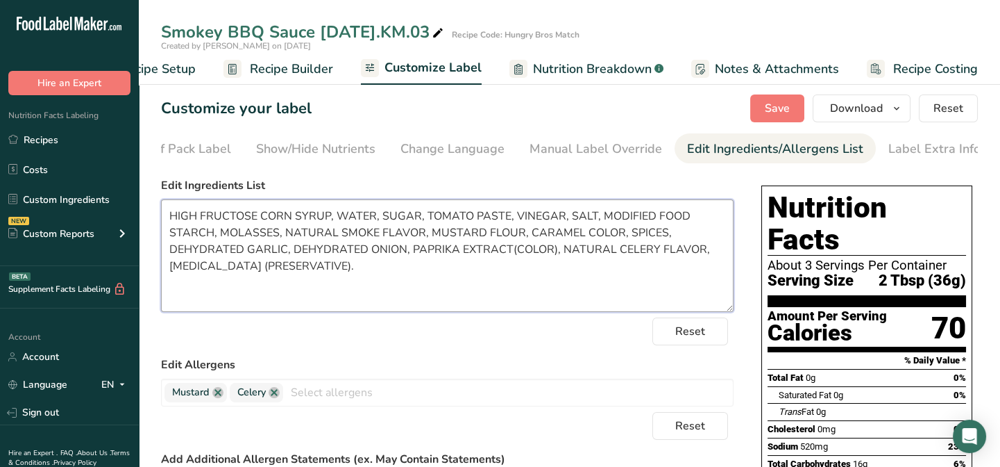
click at [383, 267] on textarea "HIGH FRUCTOSE CORN SYRUP, WATER, SUGAR, TOMATO PASTE, VINEGAR, SALT, MODIFIED F…" at bounding box center [447, 255] width 573 height 112
drag, startPoint x: 167, startPoint y: 217, endPoint x: 375, endPoint y: 272, distance: 214.9
click at [378, 274] on textarea "HIGH FRUCTOSE CORN SYRUP, WATER, SUGAR, TOMATO PASTE, VINEGAR, SALT, MODIFIED F…" at bounding box center [447, 255] width 573 height 112
click at [547, 344] on div "Reset" at bounding box center [447, 331] width 573 height 28
click at [778, 105] on span "Save" at bounding box center [777, 108] width 25 height 17
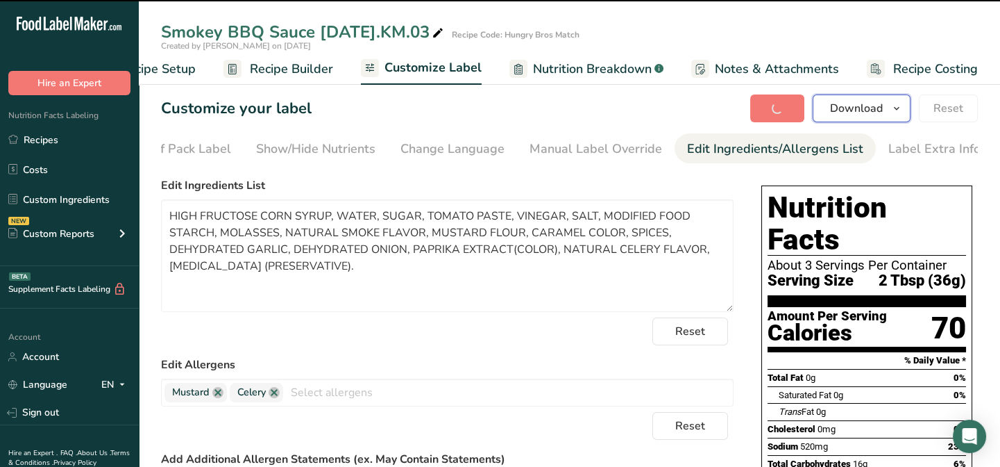
click at [862, 108] on span "Download" at bounding box center [856, 108] width 53 height 17
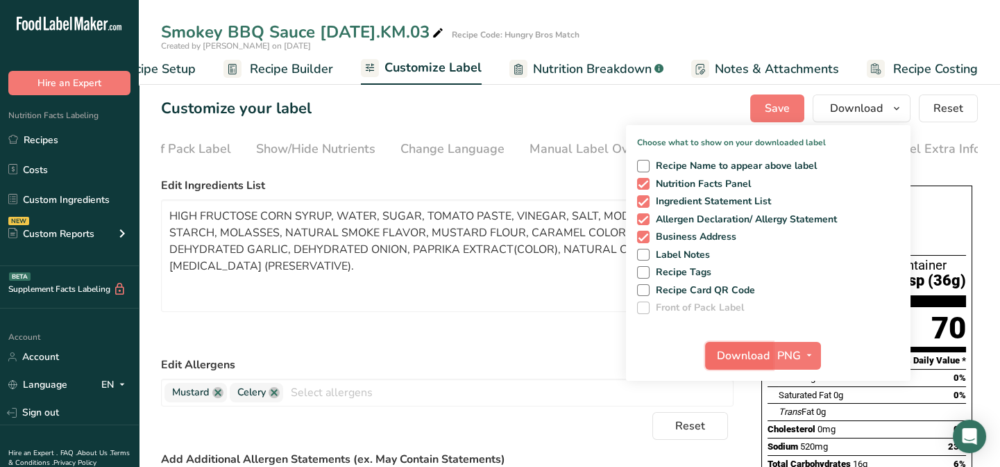
click at [729, 359] on span "Download" at bounding box center [743, 355] width 53 height 17
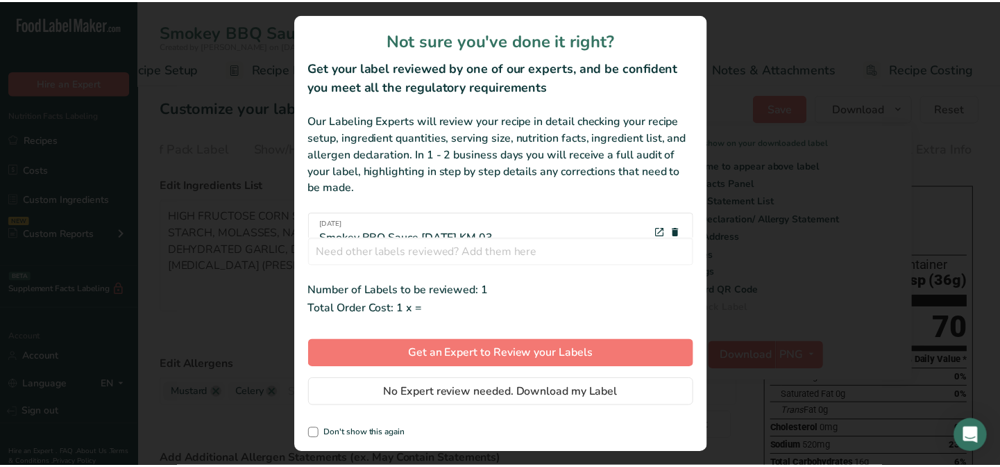
scroll to position [0, 58]
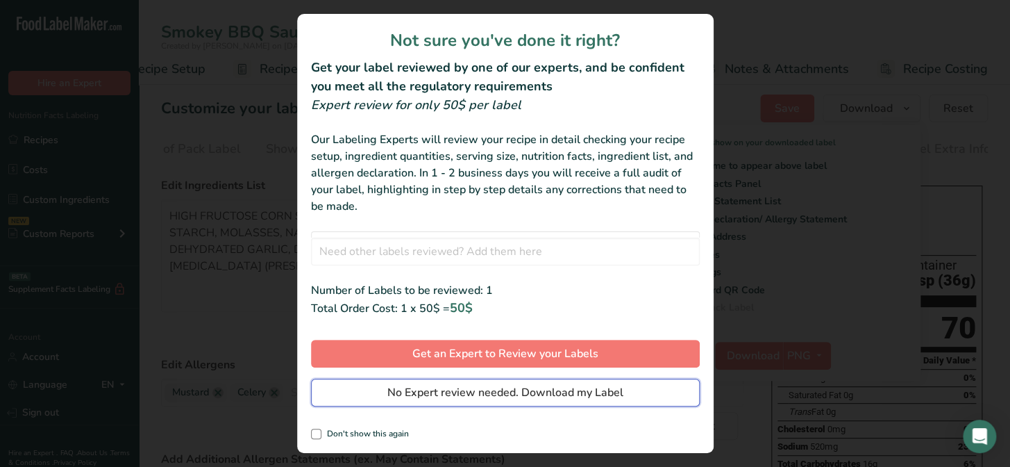
click at [548, 392] on span "No Expert review needed. Download my Label" at bounding box center [505, 392] width 236 height 17
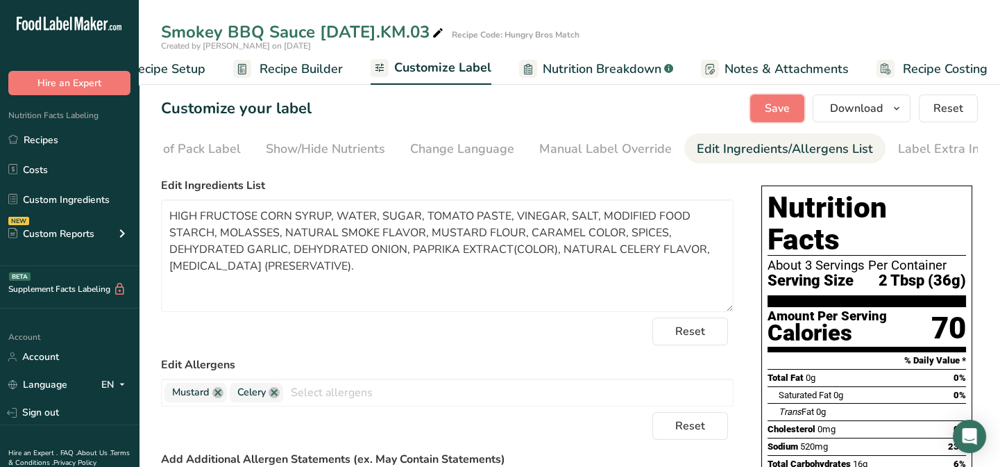
click at [773, 110] on span "Save" at bounding box center [777, 108] width 25 height 17
click at [42, 139] on link "Recipes" at bounding box center [69, 139] width 139 height 26
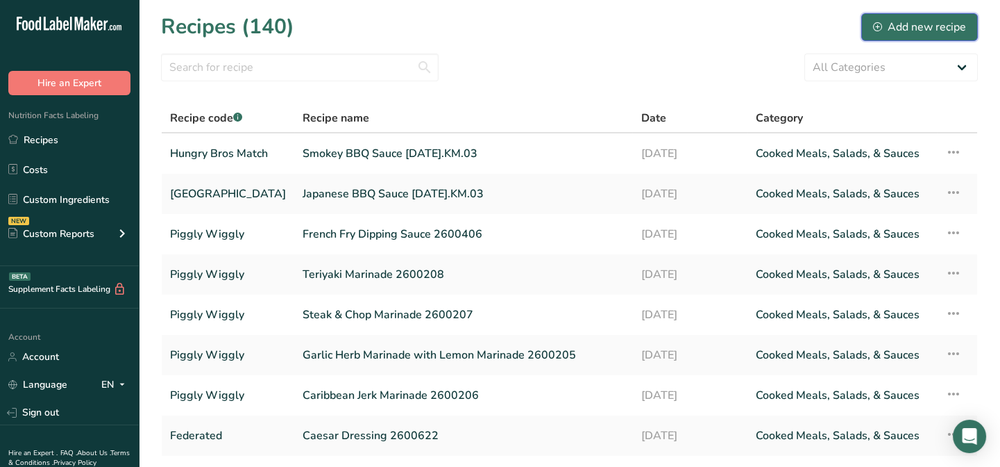
click at [887, 26] on div "Add new recipe" at bounding box center [919, 27] width 93 height 17
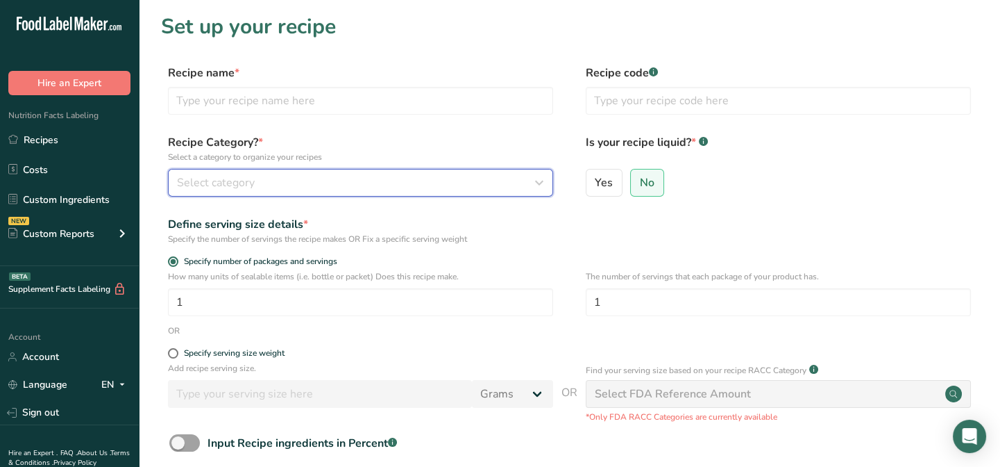
click at [253, 180] on span "Select category" at bounding box center [216, 182] width 78 height 17
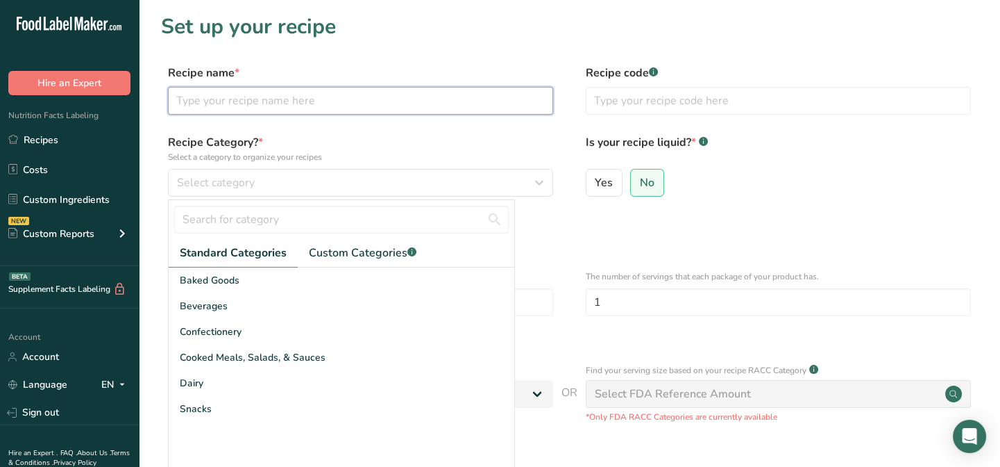
click at [207, 108] on input "text" at bounding box center [360, 101] width 385 height 28
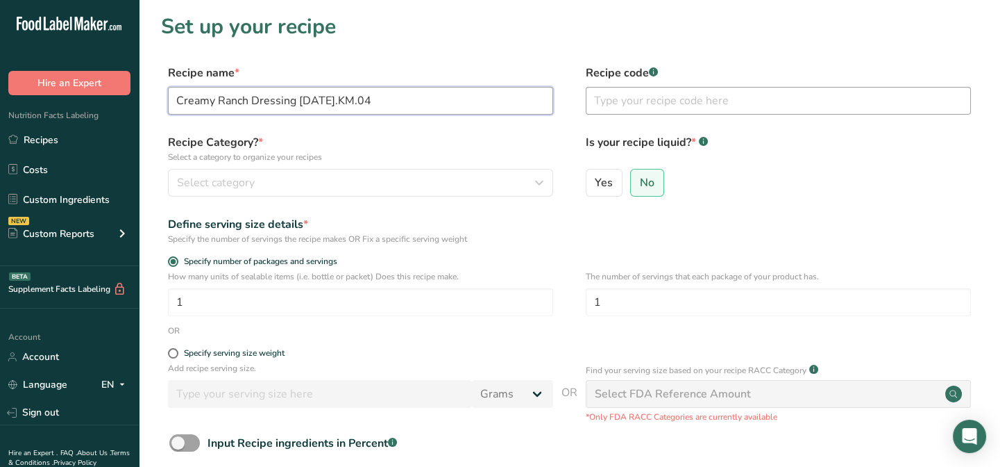
type input "Creamy Ranch Dressing [DATE].KM.04"
click at [611, 102] on input "text" at bounding box center [778, 101] width 385 height 28
type input "Hungry Bros Match"
click at [211, 179] on span "Select category" at bounding box center [216, 182] width 78 height 17
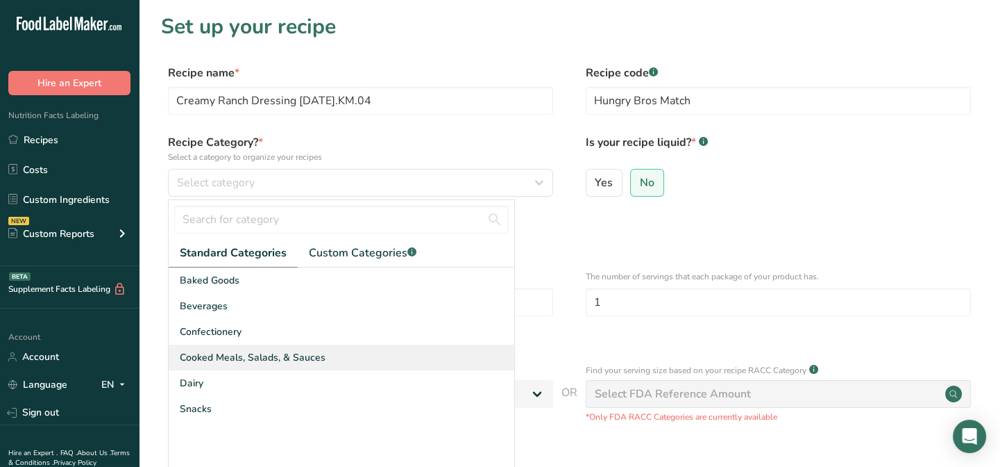
click at [237, 356] on span "Cooked Meals, Salads, & Sauces" at bounding box center [253, 357] width 146 height 15
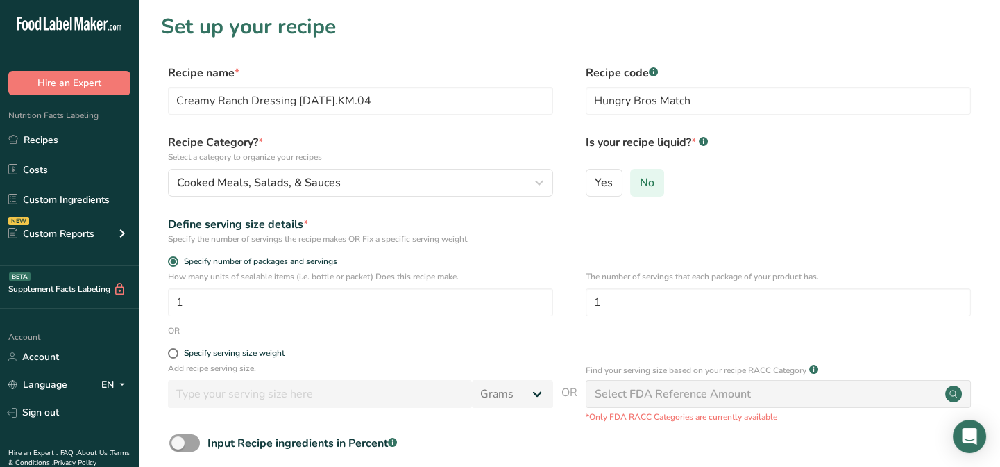
click at [646, 193] on label "No" at bounding box center [647, 183] width 34 height 28
click at [640, 187] on input "No" at bounding box center [635, 182] width 9 height 9
drag, startPoint x: 606, startPoint y: 308, endPoint x: 592, endPoint y: 308, distance: 13.9
click at [592, 308] on input "1" at bounding box center [778, 302] width 385 height 28
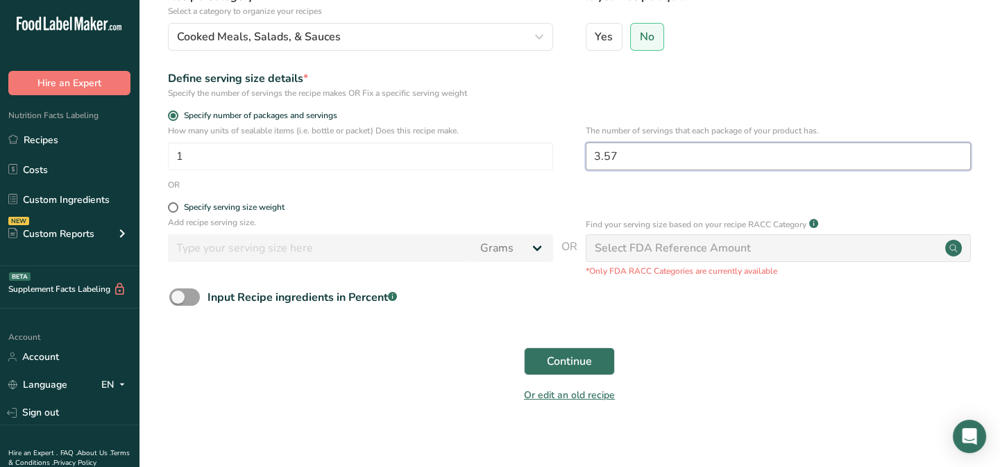
scroll to position [158, 0]
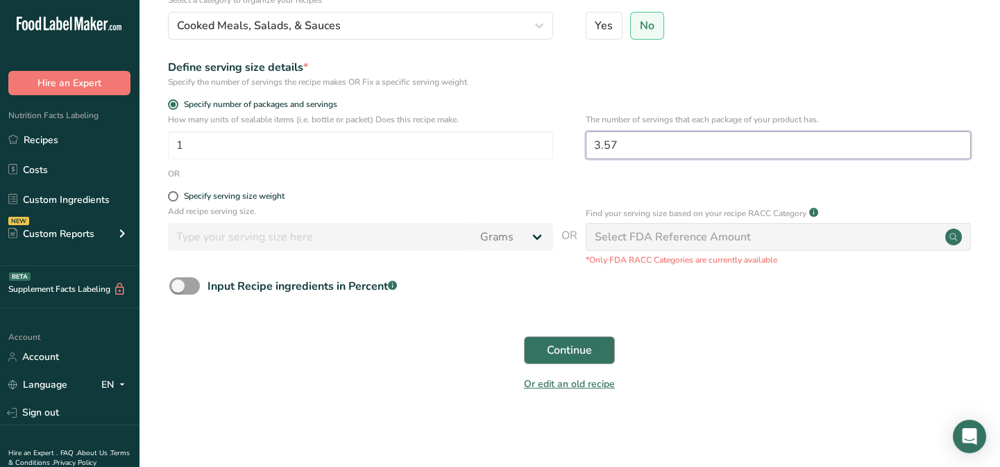
type input "3.57"
click at [594, 343] on button "Continue" at bounding box center [569, 350] width 91 height 28
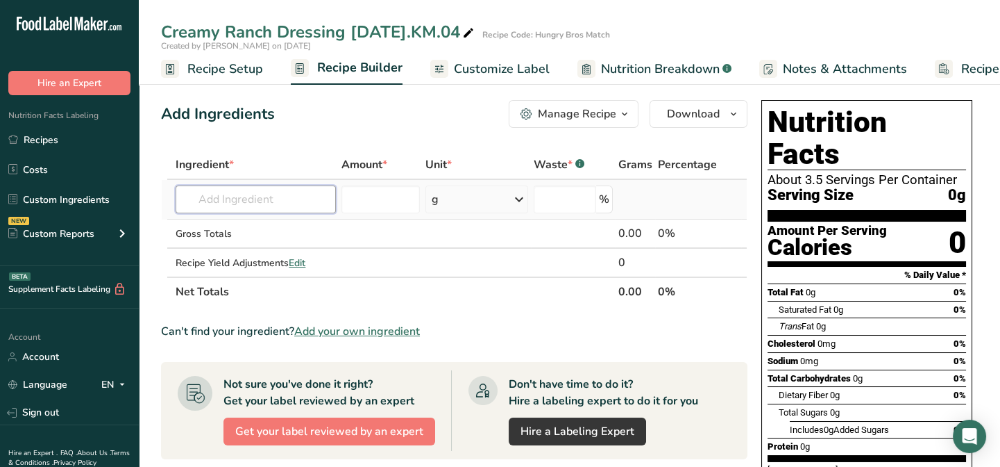
click at [205, 201] on input "text" at bounding box center [256, 199] width 160 height 28
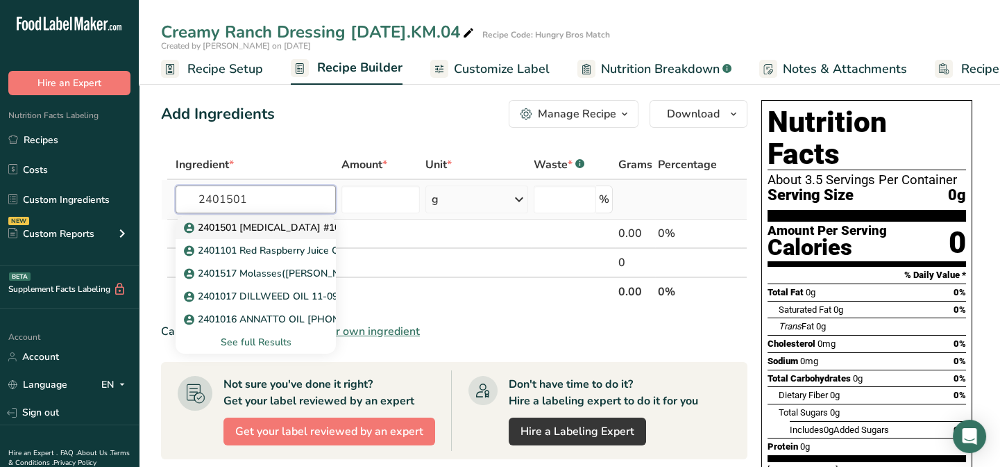
type input "2401501"
click at [210, 224] on p "2401501 [MEDICAL_DATA] #100 Columbus Vegetable Oil" at bounding box center [322, 227] width 270 height 15
type input "2401501 [MEDICAL_DATA] #100 Columbus Vegetable Oil"
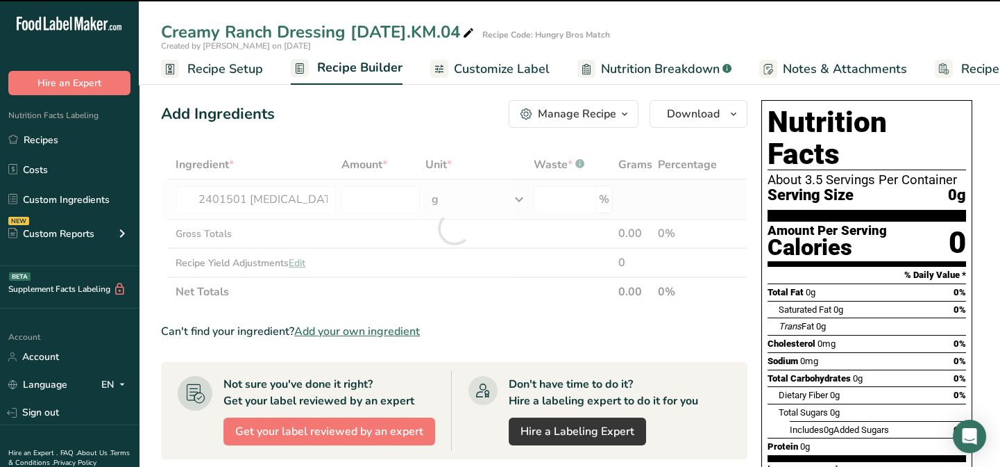
type input "0"
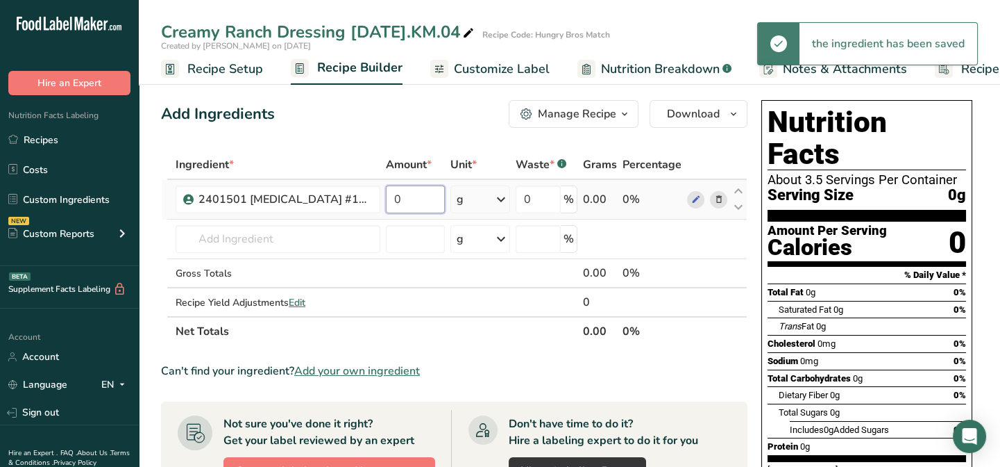
click at [400, 194] on input "0" at bounding box center [415, 199] width 59 height 28
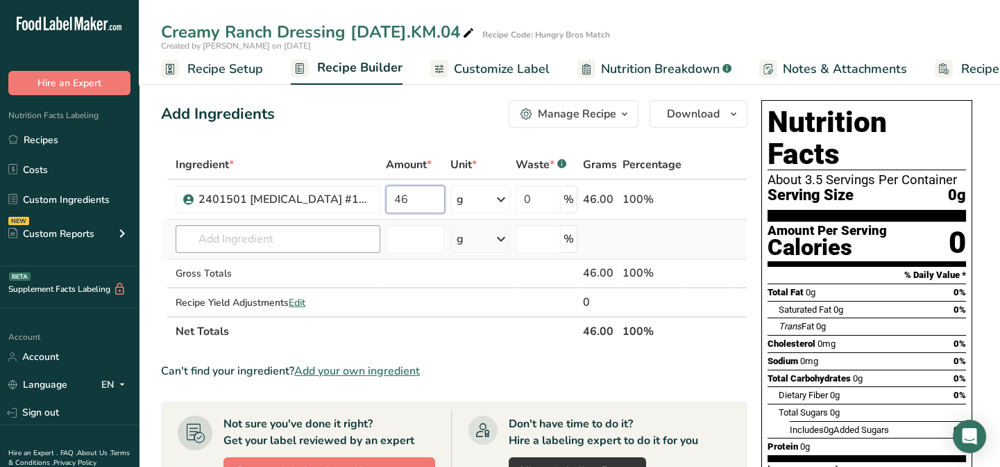
type input "46"
click at [230, 238] on div "Ingredient * Amount * Unit * Waste * .a-a{fill:#347362;}.b-a{fill:#fff;} Grams …" at bounding box center [454, 248] width 587 height 196
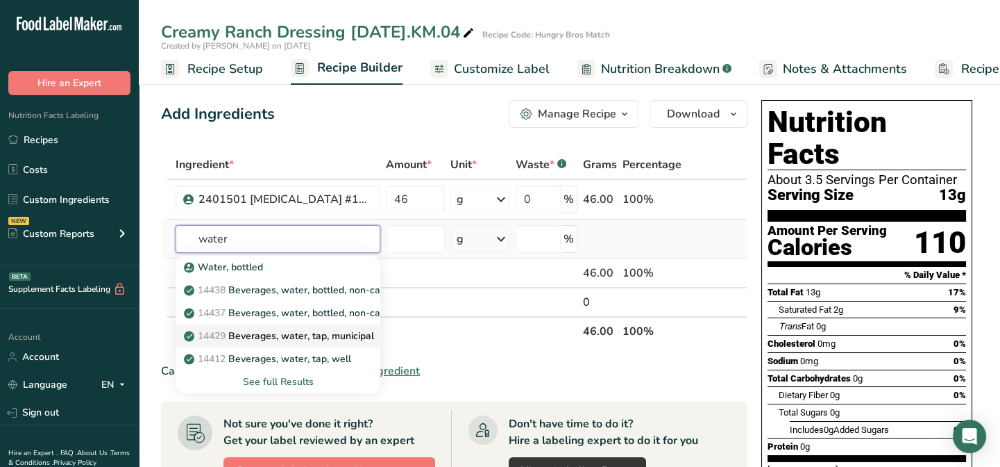
type input "water"
click at [272, 338] on p "14429 [GEOGRAPHIC_DATA], water, tap, municipal" at bounding box center [280, 335] width 187 height 15
type input "Beverages, water, tap, municipal"
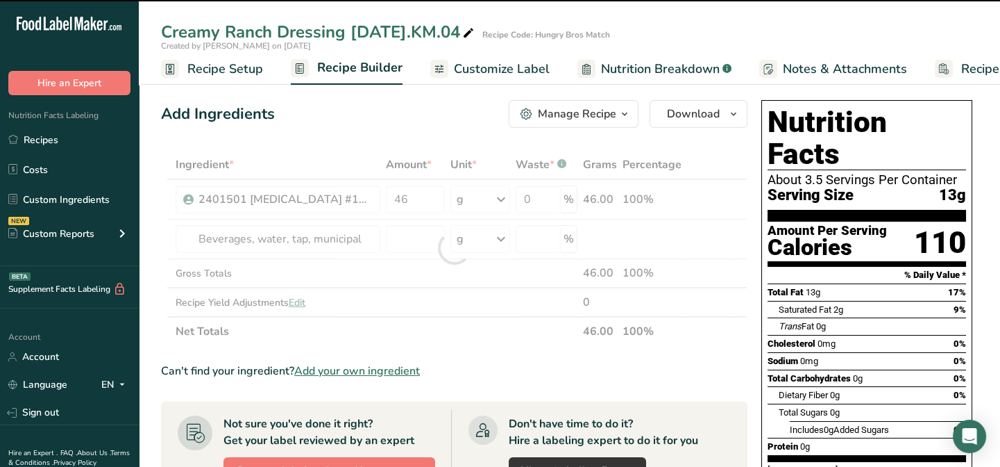
type input "0"
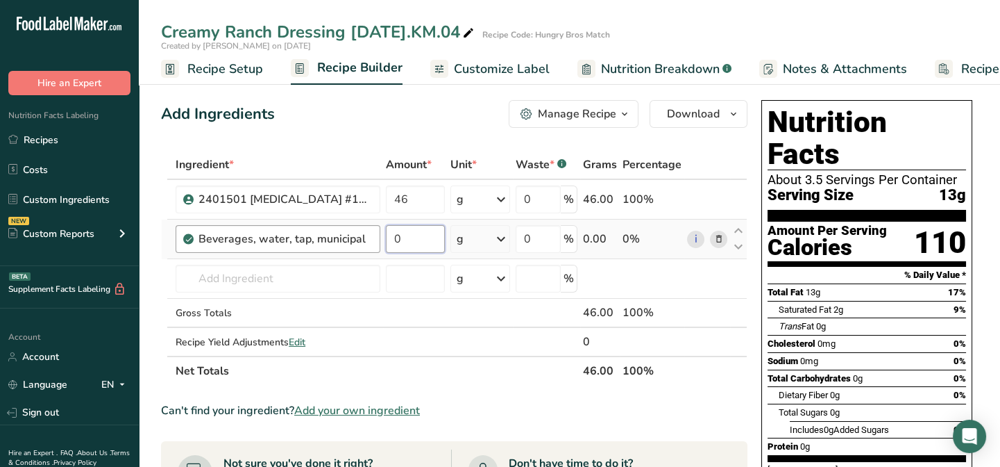
drag, startPoint x: 404, startPoint y: 239, endPoint x: 375, endPoint y: 236, distance: 29.3
click at [375, 236] on tr "Beverages, water, tap, municipal 0 g Portions 1 fl oz 1 bottle 8 fl oz 1 liter …" at bounding box center [454, 239] width 585 height 40
type input "31.30"
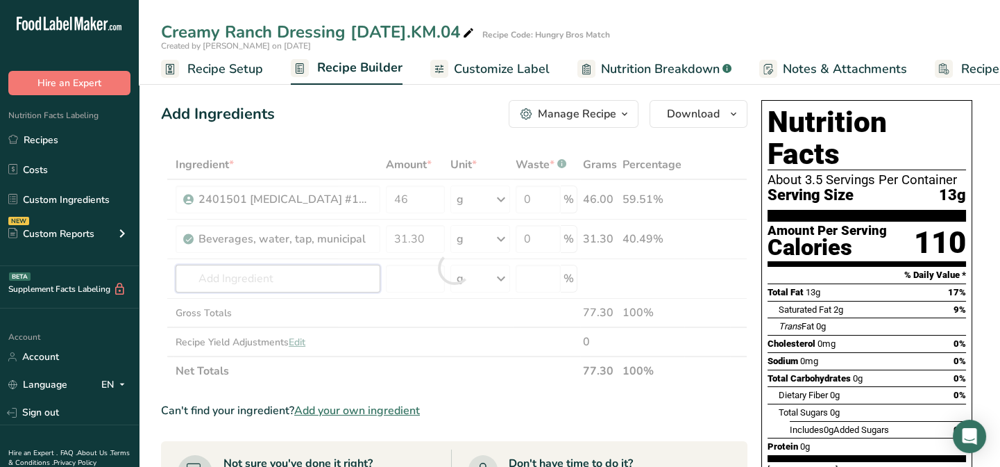
click at [215, 285] on div "Ingredient * Amount * Unit * Waste * .a-a{fill:#347362;}.b-a{fill:#fff;} Grams …" at bounding box center [454, 267] width 587 height 235
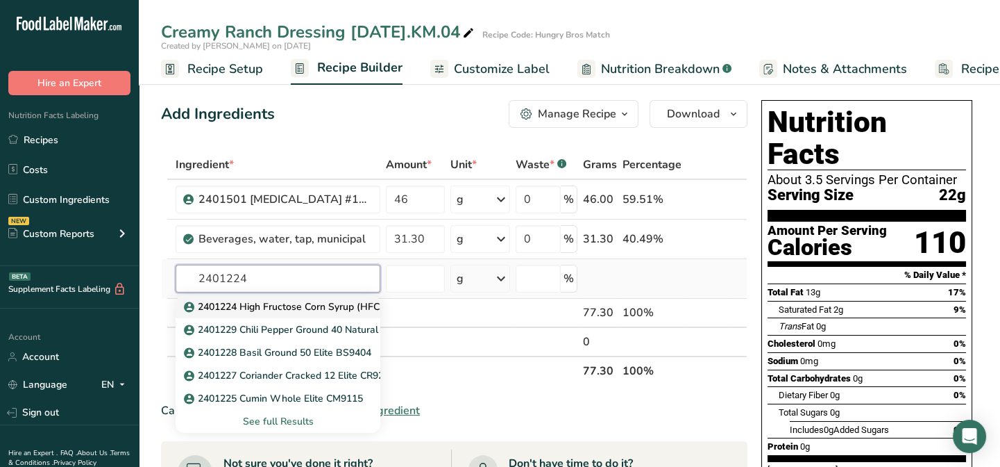
type input "2401224"
click at [250, 306] on p "2401224 High Fructose Corn Syrup (HFCS) [PERSON_NAME] & [PERSON_NAME] ISOSWEET …" at bounding box center [411, 306] width 448 height 15
type input "2401224 High Fructose Corn Syrup (HFCS) [PERSON_NAME] & [PERSON_NAME] ISOSWEET …"
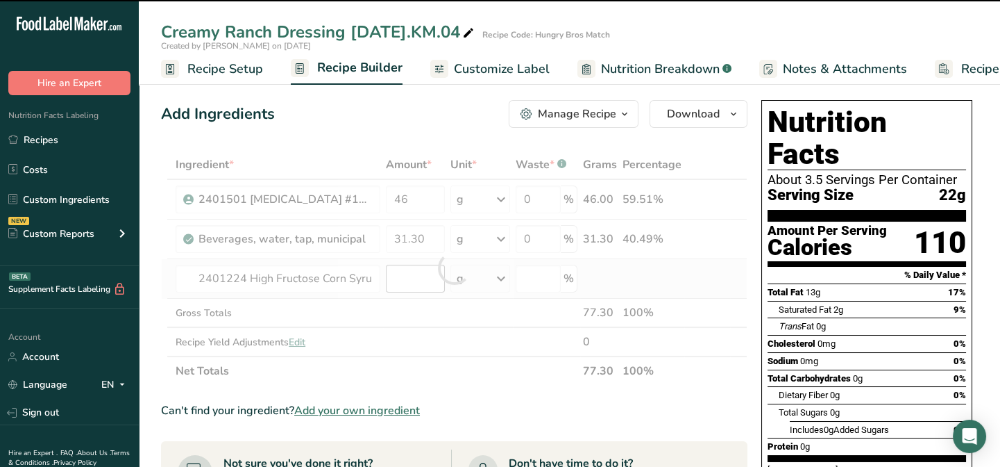
type input "0"
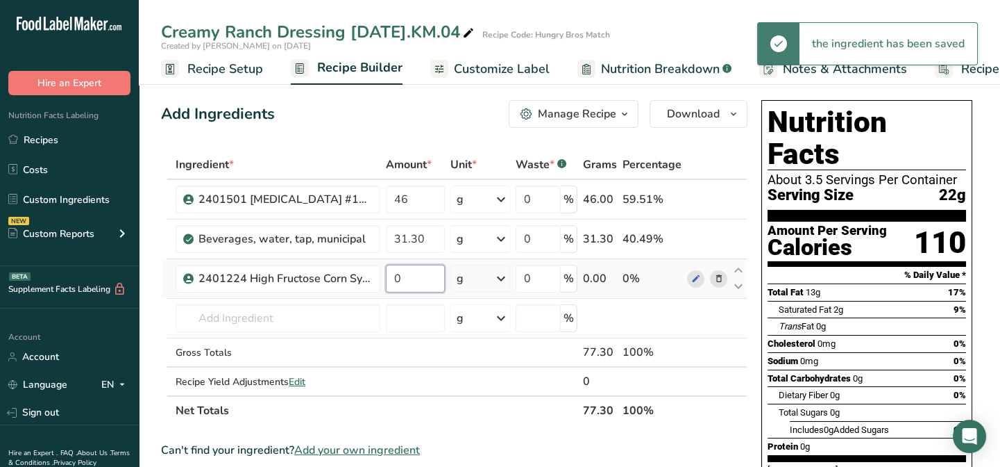
click at [412, 269] on input "0" at bounding box center [415, 279] width 59 height 28
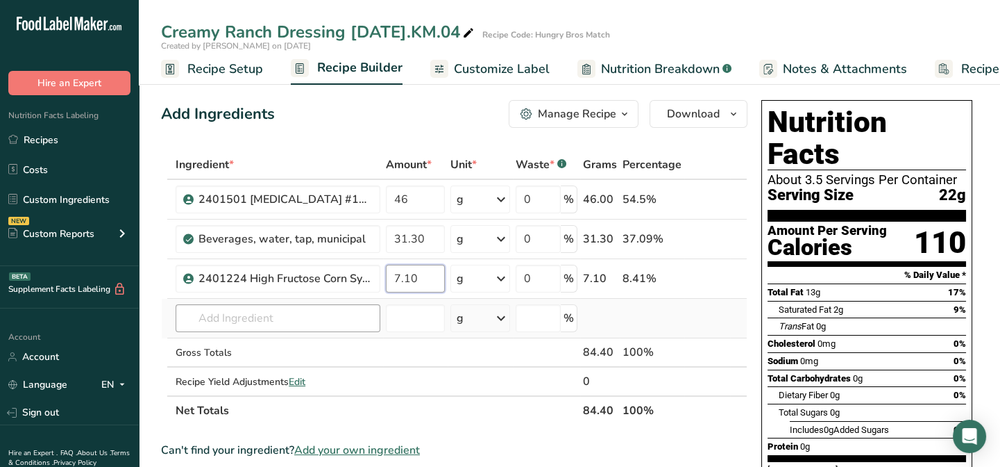
type input "7.10"
click at [248, 329] on div "Ingredient * Amount * Unit * Waste * .a-a{fill:#347362;}.b-a{fill:#fff;} Grams …" at bounding box center [454, 287] width 587 height 275
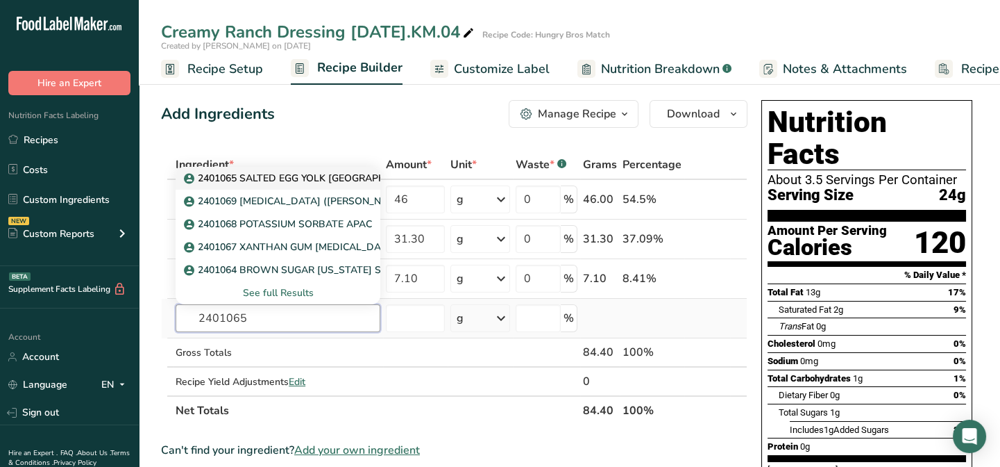
type input "2401065"
click at [269, 176] on p "2401065 SALTED EGG YOLK [GEOGRAPHIC_DATA]" at bounding box center [308, 178] width 243 height 15
type input "2401065 SALTED EGG YOLK [GEOGRAPHIC_DATA]"
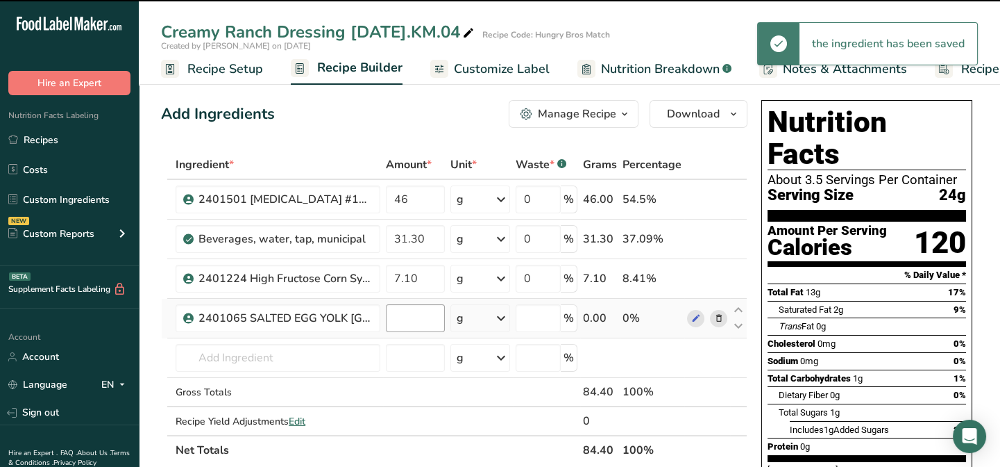
type input "0"
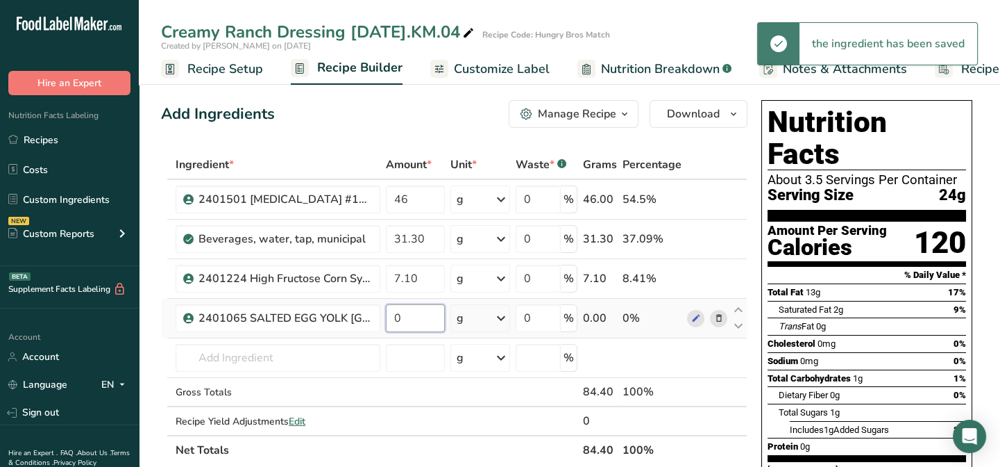
click at [414, 319] on input "0" at bounding box center [415, 318] width 59 height 28
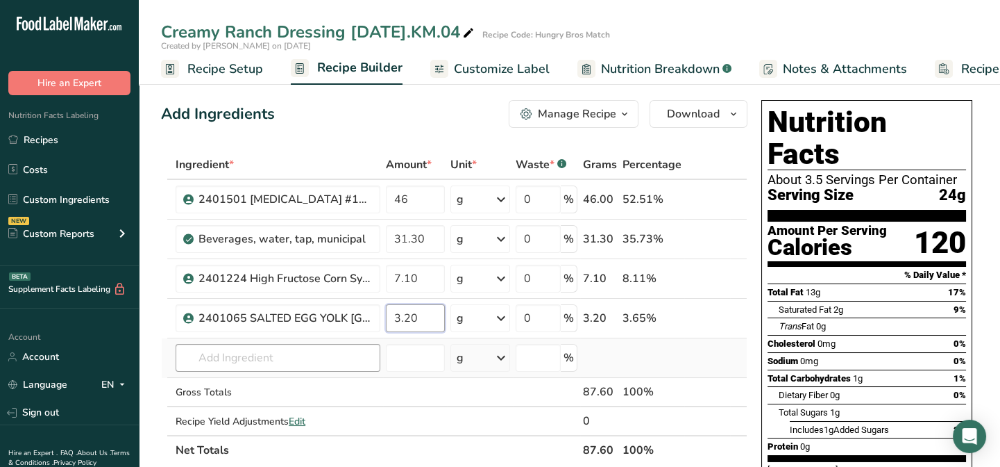
type input "3.20"
click at [202, 360] on div "Ingredient * Amount * Unit * Waste * .a-a{fill:#347362;}.b-a{fill:#fff;} Grams …" at bounding box center [454, 307] width 587 height 314
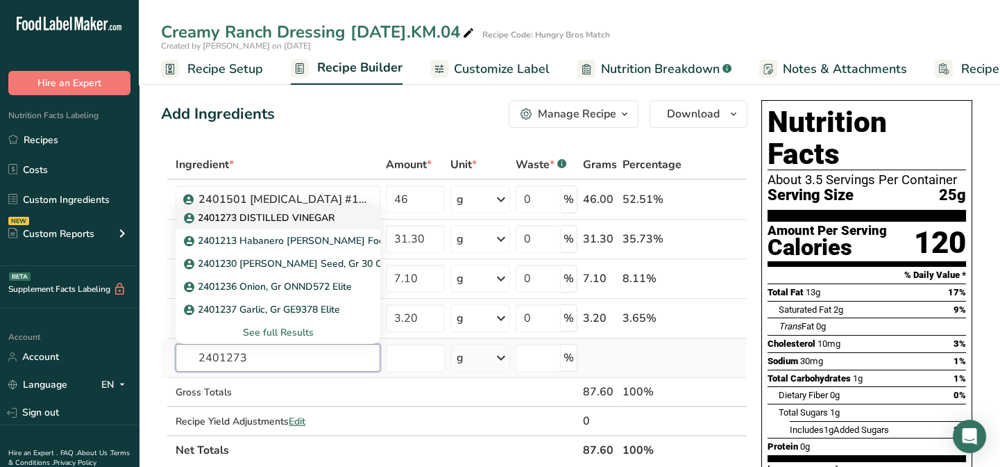
type input "2401273"
click at [278, 220] on p "2401273 DISTILLED VINEGAR" at bounding box center [261, 217] width 148 height 15
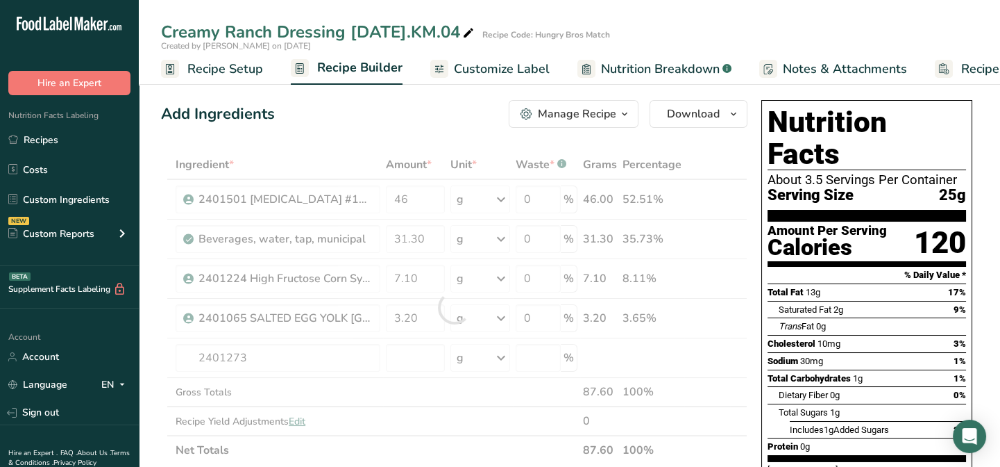
click at [326, 219] on div at bounding box center [454, 307] width 587 height 314
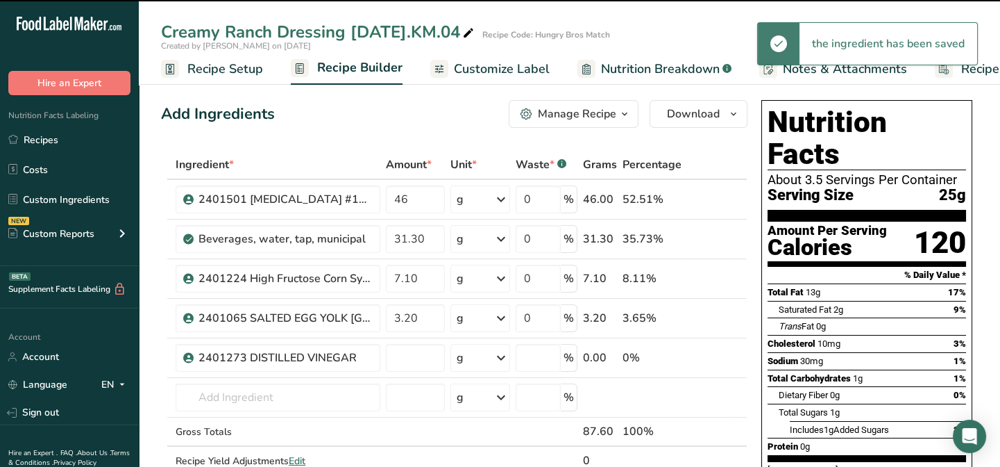
type input "0"
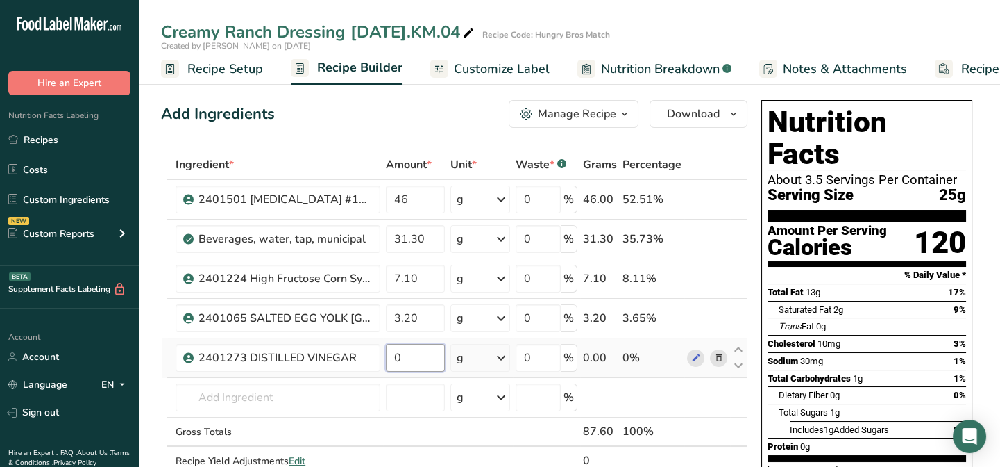
drag, startPoint x: 401, startPoint y: 358, endPoint x: 393, endPoint y: 360, distance: 8.6
click at [393, 360] on input "0" at bounding box center [415, 358] width 59 height 28
type input "3"
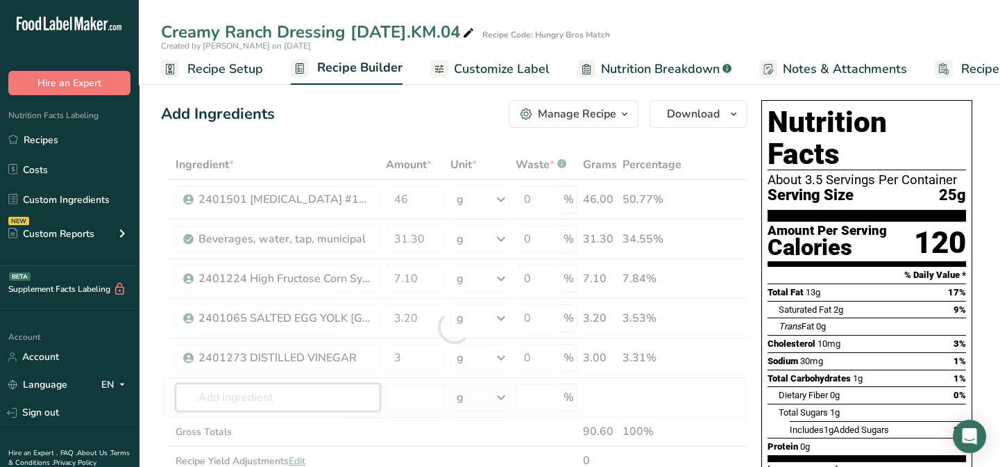
click at [224, 394] on div "Ingredient * Amount * Unit * Waste * .a-a{fill:#347362;}.b-a{fill:#fff;} Grams …" at bounding box center [454, 327] width 587 height 354
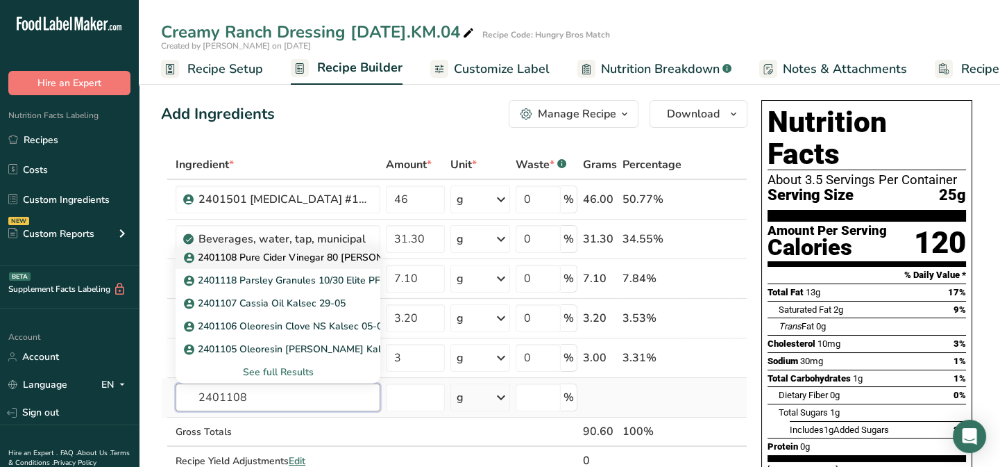
type input "2401108"
click at [280, 261] on p "2401108 Pure Cider Vinegar 80 [PERSON_NAME] ([PERSON_NAME])" at bounding box center [347, 257] width 321 height 15
type input "2401108 Pure Cider Vinegar 80 [PERSON_NAME] ([PERSON_NAME])"
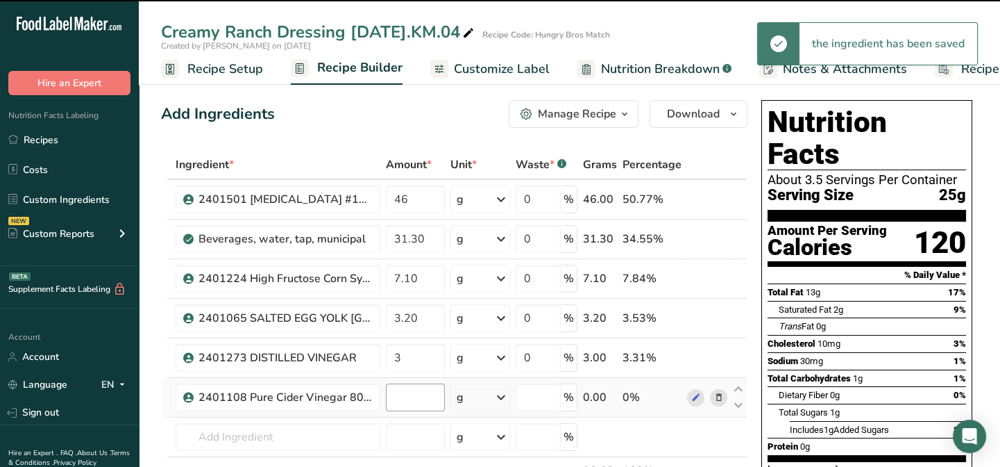
type input "0"
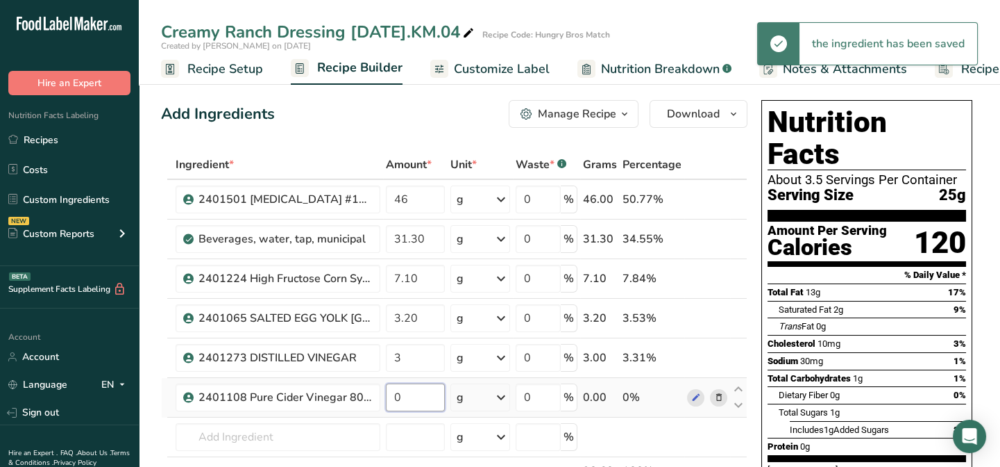
click at [407, 398] on input "0" at bounding box center [415, 397] width 59 height 28
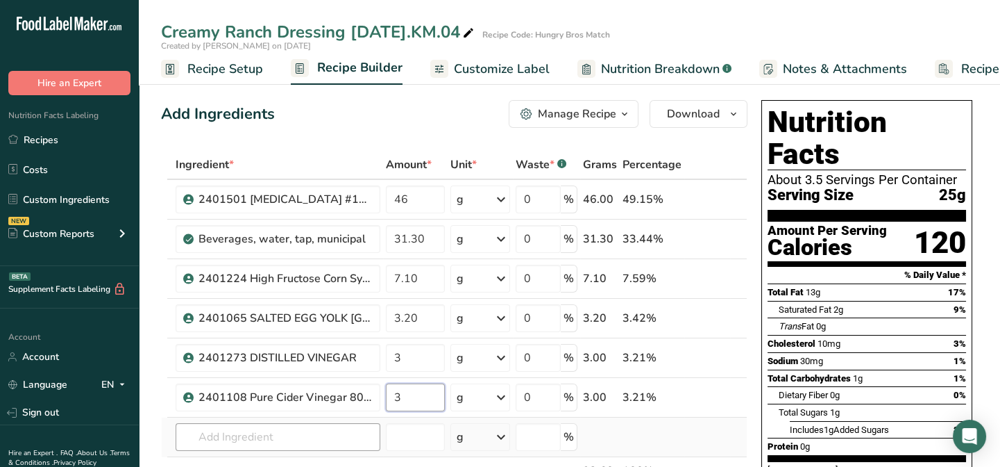
type input "3"
click at [264, 437] on div "Ingredient * Amount * Unit * Waste * .a-a{fill:#347362;}.b-a{fill:#fff;} Grams …" at bounding box center [454, 347] width 587 height 394
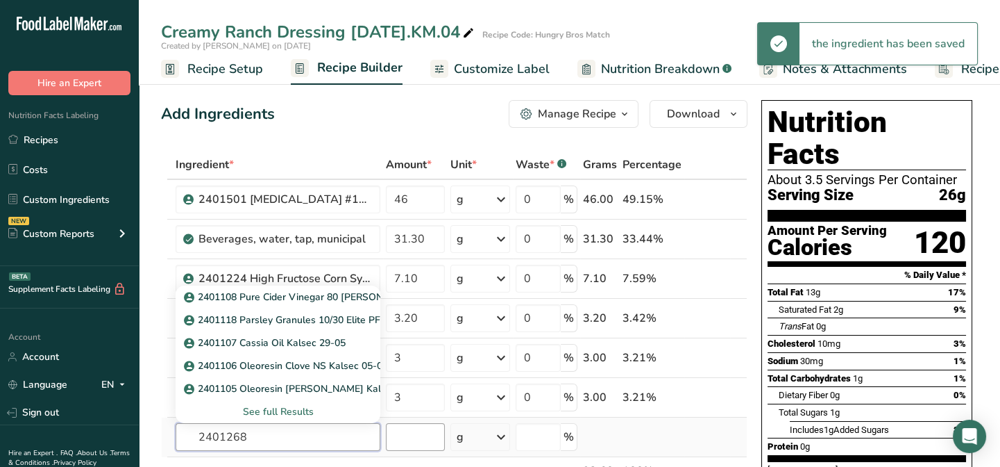
scroll to position [62, 0]
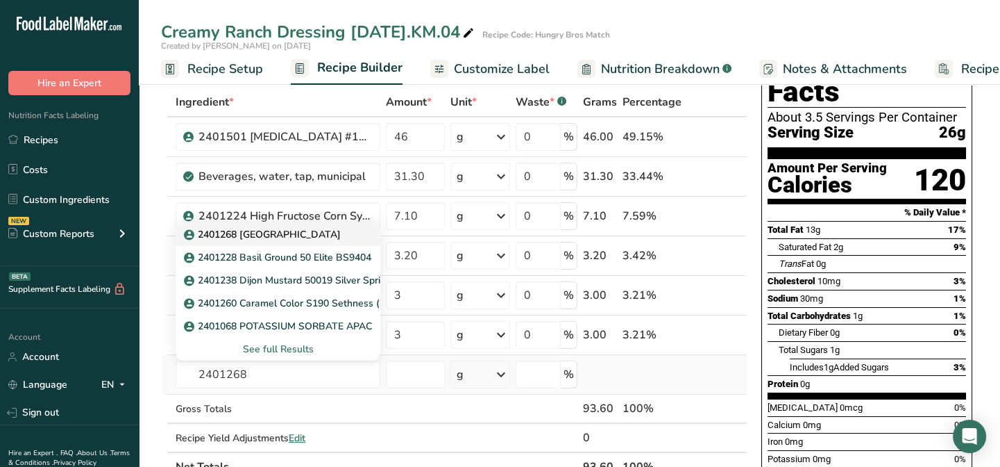
click at [242, 232] on p "2401268 [GEOGRAPHIC_DATA]" at bounding box center [264, 234] width 154 height 15
type input "2401268 [GEOGRAPHIC_DATA]"
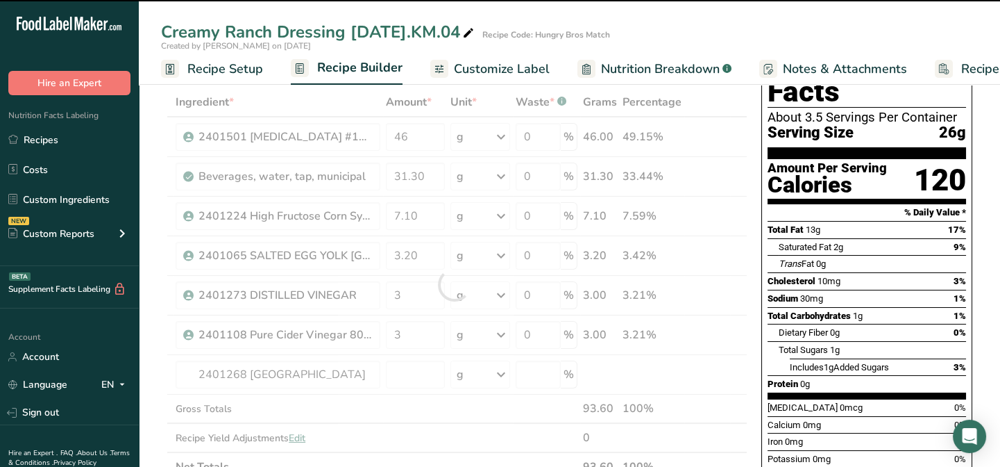
type input "0"
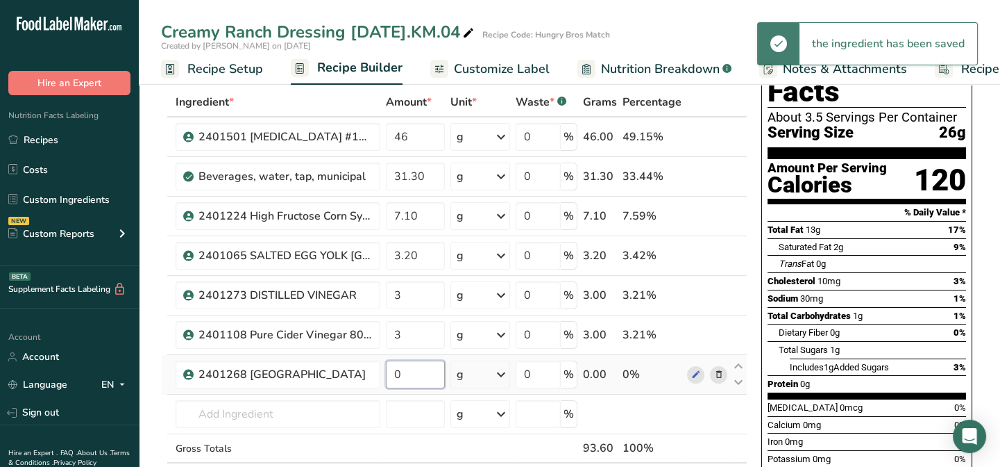
click at [416, 373] on input "0" at bounding box center [415, 374] width 59 height 28
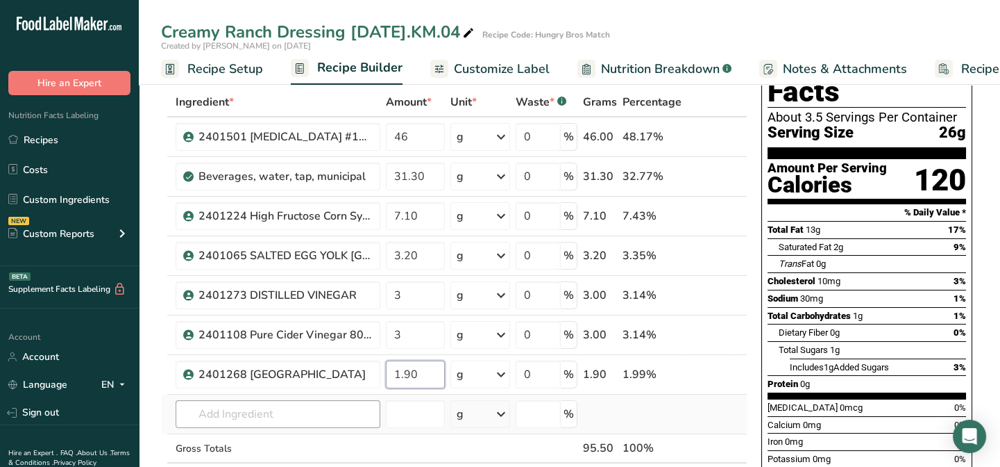
type input "1.90"
click at [222, 423] on div "Ingredient * Amount * Unit * Waste * .a-a{fill:#347362;}.b-a{fill:#fff;} Grams …" at bounding box center [454, 303] width 587 height 433
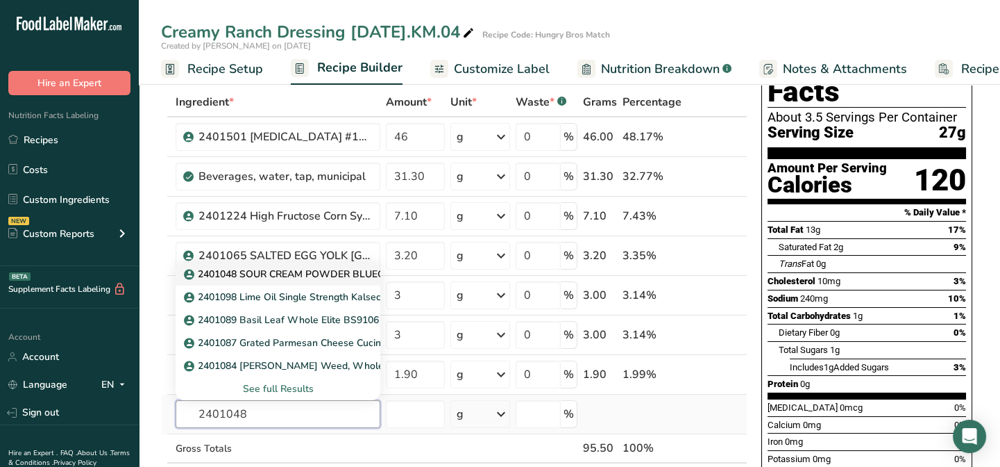
type input "2401048"
click at [302, 268] on p "2401048 SOUR CREAM POWDER BLUEGRASS BDF0024" at bounding box center [321, 274] width 269 height 15
type input "2401048 SOUR CREAM POWDER BLUEGRASS BDF0024"
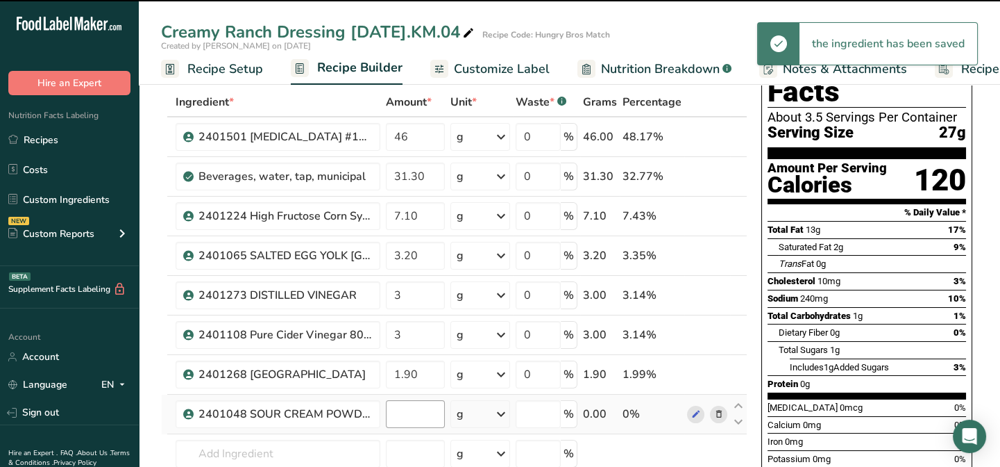
type input "0"
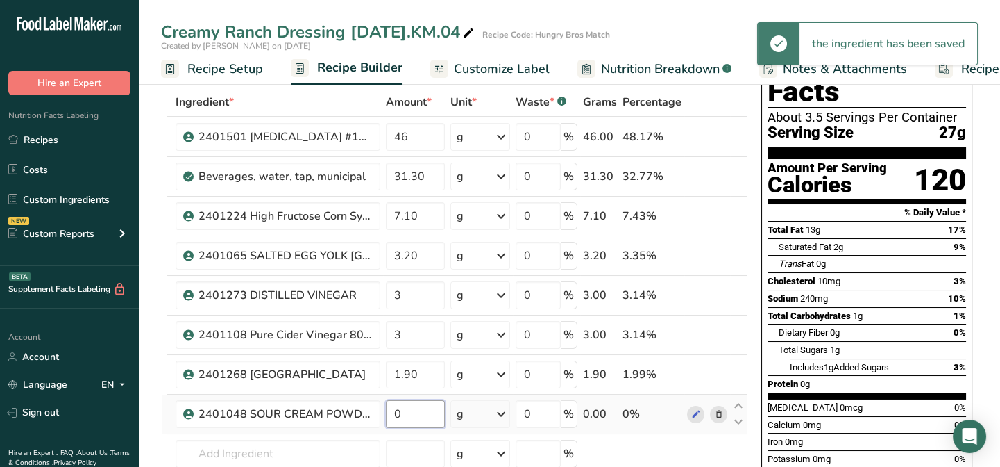
click at [422, 415] on input "0" at bounding box center [415, 414] width 59 height 28
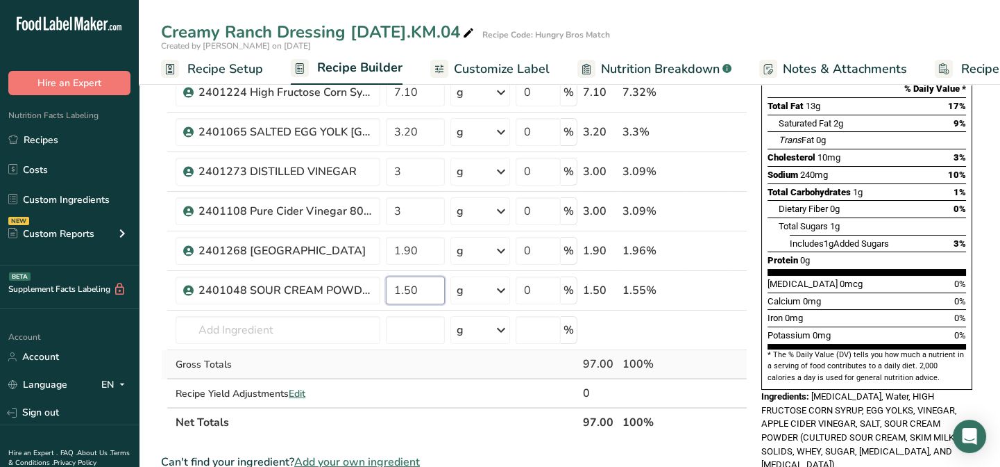
scroll to position [189, 0]
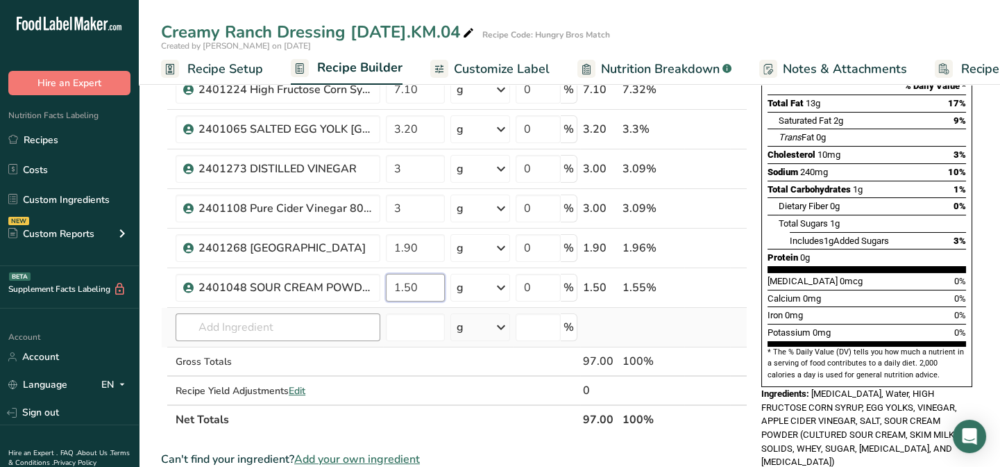
type input "1.50"
click at [205, 319] on div "Ingredient * Amount * Unit * Waste * .a-a{fill:#347362;}.b-a{fill:#fff;} Grams …" at bounding box center [454, 197] width 587 height 473
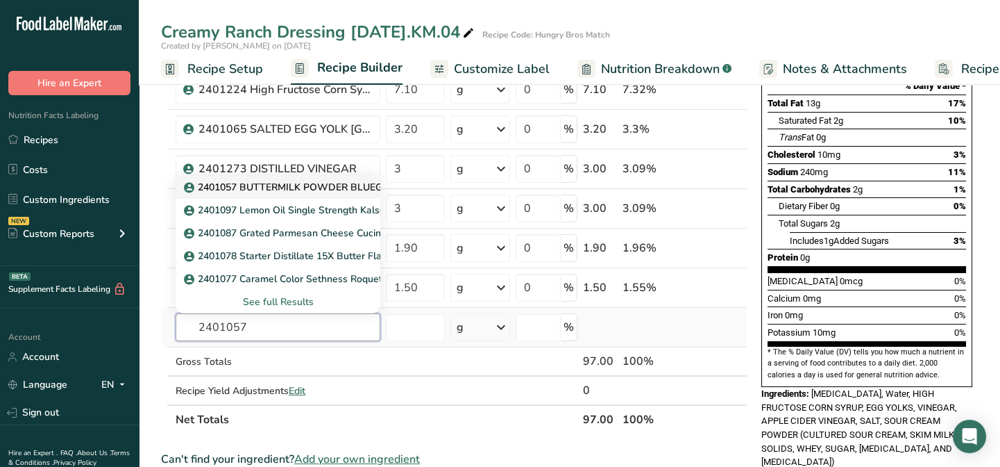
type input "2401057"
click at [231, 190] on p "2401057 BUTTERMILK POWDER BLUEGRASS BDF0034" at bounding box center [320, 187] width 267 height 15
type input "2401057 BUTTERMILK POWDER BLUEGRASS BDF0034"
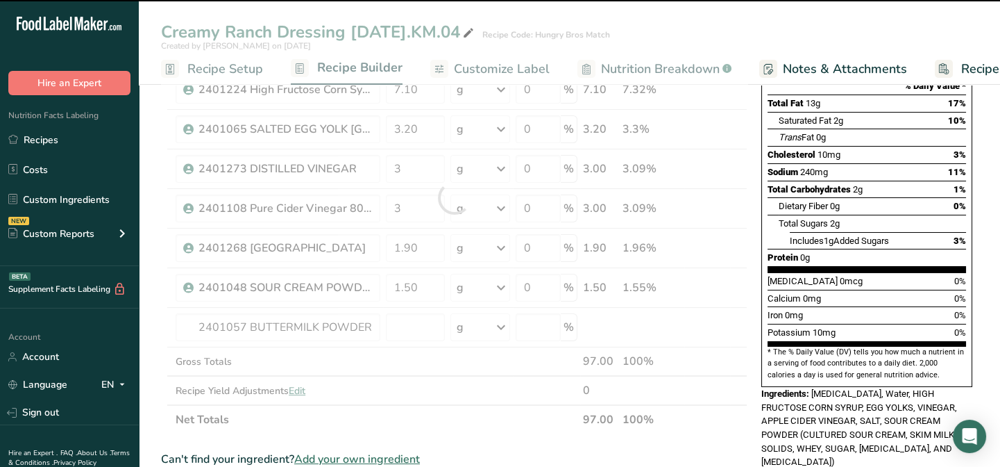
type input "0"
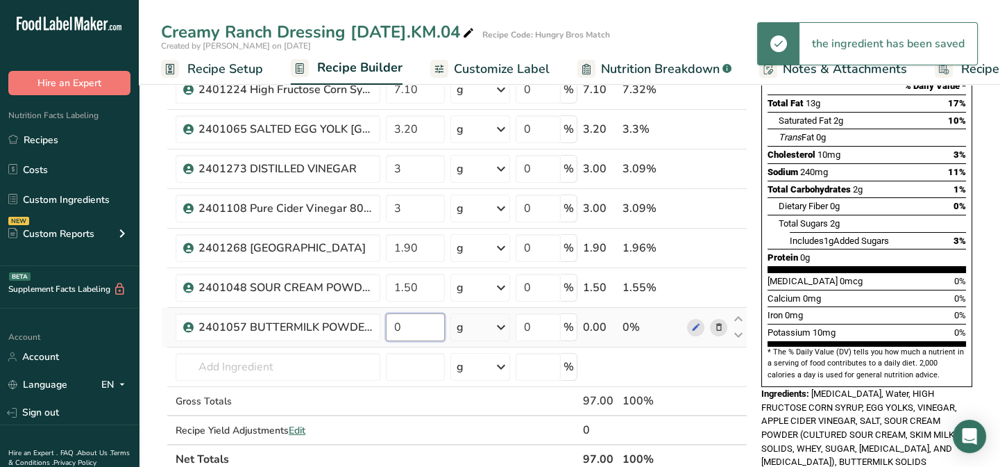
click at [417, 331] on input "0" at bounding box center [415, 327] width 59 height 28
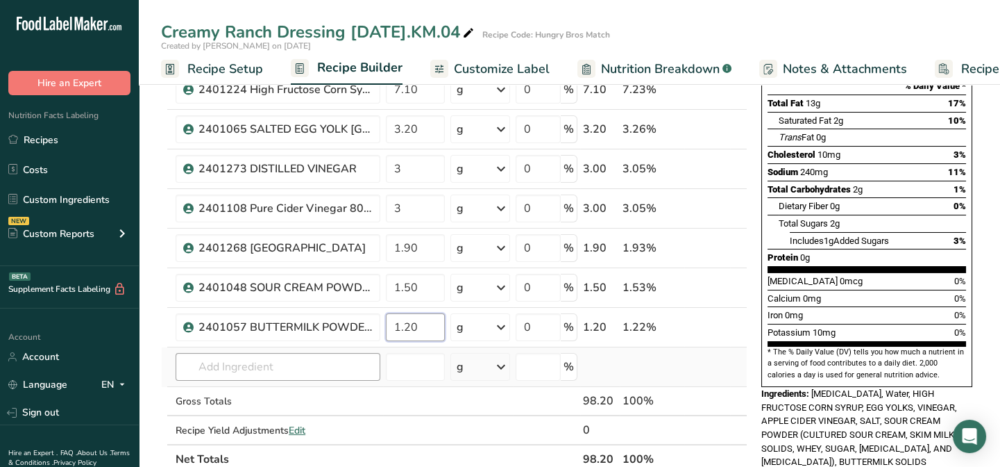
type input "1.20"
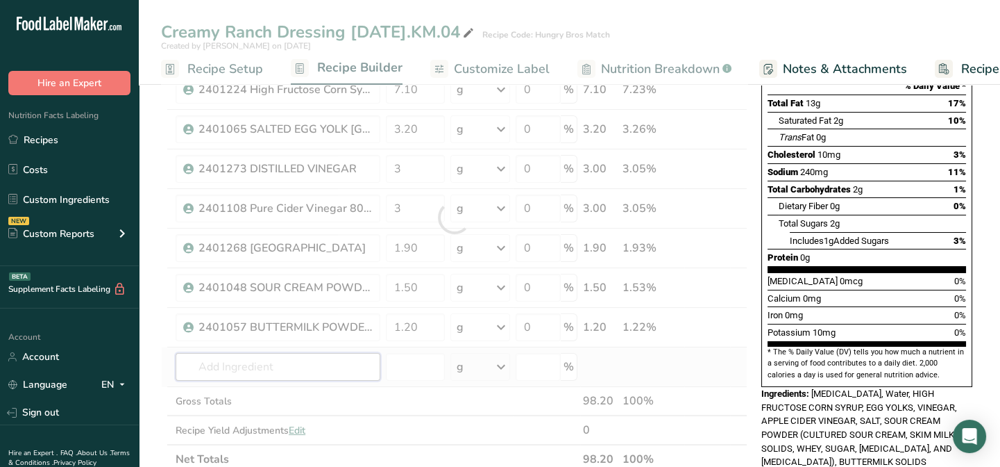
click at [267, 357] on div "Ingredient * Amount * Unit * Waste * .a-a{fill:#347362;}.b-a{fill:#fff;} Grams …" at bounding box center [454, 217] width 587 height 512
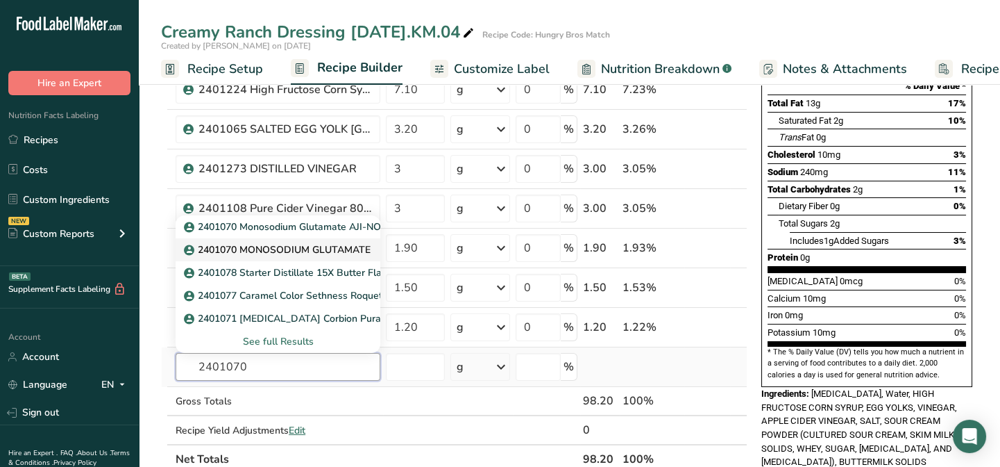
type input "2401070"
click at [294, 250] on p "2401070 MONOSODIUM GLUTAMATE" at bounding box center [279, 249] width 184 height 15
type input "2401070 MONOSODIUM GLUTAMATE"
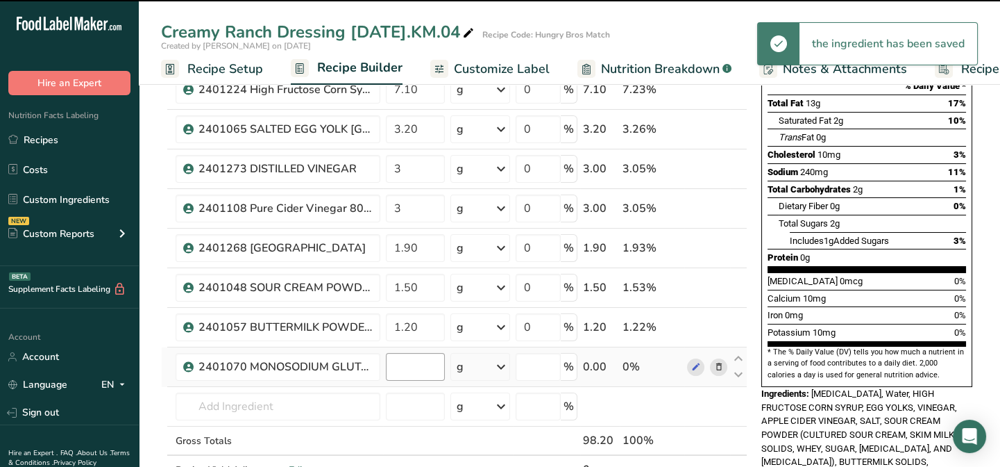
type input "0"
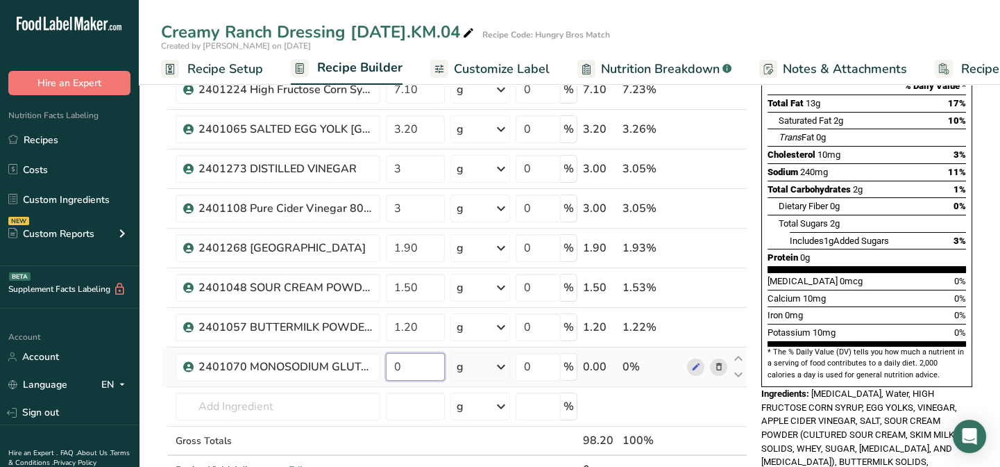
click at [412, 371] on input "0" at bounding box center [415, 367] width 59 height 28
click at [407, 360] on input "0.40" at bounding box center [415, 367] width 59 height 28
type input "0.40"
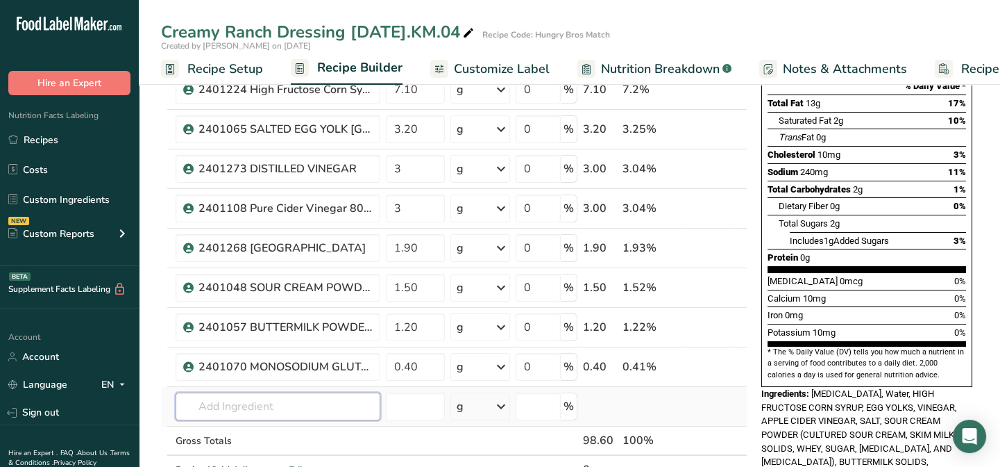
click at [227, 402] on div "Ingredient * Amount * Unit * Waste * .a-a{fill:#347362;}.b-a{fill:#fff;} Grams …" at bounding box center [454, 237] width 587 height 552
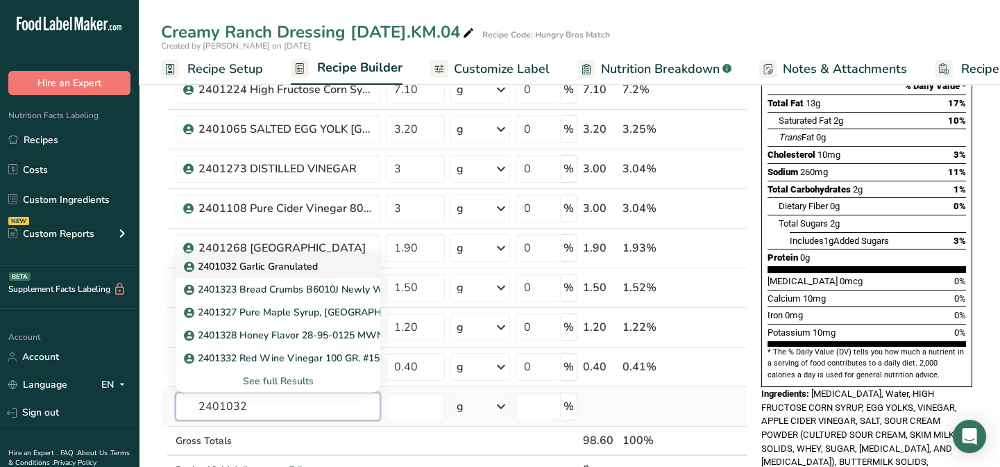
type input "2401032"
click at [310, 267] on p "2401032 Garlic Granulated" at bounding box center [252, 266] width 131 height 15
type input "2401032 Garlic Granulated"
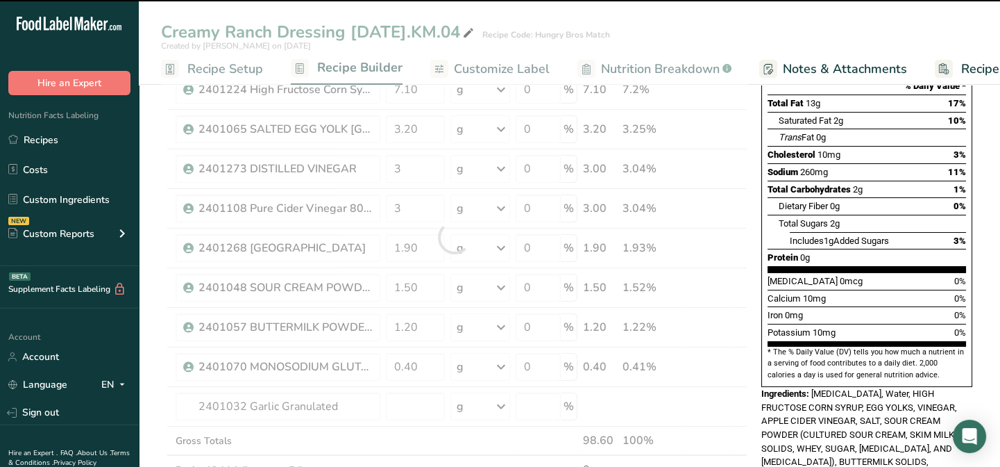
type input "0"
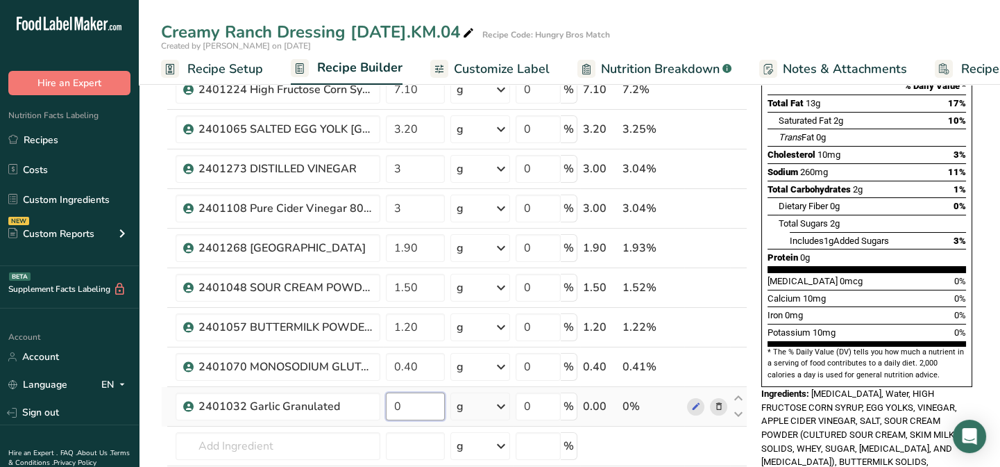
click at [406, 410] on input "0" at bounding box center [415, 406] width 59 height 28
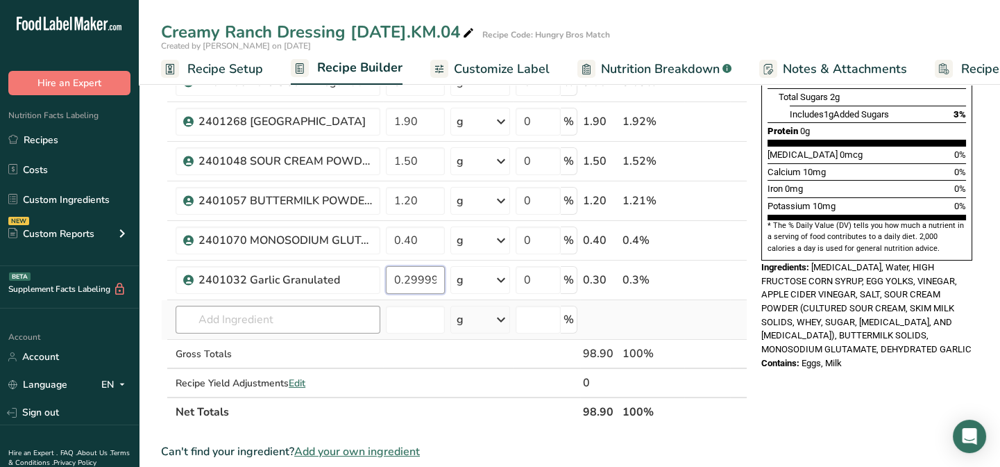
type input "0.299999"
click at [187, 324] on div "Ingredient * Amount * Unit * Waste * .a-a{fill:#347362;}.b-a{fill:#fff;} Grams …" at bounding box center [454, 130] width 587 height 591
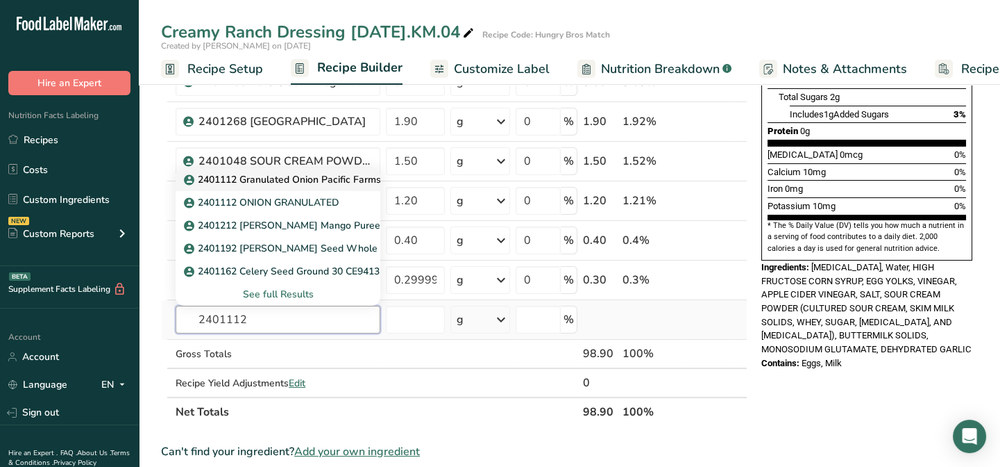
type input "2401112"
click at [253, 183] on p "2401112 Granulated Onion Pacific Farms 326-002-1-XLB" at bounding box center [320, 179] width 267 height 15
type input "2401112 Granulated Onion Pacific Farms 326-002-1-XLB"
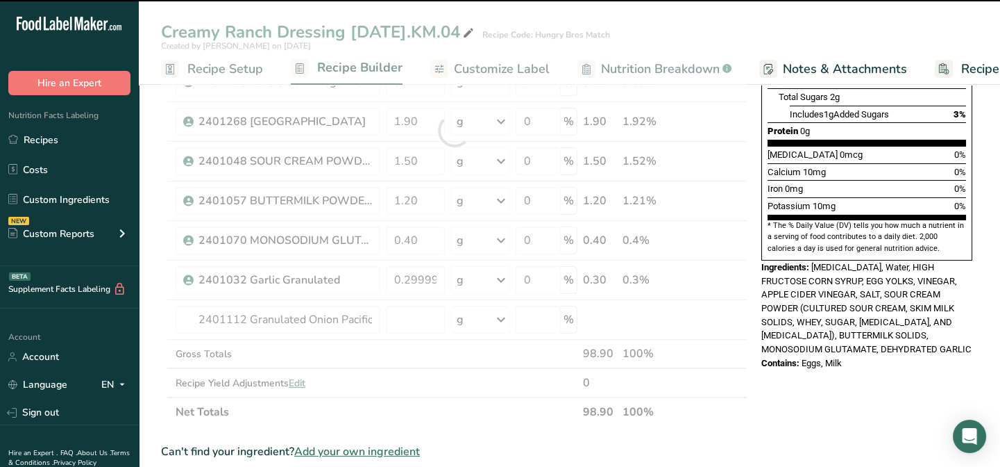
type input "0"
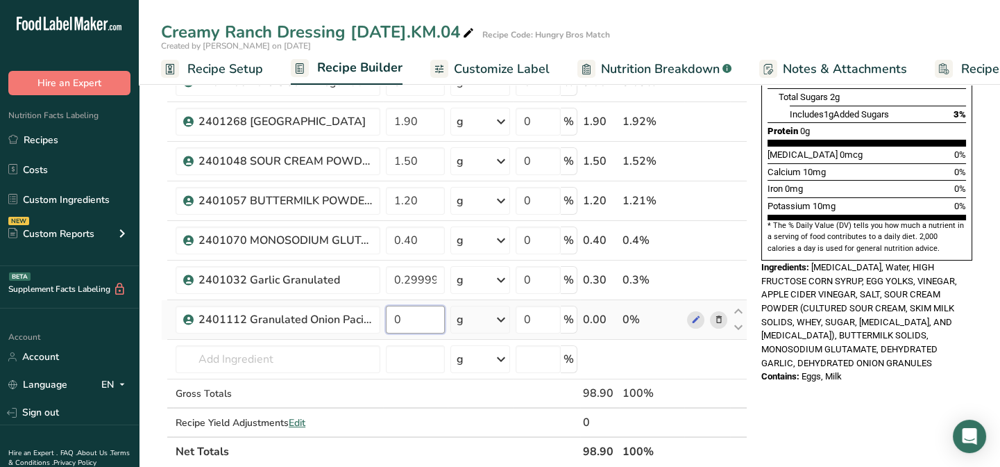
click at [402, 319] on input "0" at bounding box center [415, 319] width 59 height 28
type input "0.25"
click at [191, 357] on div "Ingredient * Amount * Unit * Waste * .a-a{fill:#347362;}.b-a{fill:#fff;} Grams …" at bounding box center [454, 150] width 587 height 631
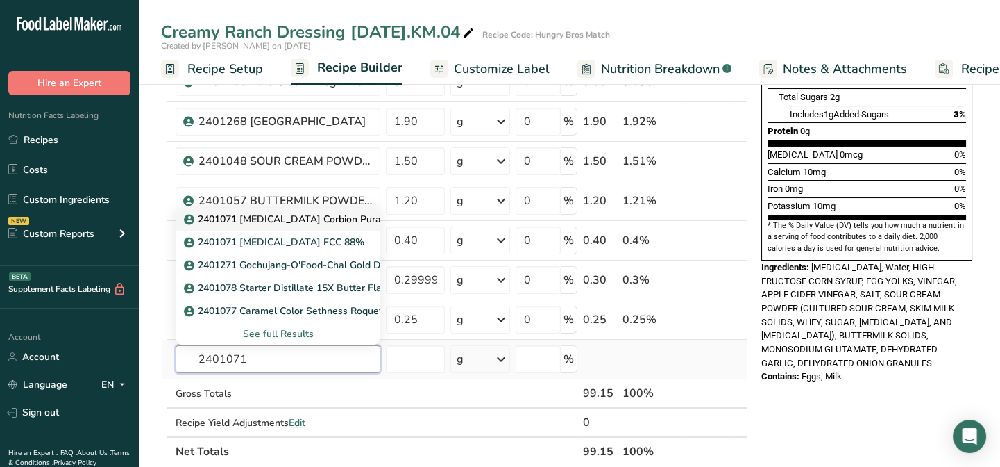
type input "2401071"
click at [323, 220] on p "2401071 [MEDICAL_DATA] Corbion Purac FCC 88" at bounding box center [304, 219] width 234 height 15
type input "2401071 [MEDICAL_DATA] Corbion Purac FCC 88"
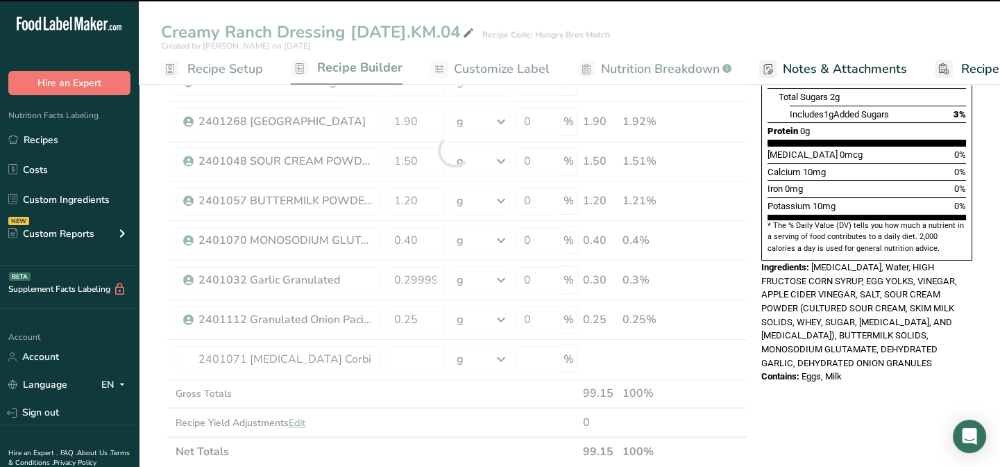
type input "0"
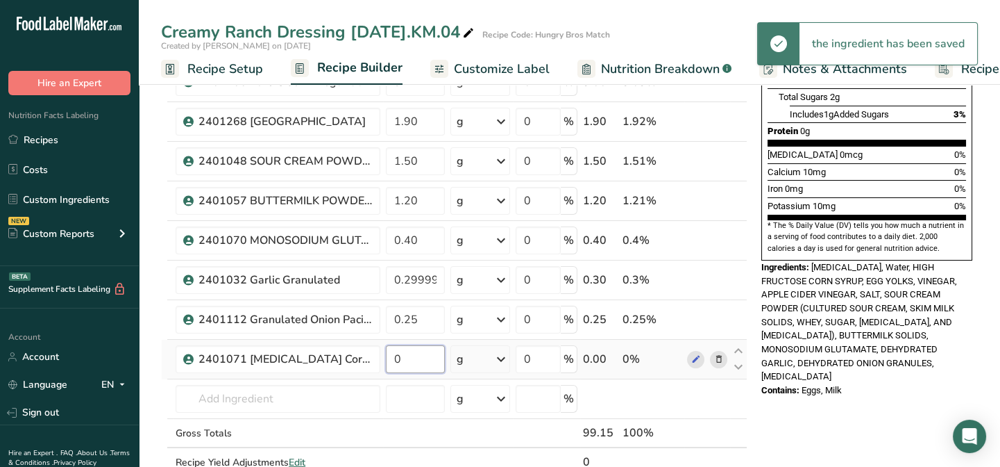
click at [413, 361] on input "0" at bounding box center [415, 359] width 59 height 28
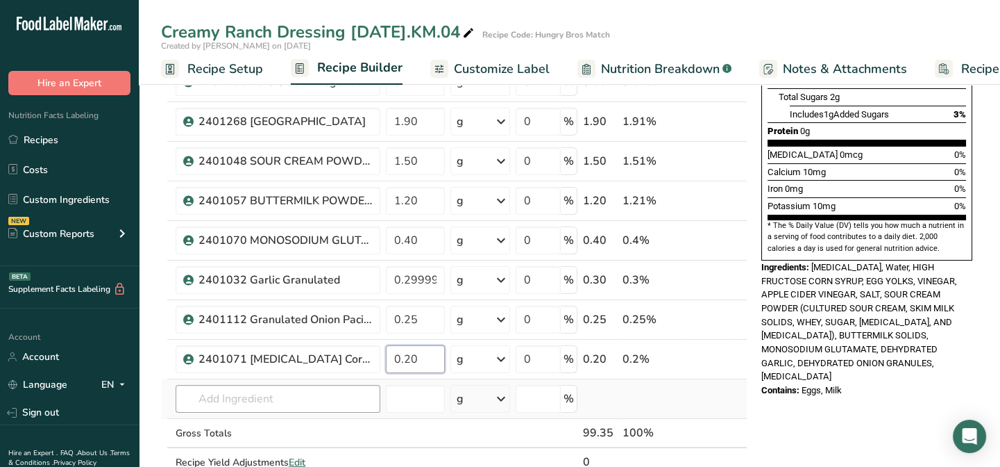
type input "0.20"
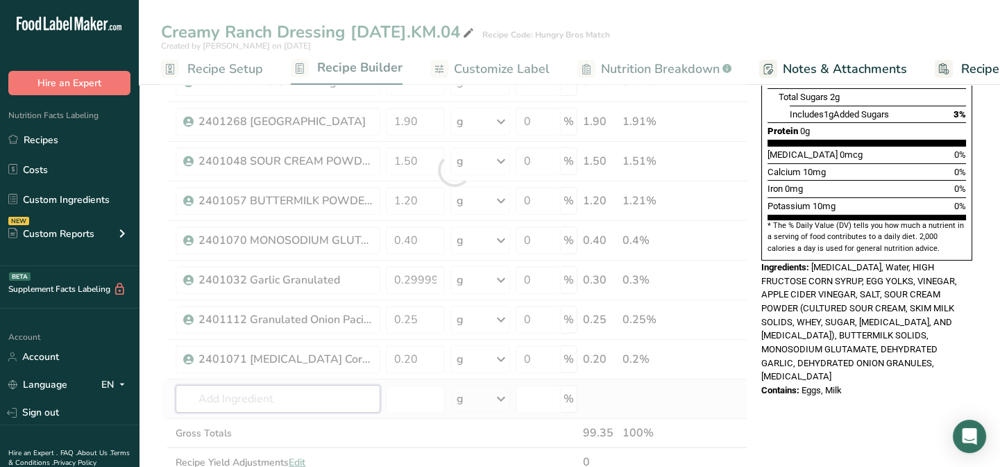
click at [230, 403] on div "Ingredient * Amount * Unit * Waste * .a-a{fill:#347362;}.b-a{fill:#fff;} Grams …" at bounding box center [454, 170] width 587 height 671
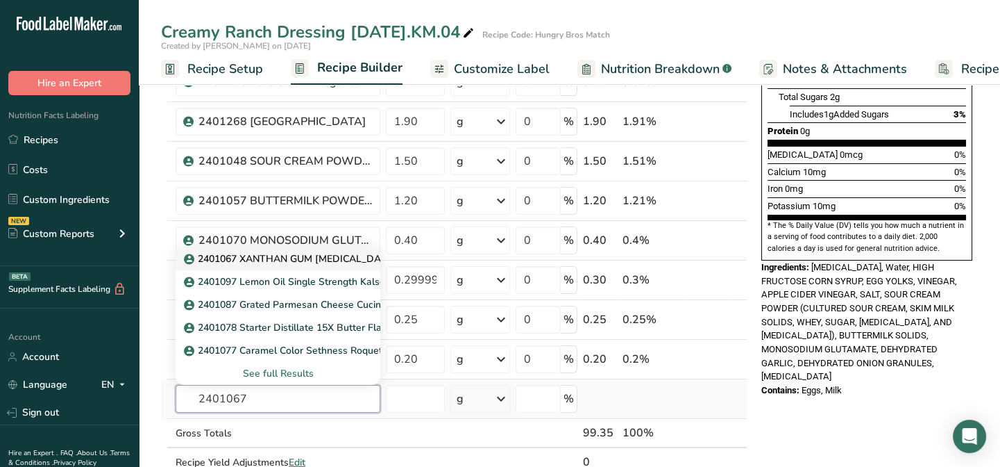
type input "2401067"
click at [251, 260] on p "2401067 XANTHAN GUM [MEDICAL_DATA] GUMS XANT 200" at bounding box center [331, 258] width 289 height 15
type input "2401067 XANTHAN GUM [MEDICAL_DATA] GUMS XANT 200"
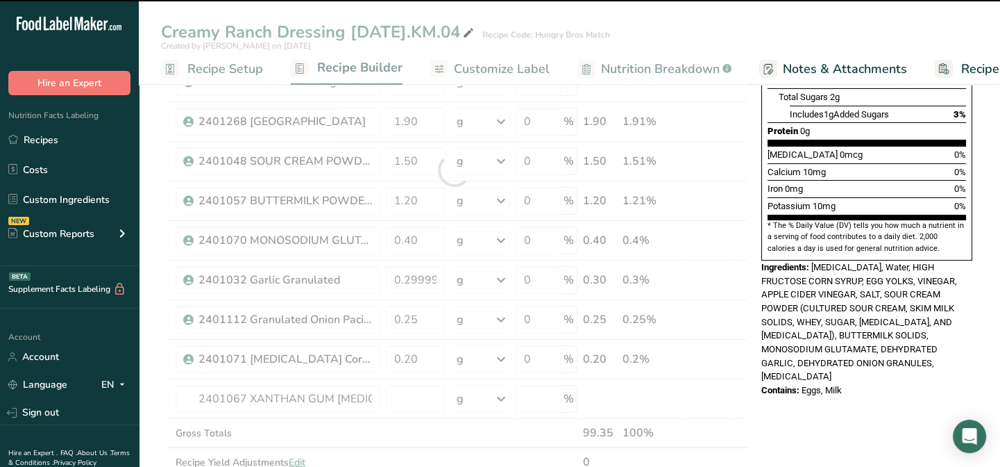
type input "0"
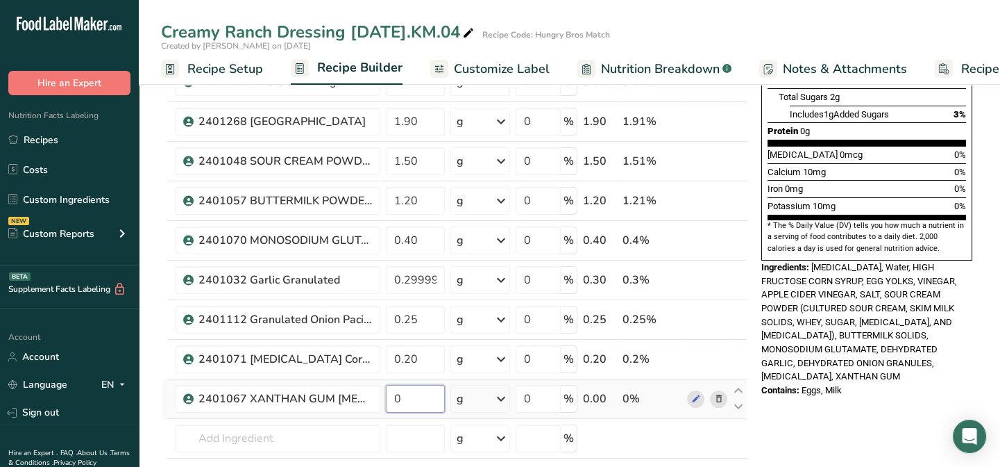
click at [417, 400] on input "0" at bounding box center [415, 399] width 59 height 28
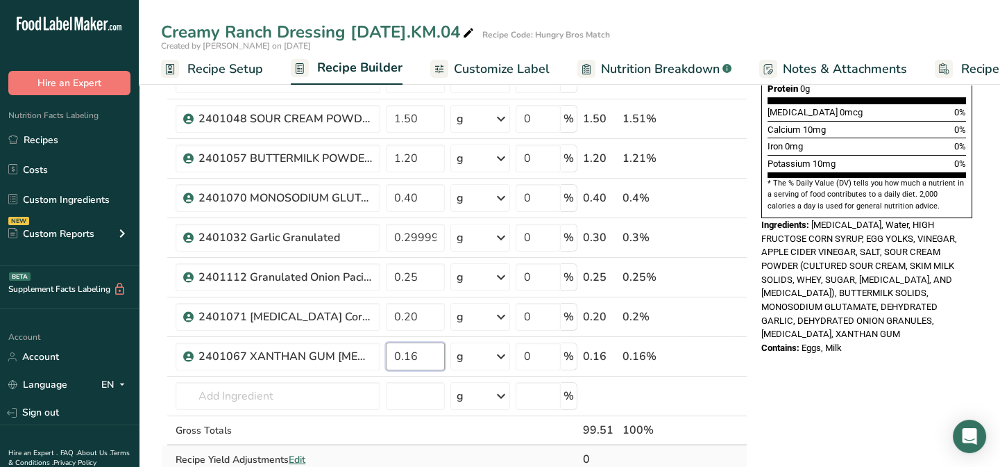
scroll to position [378, 0]
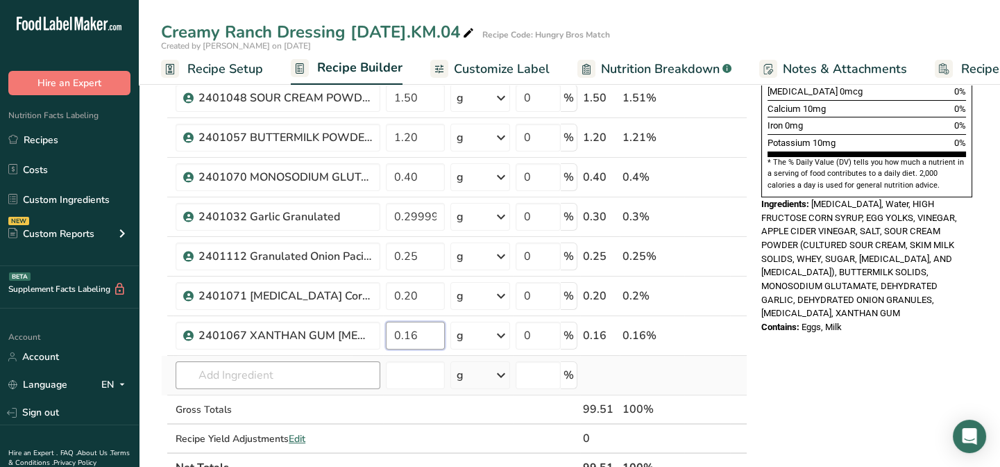
type input "0.16"
click at [208, 383] on div "Ingredient * Amount * Unit * Waste * .a-a{fill:#347362;}.b-a{fill:#fff;} Grams …" at bounding box center [454, 127] width 587 height 710
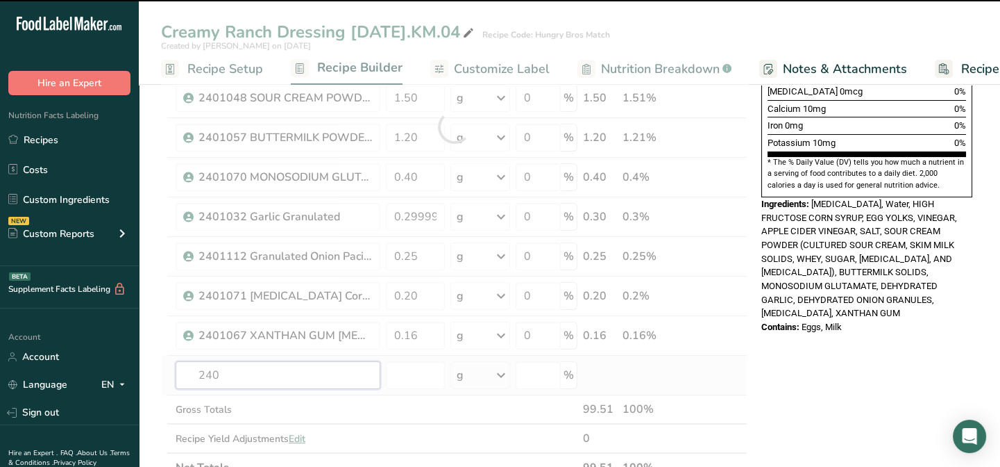
type input "2401"
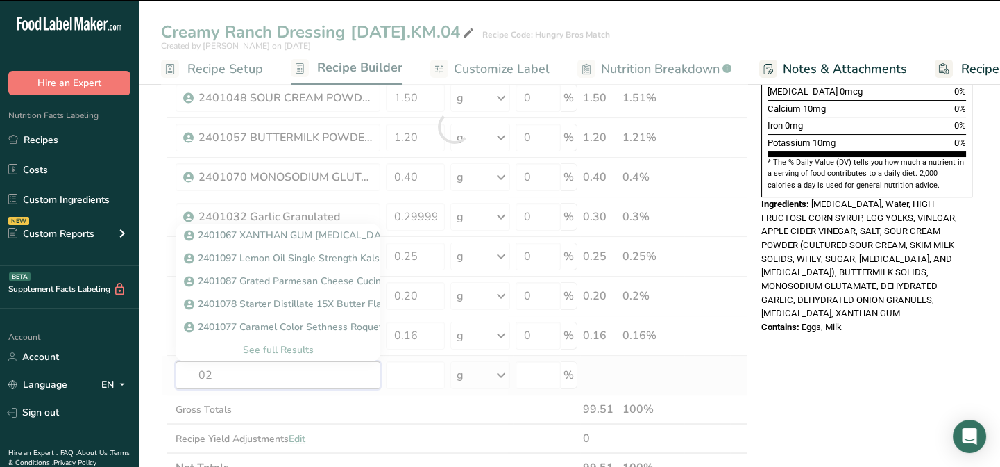
type input "021"
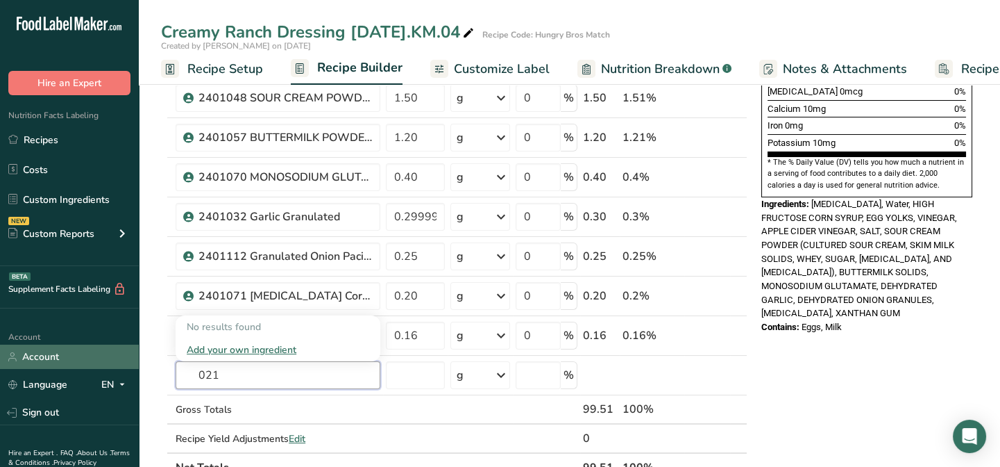
drag, startPoint x: 227, startPoint y: 375, endPoint x: 74, endPoint y: 348, distance: 155.8
click at [74, 348] on div ".a-20{fill:#fff;} Hire an Expert Nutrition Facts Labeling Recipes Costs Custom …" at bounding box center [500, 316] width 1000 height 1388
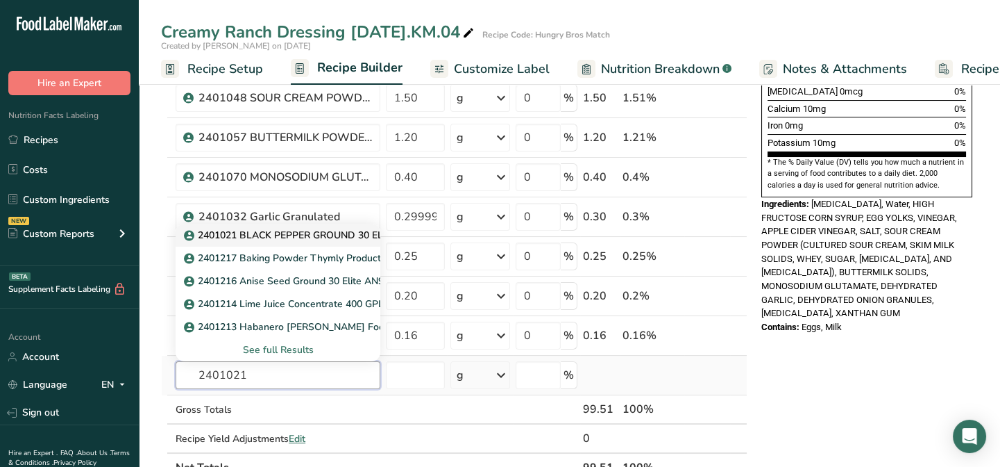
type input "2401021"
click at [277, 234] on p "2401021 BLACK PEPPER GROUND 30 ELITE PB9407" at bounding box center [311, 235] width 249 height 15
type input "2401021 BLACK PEPPER GROUND 30 ELITE PB9407"
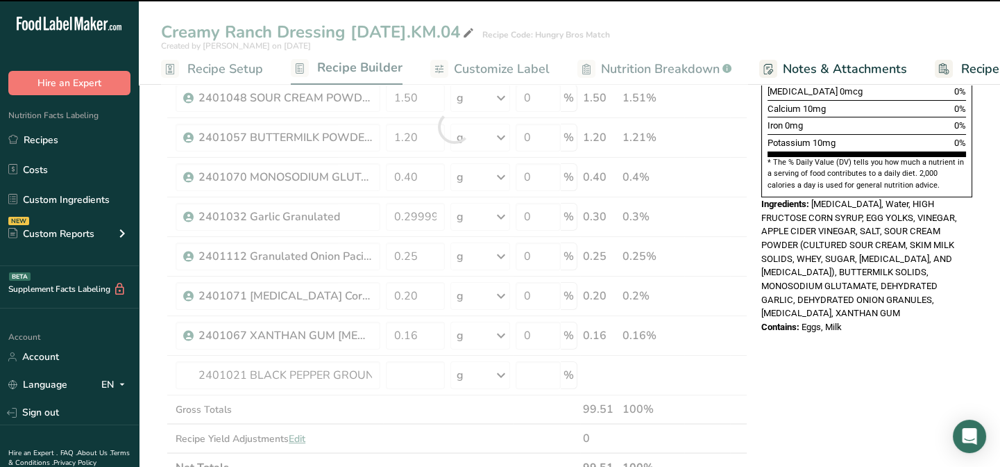
type input "0"
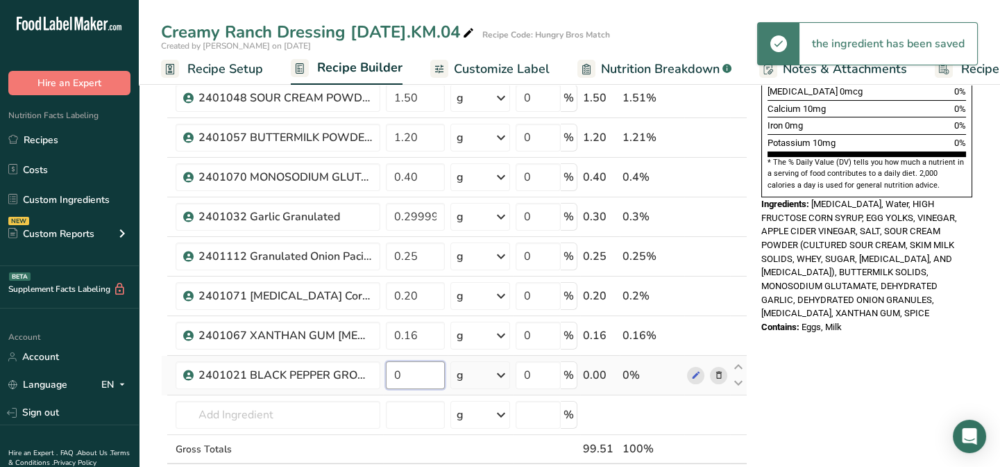
click at [406, 371] on input "0" at bounding box center [415, 375] width 59 height 28
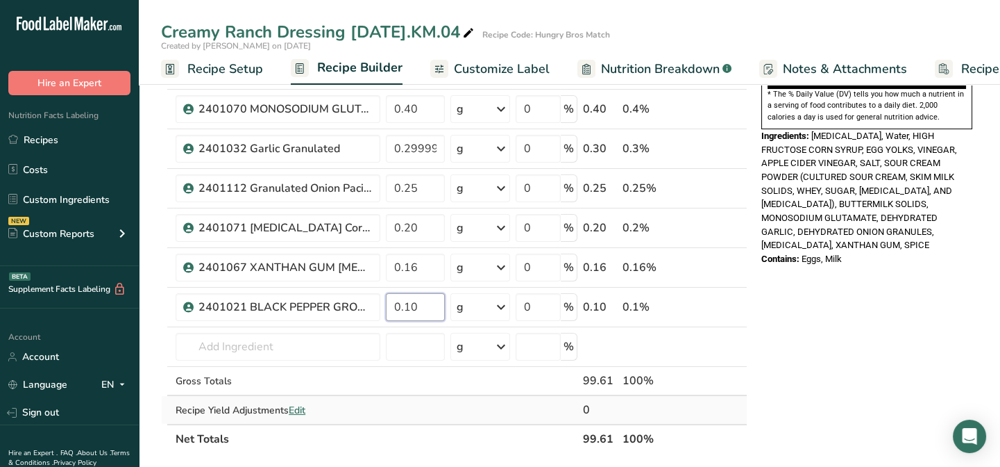
scroll to position [505, 0]
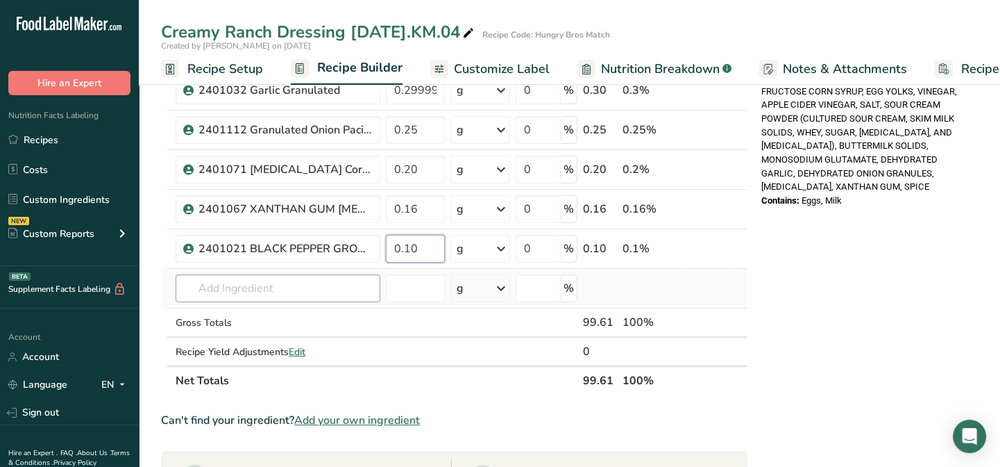
type input "0.10"
click at [222, 287] on div "Ingredient * Amount * Unit * Waste * .a-a{fill:#347362;}.b-a{fill:#fff;} Grams …" at bounding box center [454, 20] width 587 height 750
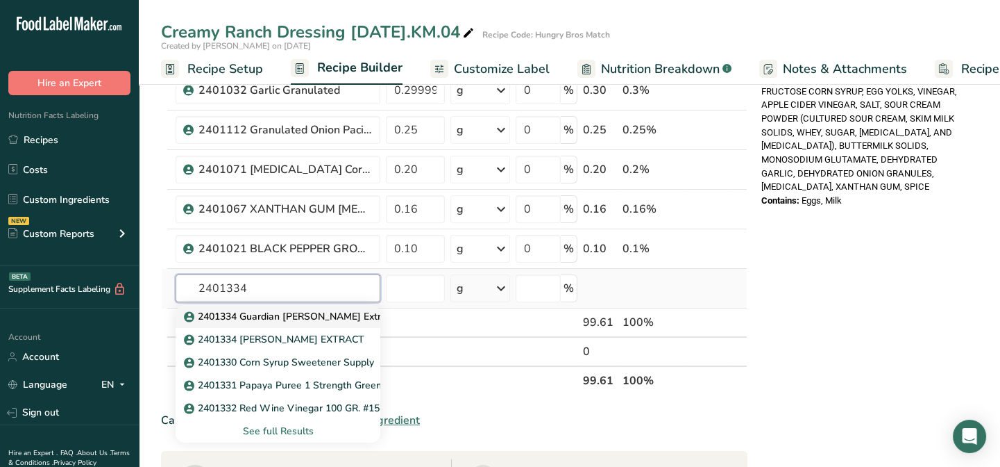
type input "2401334"
click at [223, 317] on p "2401334 Guardian [PERSON_NAME] Extract 12 Danisco" at bounding box center [317, 316] width 261 height 15
type input "2401334 Guardian [PERSON_NAME] Extract 12 Danisco"
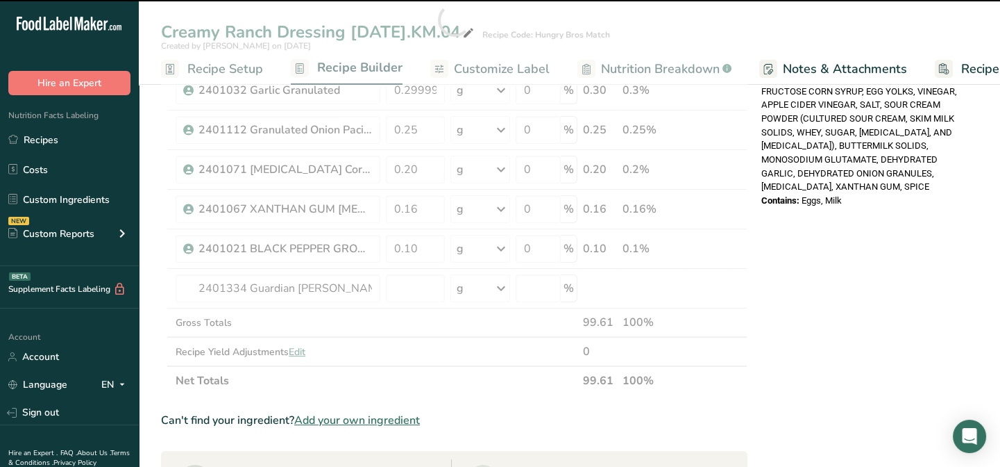
type input "0"
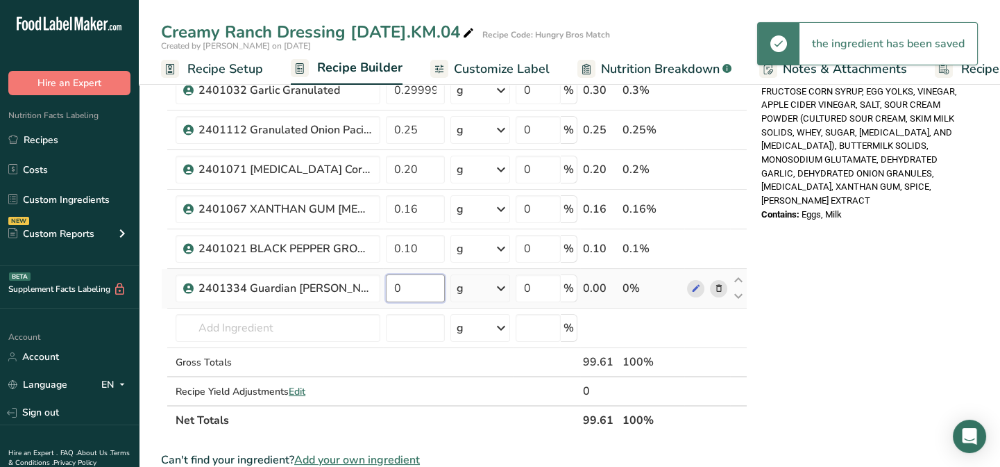
click at [407, 288] on input "0" at bounding box center [415, 288] width 59 height 28
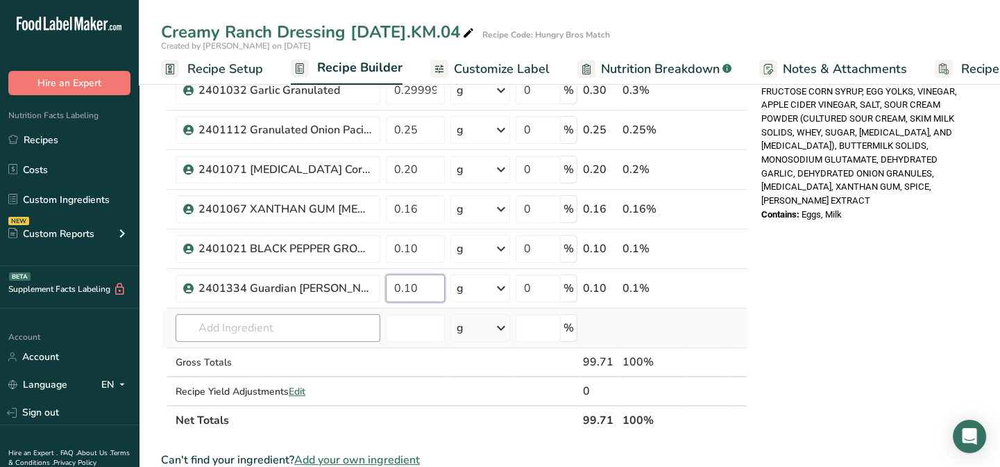
type input "0.10"
click at [228, 327] on div "Ingredient * Amount * Unit * Waste * .a-a{fill:#347362;}.b-a{fill:#fff;} Grams …" at bounding box center [454, 39] width 587 height 789
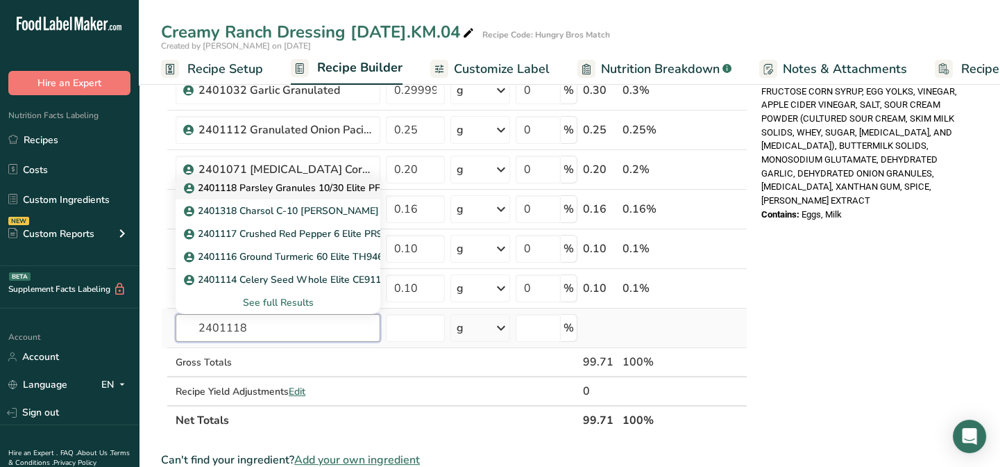
type input "2401118"
click at [308, 187] on p "2401118 Parsley Granules 10/30 Elite PF9223" at bounding box center [295, 187] width 216 height 15
type input "2401118 Parsley Granules 10/30 Elite PF9223"
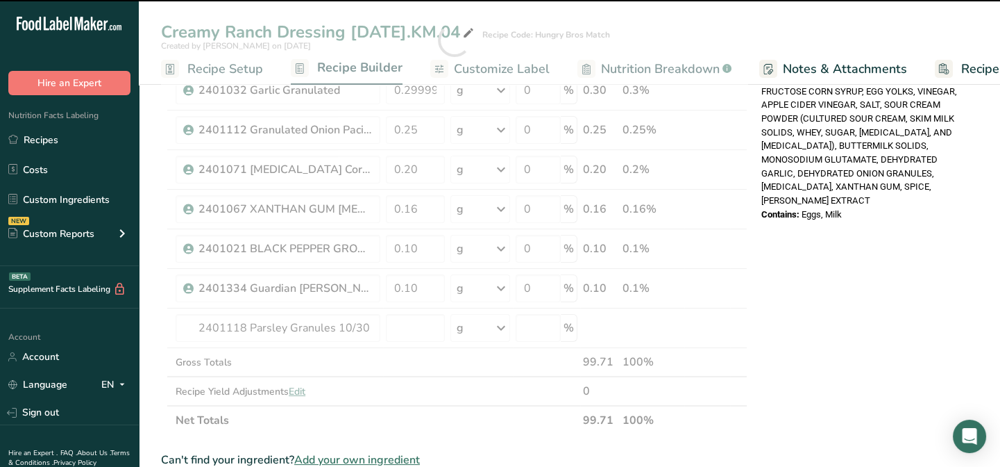
type input "0"
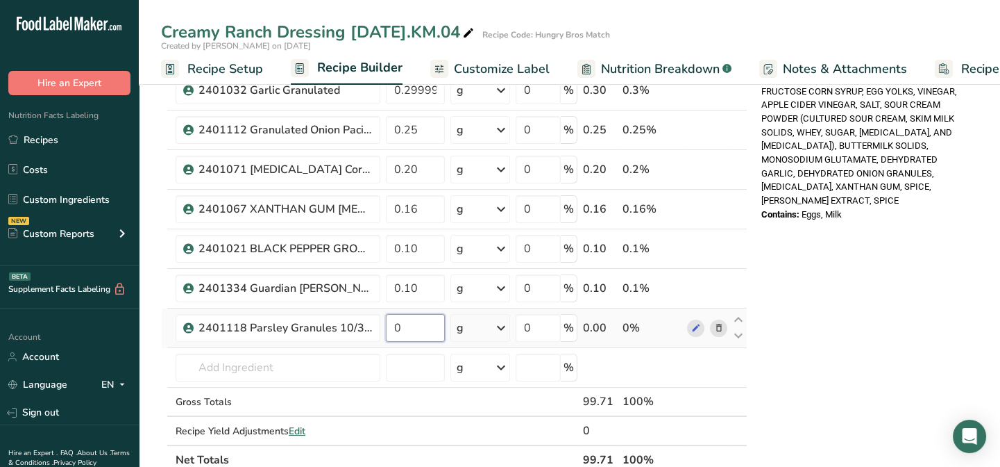
click at [423, 332] on input "0" at bounding box center [415, 328] width 59 height 28
type input "0.05"
click at [208, 373] on div "Ingredient * Amount * Unit * Waste * .a-a{fill:#347362;}.b-a{fill:#fff;} Grams …" at bounding box center [454, 59] width 587 height 829
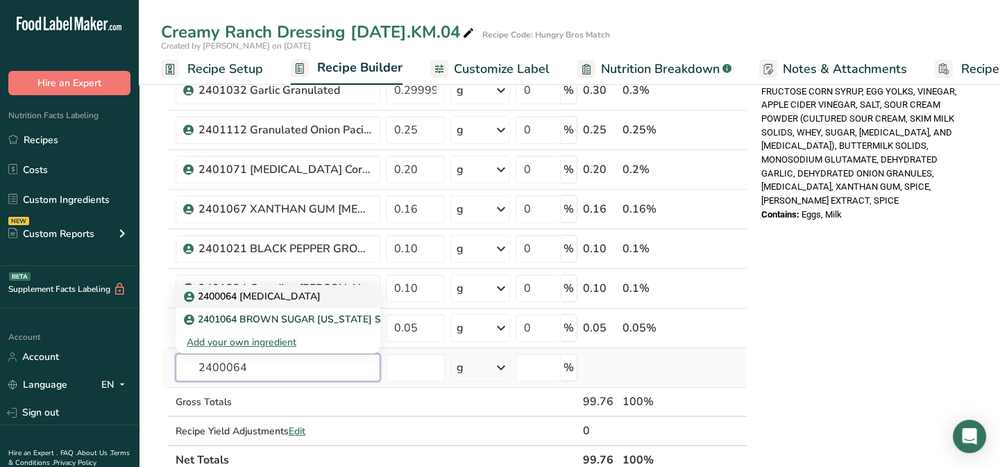
type input "2400064"
click at [234, 294] on p "2400064 [MEDICAL_DATA]" at bounding box center [254, 296] width 134 height 15
type input "2400064 [MEDICAL_DATA]"
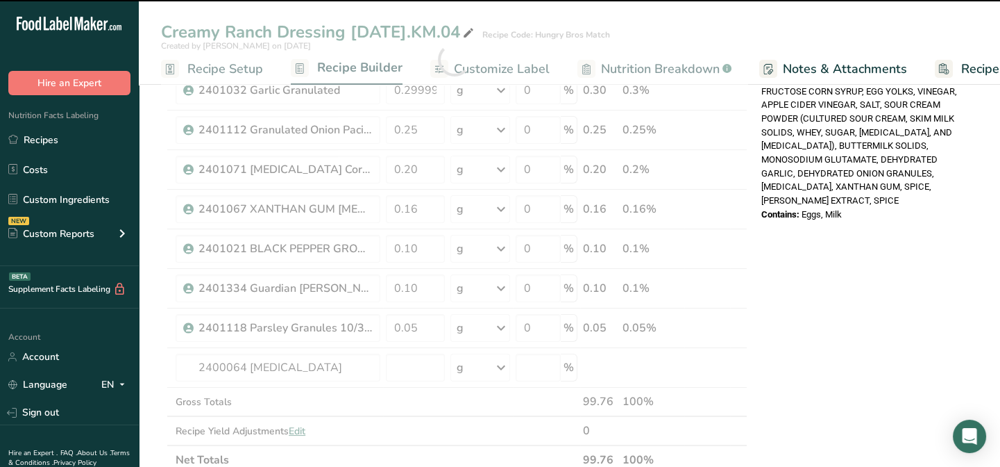
click at [408, 371] on div at bounding box center [454, 59] width 587 height 829
type input "0"
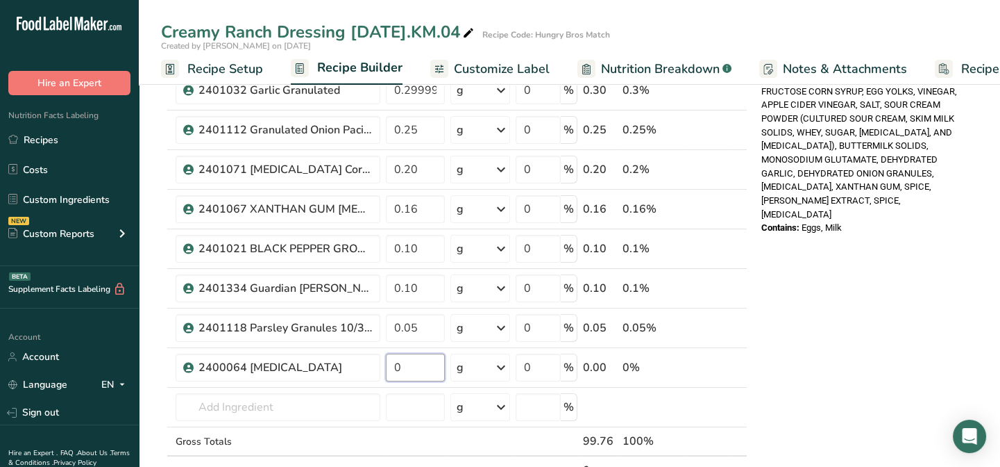
click at [408, 371] on input "0" at bounding box center [415, 367] width 59 height 28
type input "0.05"
click at [223, 405] on div "Ingredient * Amount * Unit * Waste * .a-a{fill:#347362;}.b-a{fill:#fff;} Grams …" at bounding box center [454, 79] width 587 height 868
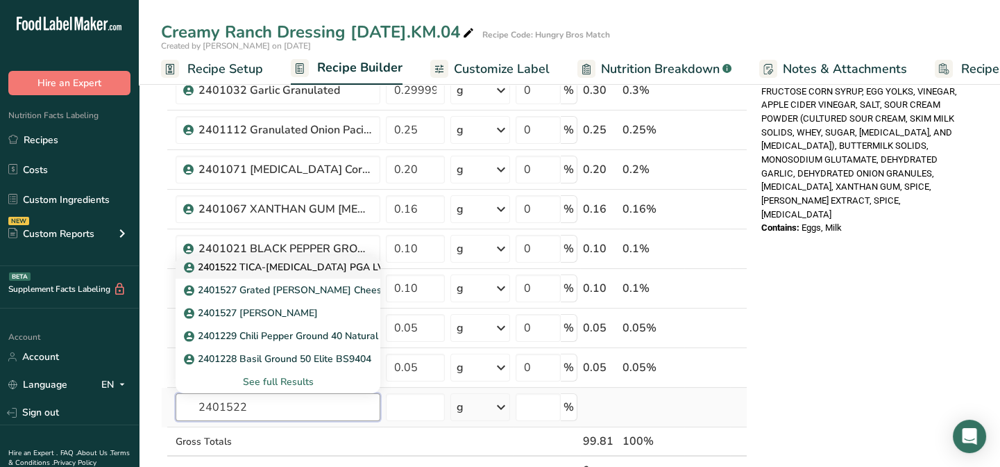
type input "2401522"
click at [264, 271] on p "2401522 TICA-[MEDICAL_DATA] PGA LV Powder [MEDICAL_DATA] Gums ([GEOGRAPHIC_DATA…" at bounding box center [416, 267] width 459 height 15
type input "2401522 TICA-[MEDICAL_DATA] PGA LV Powder [MEDICAL_DATA] Gums ([GEOGRAPHIC_DATA…"
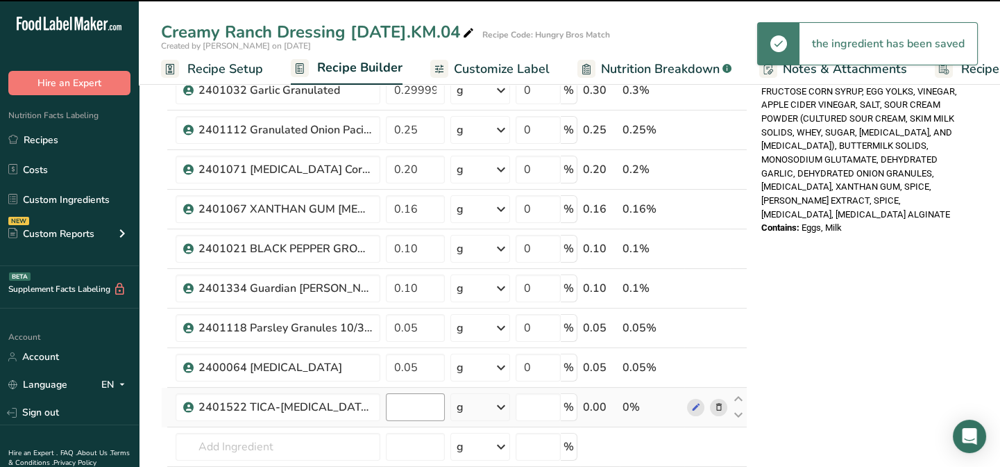
type input "0"
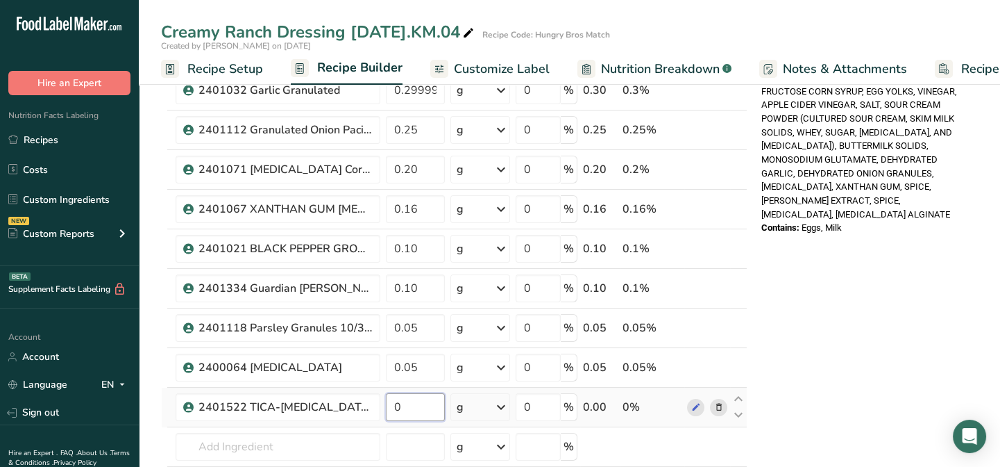
click at [417, 408] on input "0" at bounding box center [415, 407] width 59 height 28
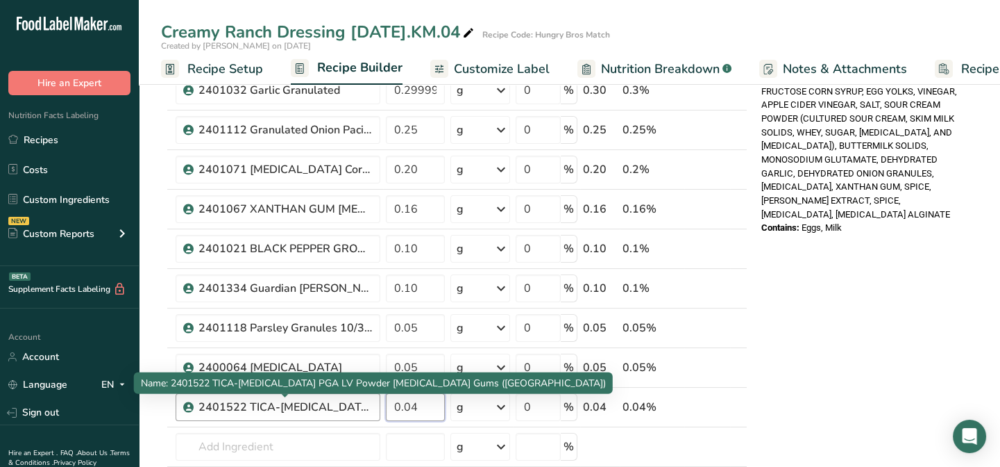
scroll to position [568, 0]
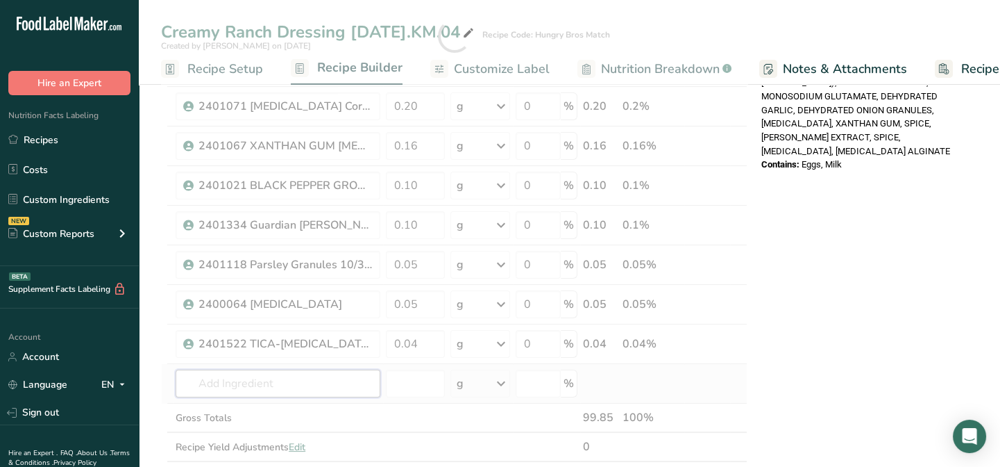
click at [223, 384] on div "Ingredient * Amount * Unit * Waste * .a-a{fill:#347362;}.b-a{fill:#fff;} Grams …" at bounding box center [454, 36] width 587 height 908
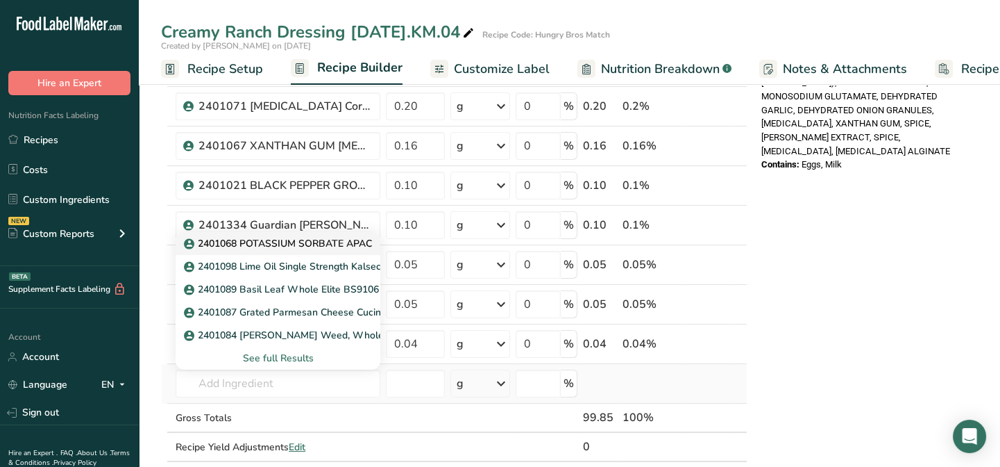
click at [251, 242] on p "2401068 POTASSIUM SORBATE APAC" at bounding box center [279, 243] width 185 height 15
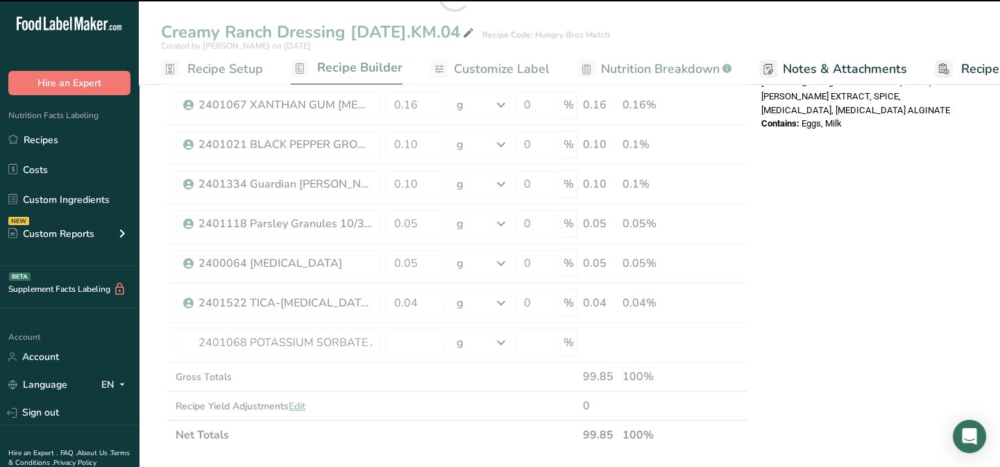
scroll to position [694, 0]
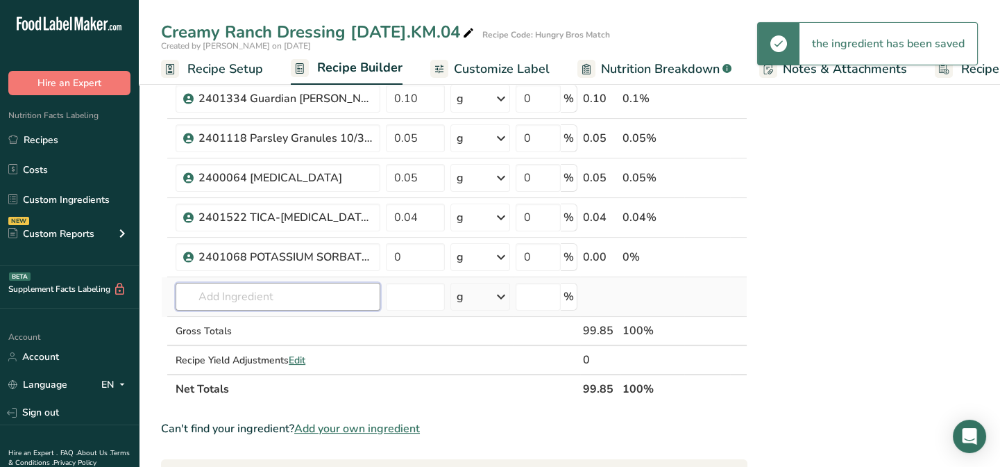
click at [251, 292] on input "text" at bounding box center [278, 297] width 205 height 28
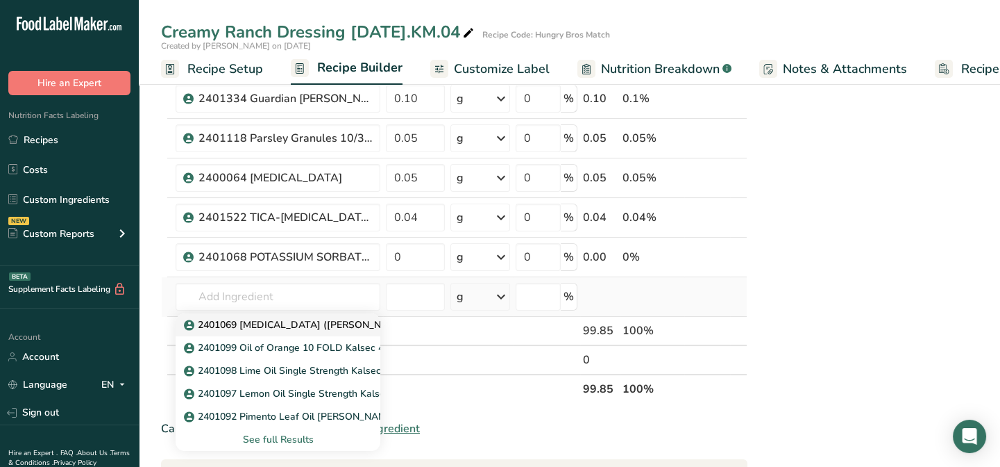
click at [257, 323] on p "2401069 [MEDICAL_DATA] ([PERSON_NAME])" at bounding box center [298, 324] width 222 height 15
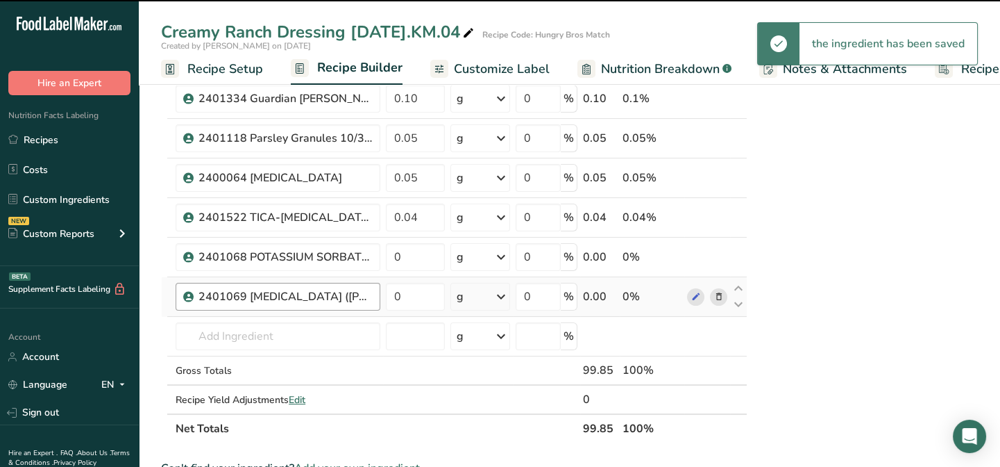
scroll to position [631, 0]
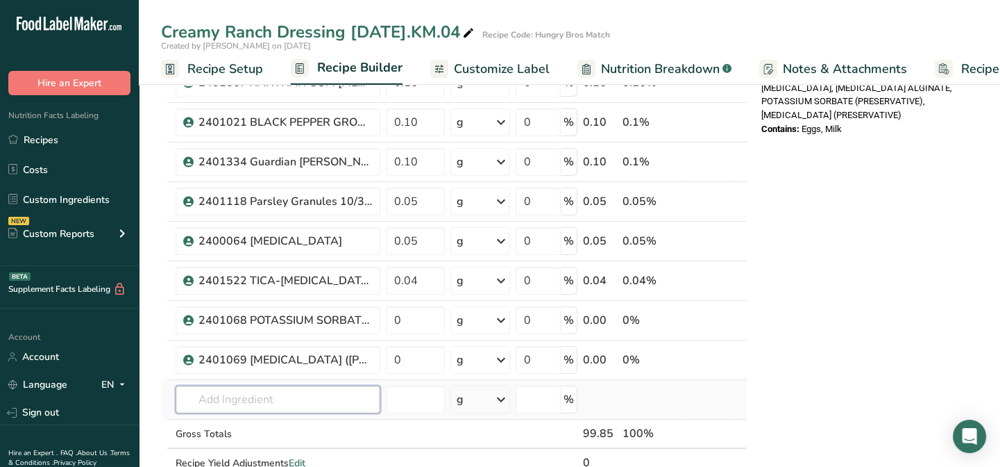
click at [201, 390] on input "text" at bounding box center [278, 399] width 205 height 28
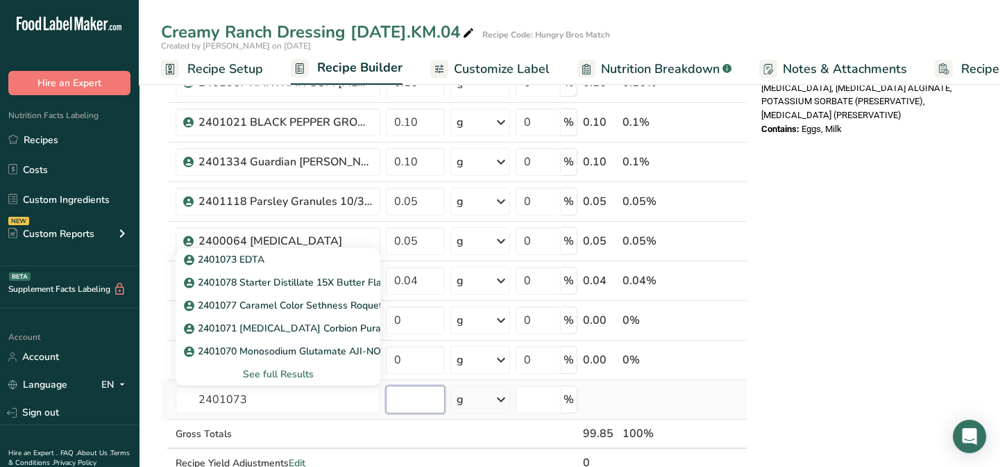
click at [390, 396] on input "number" at bounding box center [415, 399] width 59 height 28
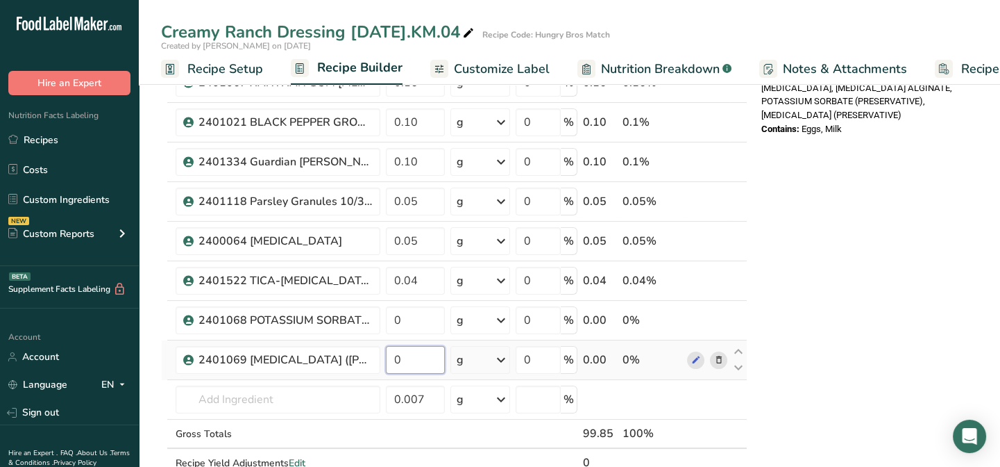
drag, startPoint x: 410, startPoint y: 364, endPoint x: 386, endPoint y: 354, distance: 25.5
click at [386, 354] on input "0" at bounding box center [415, 360] width 59 height 28
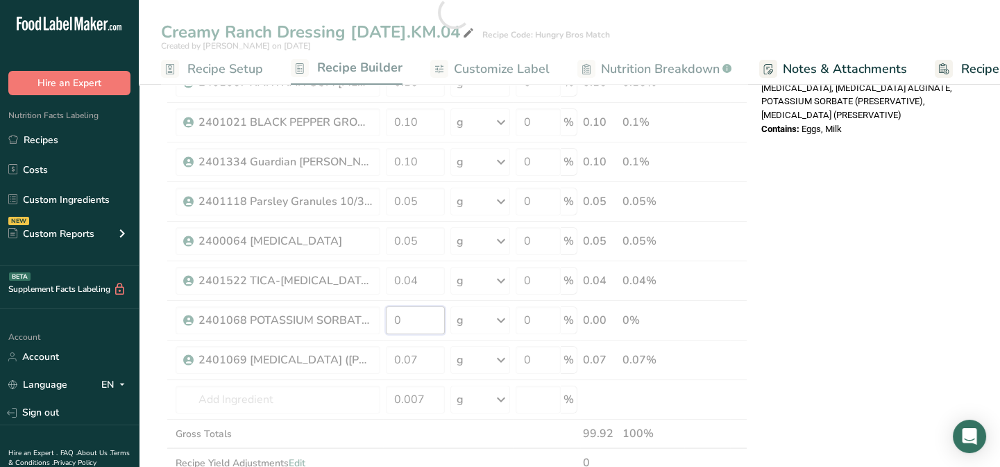
drag, startPoint x: 403, startPoint y: 318, endPoint x: 387, endPoint y: 316, distance: 16.8
click at [387, 316] on div "Ingredient * Amount * Unit * Waste * .a-a{fill:#347362;}.b-a{fill:#fff;} Grams …" at bounding box center [454, 12] width 587 height 987
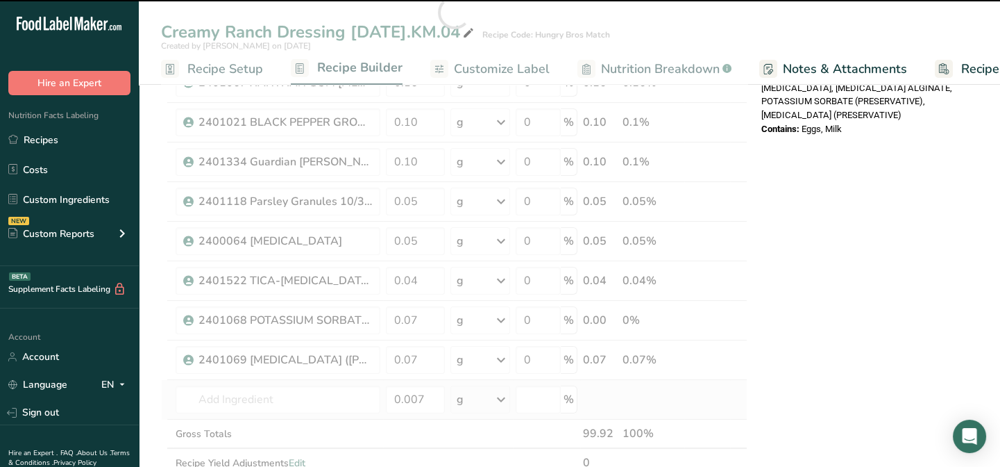
click at [451, 394] on div "Ingredient * Amount * Unit * Waste * .a-a{fill:#347362;}.b-a{fill:#fff;} Grams …" at bounding box center [454, 12] width 587 height 987
click at [408, 319] on input "0" at bounding box center [415, 320] width 59 height 28
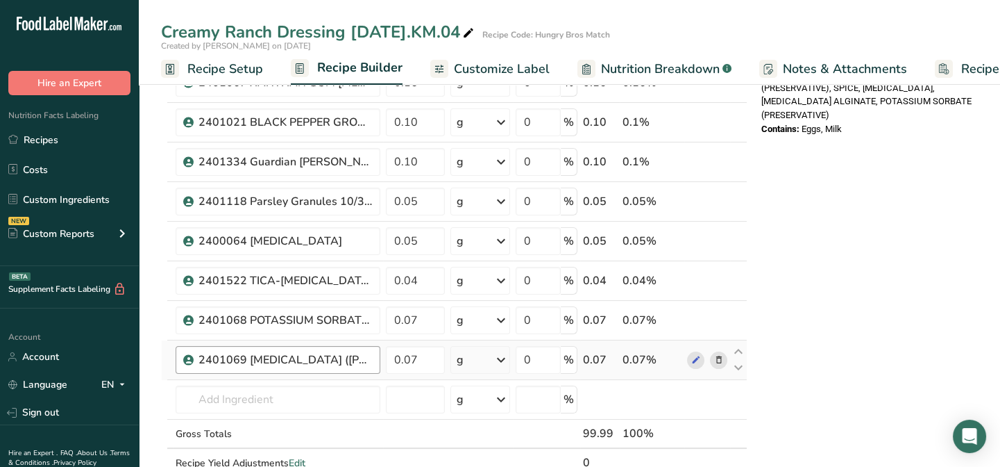
click at [296, 362] on div "Ingredient * Amount * Unit * Waste * .a-a{fill:#347362;}.b-a{fill:#fff;} Grams …" at bounding box center [454, 12] width 587 height 987
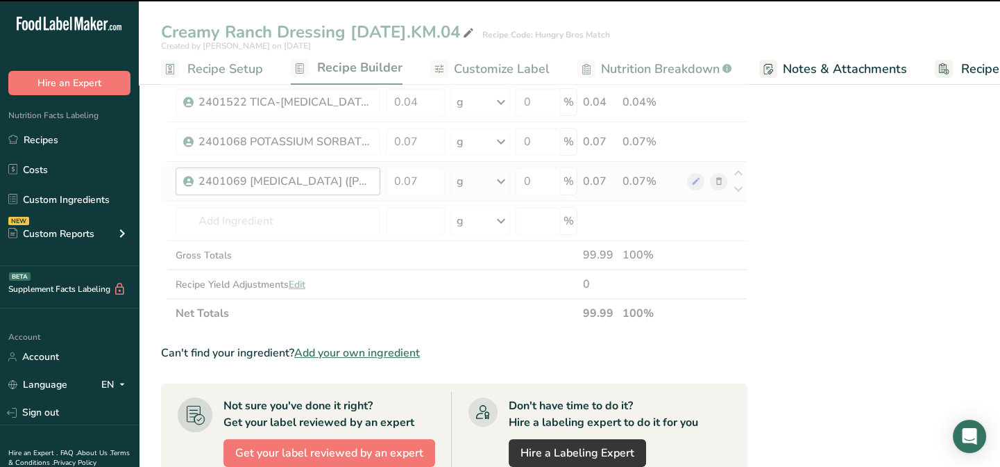
scroll to position [820, 0]
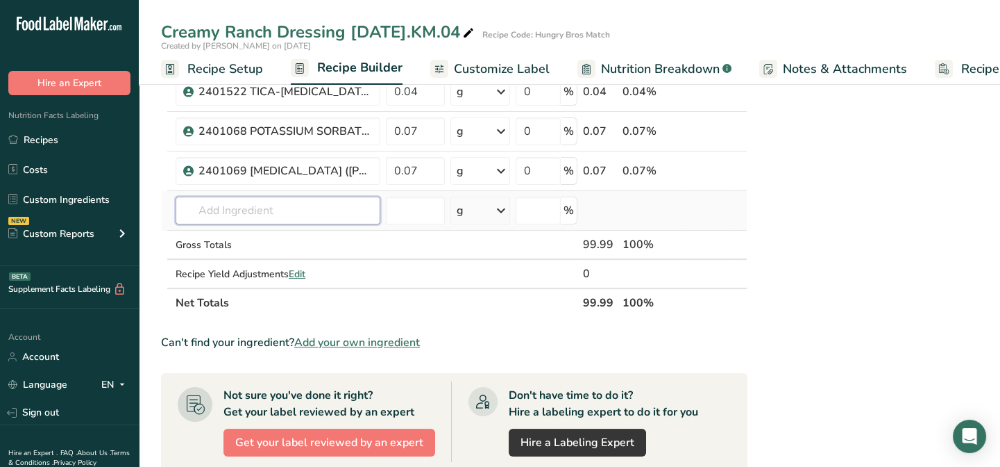
click at [212, 218] on input "text" at bounding box center [278, 210] width 205 height 28
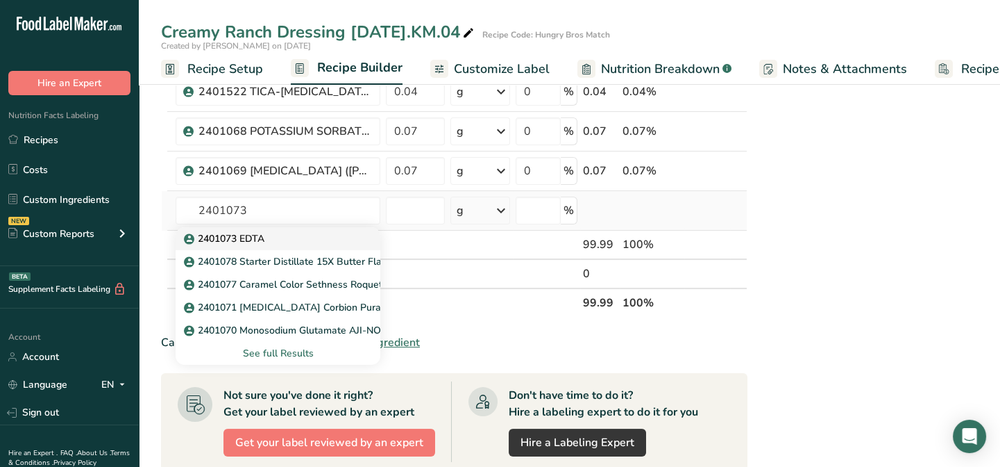
click at [251, 239] on p "2401073 EDTA" at bounding box center [226, 238] width 78 height 15
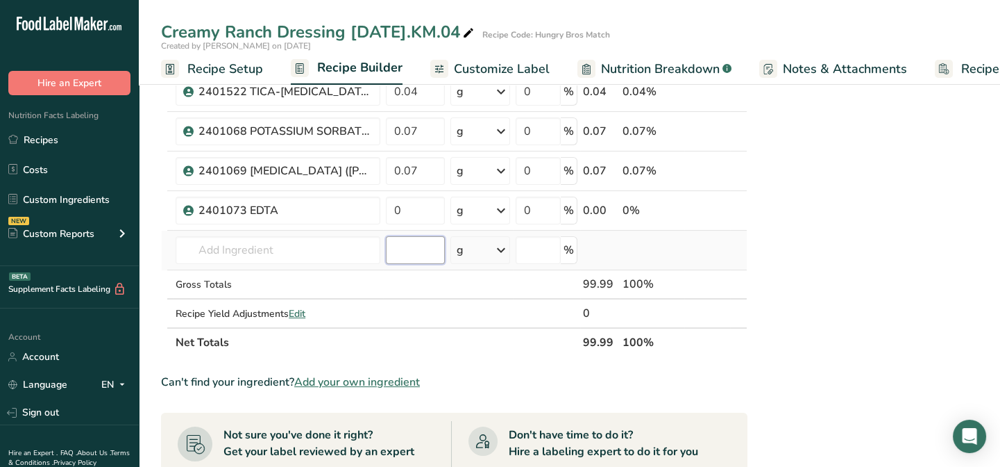
click at [400, 238] on input "number" at bounding box center [415, 250] width 59 height 28
click at [404, 208] on input "0" at bounding box center [415, 210] width 59 height 28
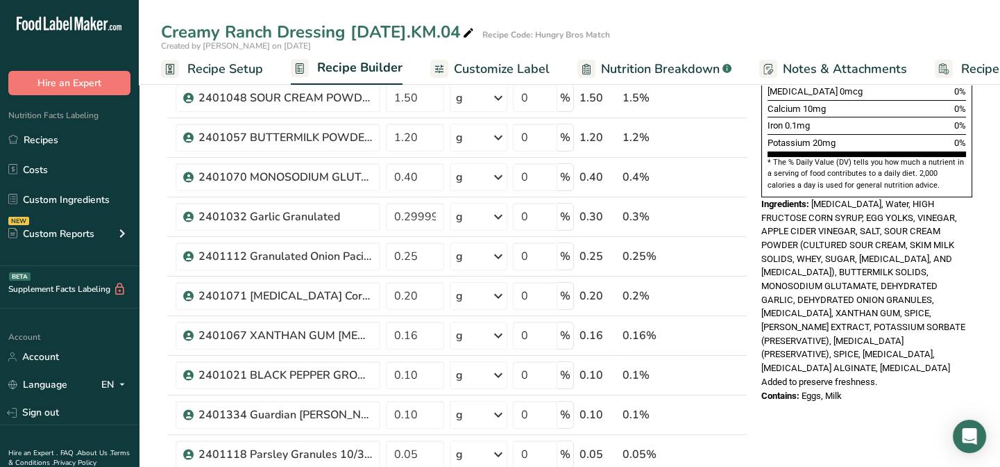
scroll to position [0, 0]
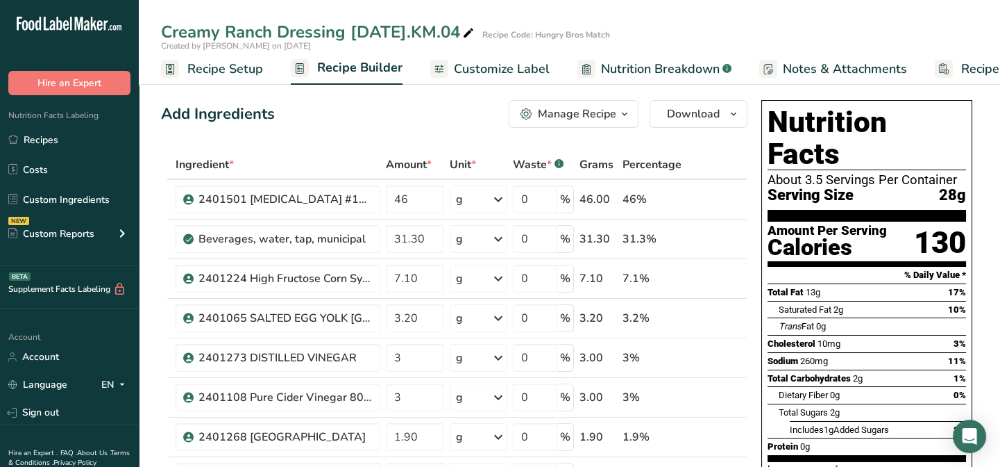
click at [507, 76] on span "Customize Label" at bounding box center [502, 69] width 96 height 19
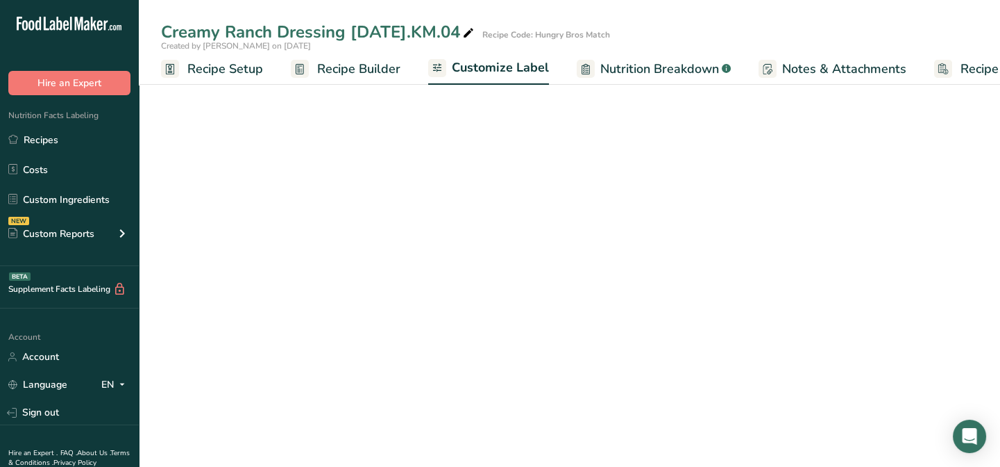
scroll to position [0, 67]
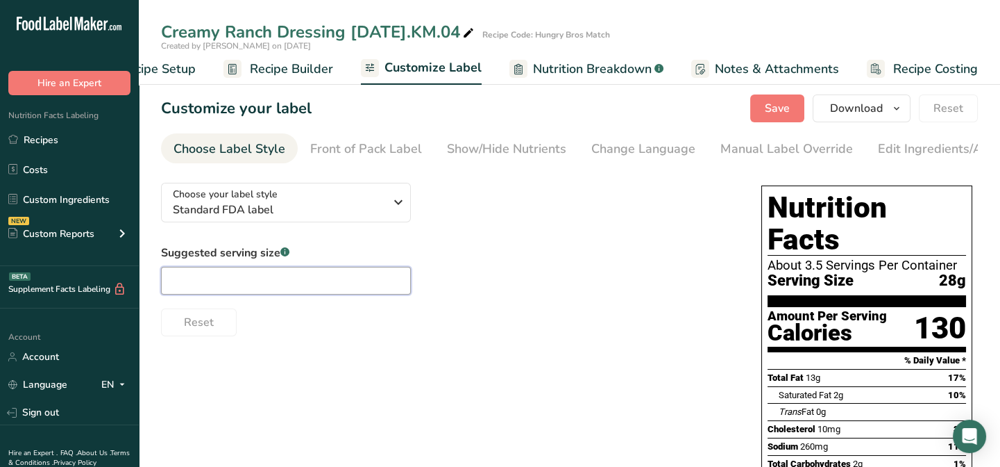
click at [187, 282] on input "text" at bounding box center [286, 281] width 250 height 28
drag, startPoint x: 796, startPoint y: 364, endPoint x: 705, endPoint y: 318, distance: 101.2
click at [796, 389] on span "Saturated Fat" at bounding box center [805, 394] width 53 height 10
click at [535, 257] on div "Suggested serving size .a-a{fill:#347362;}.b-a{fill:#fff;} 2 Tbsp Reset" at bounding box center [447, 290] width 573 height 92
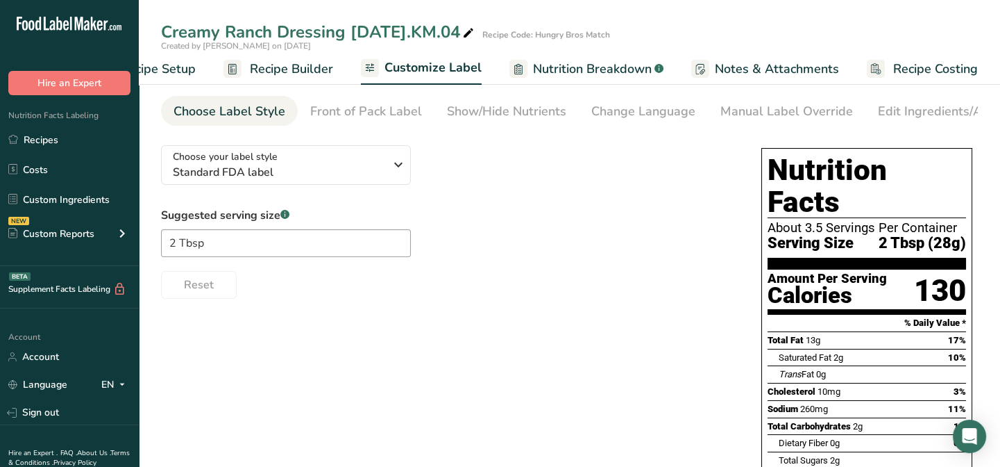
scroll to position [0, 0]
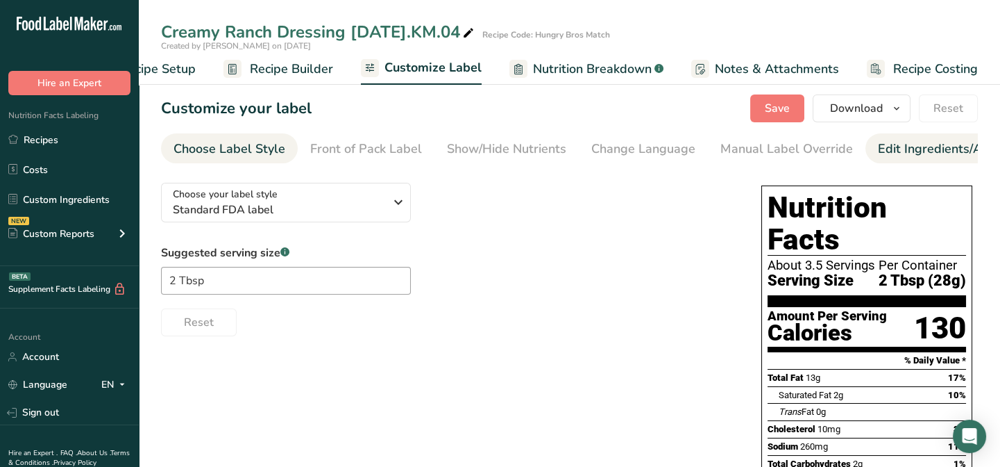
click at [921, 152] on div "Edit Ingredients/Allergens List" at bounding box center [966, 149] width 176 height 19
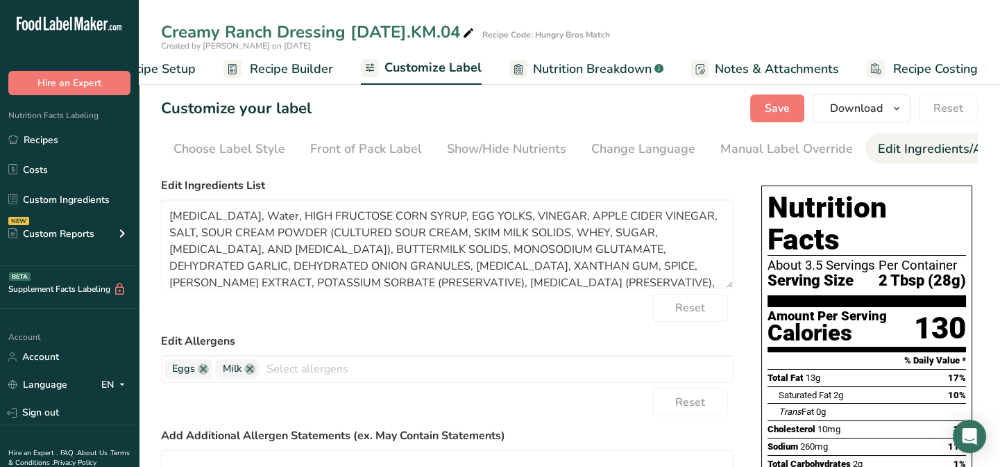
scroll to position [0, 191]
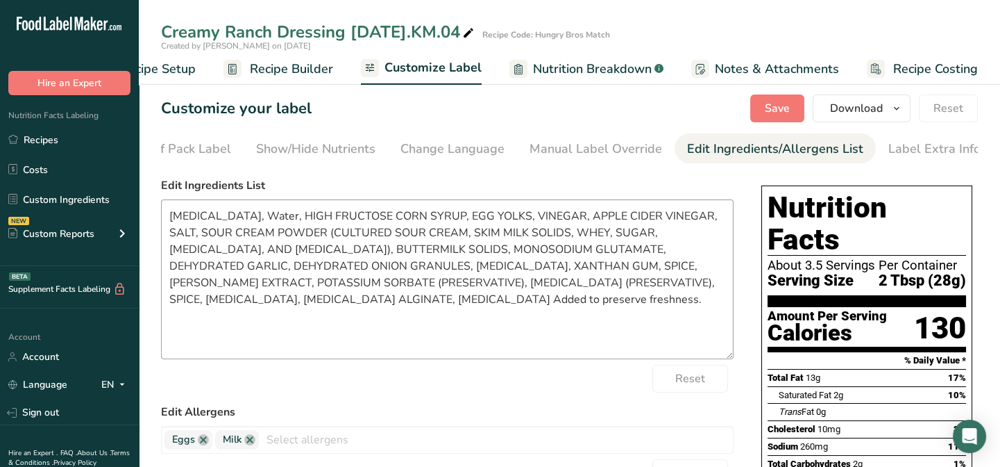
drag, startPoint x: 723, startPoint y: 289, endPoint x: 714, endPoint y: 360, distance: 71.4
click at [714, 359] on textarea "[MEDICAL_DATA], Water, HIGH FRUCTOSE CORN SYRUP, EGG YOLKS, VINEGAR, APPLE CIDE…" at bounding box center [447, 279] width 573 height 160
click at [275, 216] on textarea "[MEDICAL_DATA], Water, HIGH FRUCTOSE CORN SYRUP, EGG YOLKS, VINEGAR, APPLE CIDE…" at bounding box center [447, 279] width 573 height 160
click at [279, 217] on textarea "[MEDICAL_DATA], Water, HIGH FRUCTOSE CORN SYRUP, EGG YOLKS, VINEGAR, APPLE CIDE…" at bounding box center [447, 279] width 573 height 160
click at [525, 214] on textarea "[MEDICAL_DATA], WATER, HIGH FRUCTOSE CORN SYRUP, EGG YOLKS, VINEGAR, APPLE CIDE…" at bounding box center [447, 279] width 573 height 160
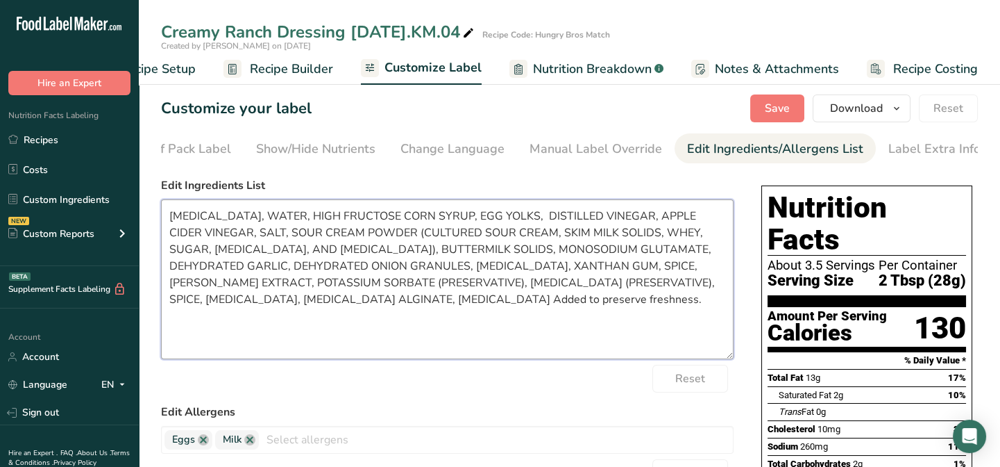
click at [525, 219] on textarea "[MEDICAL_DATA], WATER, HIGH FRUCTOSE CORN SYRUP, EGG YOLKS, DISTILLED VINEGAR, …" at bounding box center [447, 279] width 573 height 160
click at [669, 219] on textarea "[MEDICAL_DATA], WATER, HIGH FRUCTOSE CORN SYRUP, EGG YOLKS, DISTILLED VINEGAR, …" at bounding box center [447, 279] width 573 height 160
click at [389, 270] on textarea "[MEDICAL_DATA], WATER, HIGH FRUCTOSE CORN SYRUP, EGG YOLKS, DISTILLED VINEGAR, …" at bounding box center [447, 279] width 573 height 160
click at [649, 269] on textarea "[MEDICAL_DATA], WATER, HIGH FRUCTOSE CORN SYRUP, EGG YOLKS, DISTILLED VINEGAR, …" at bounding box center [447, 279] width 573 height 160
click at [661, 285] on textarea "[MEDICAL_DATA], WATER, HIGH FRUCTOSE CORN SYRUP, EGG YOLKS, DISTILLED VINEGAR, …" at bounding box center [447, 279] width 573 height 160
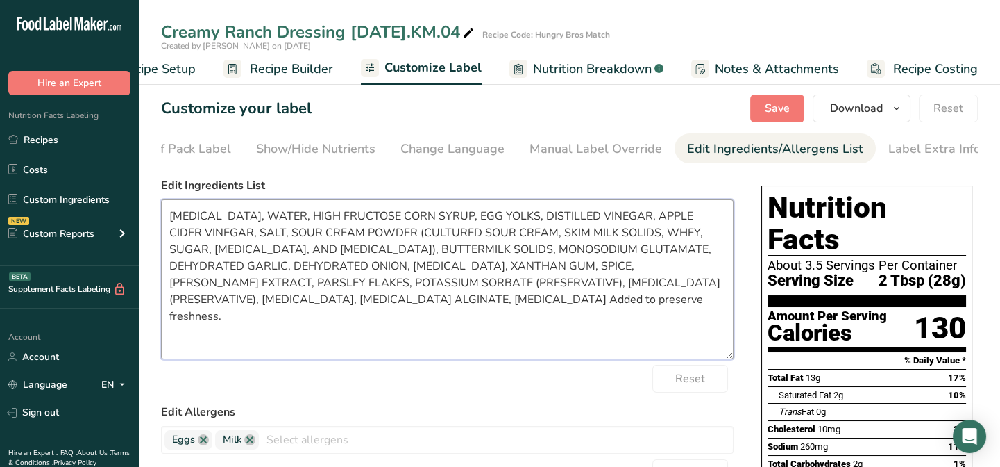
drag, startPoint x: 620, startPoint y: 285, endPoint x: 608, endPoint y: 285, distance: 11.8
click at [608, 285] on textarea "[MEDICAL_DATA], WATER, HIGH FRUCTOSE CORN SYRUP, EGG YOLKS, DISTILLED VINEGAR, …" at bounding box center [447, 279] width 573 height 160
click at [619, 285] on textarea "[MEDICAL_DATA], WATER, HIGH FRUCTOSE CORN SYRUP, EGG YOLKS, DISTILLED VINEGAR, …" at bounding box center [447, 279] width 573 height 160
drag, startPoint x: 622, startPoint y: 284, endPoint x: 215, endPoint y: 285, distance: 407.5
click at [215, 285] on textarea "[MEDICAL_DATA], WATER, HIGH FRUCTOSE CORN SYRUP, EGG YOLKS, DISTILLED VINEGAR, …" at bounding box center [447, 279] width 573 height 160
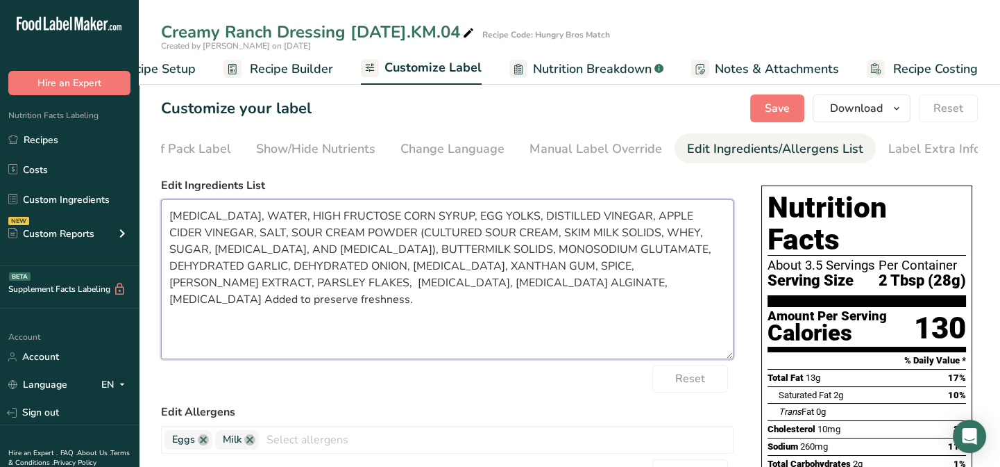
click at [220, 289] on textarea "[MEDICAL_DATA], WATER, HIGH FRUCTOSE CORN SYRUP, EGG YOLKS, DISTILLED VINEGAR, …" at bounding box center [447, 279] width 573 height 160
click at [456, 288] on textarea "[MEDICAL_DATA], WATER, HIGH FRUCTOSE CORN SYRUP, EGG YOLKS, DISTILLED VINEGAR, …" at bounding box center [447, 279] width 573 height 160
paste textarea "POTASSIUM SORBATE (PRESERVATIVE), [MEDICAL_DATA] (PRESERVATIVE),"
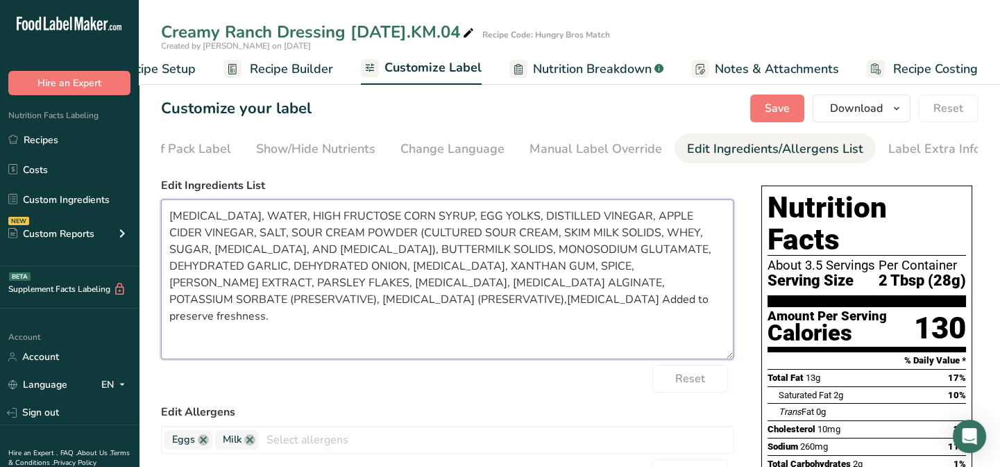
click at [310, 302] on textarea "[MEDICAL_DATA], WATER, HIGH FRUCTOSE CORN SYRUP, EGG YOLKS, DISTILLED VINEGAR, …" at bounding box center [447, 279] width 573 height 160
click at [662, 285] on textarea "[MEDICAL_DATA], WATER, HIGH FRUCTOSE CORN SYRUP, EGG YOLKS, DISTILLED VINEGAR, …" at bounding box center [447, 279] width 573 height 160
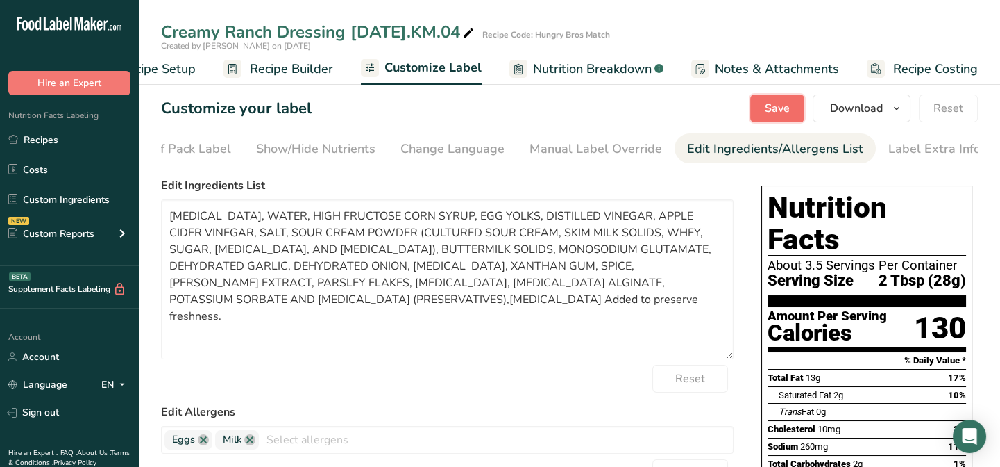
click at [780, 109] on span "Save" at bounding box center [777, 108] width 25 height 17
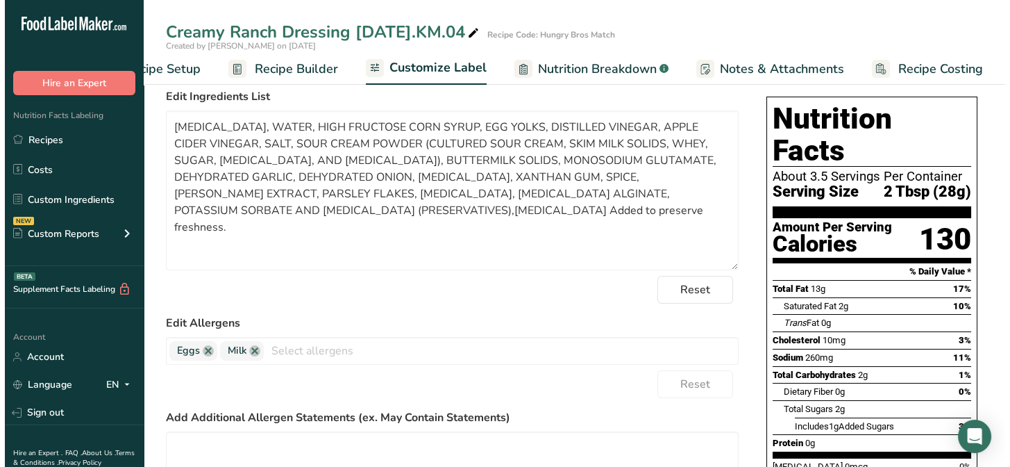
scroll to position [0, 0]
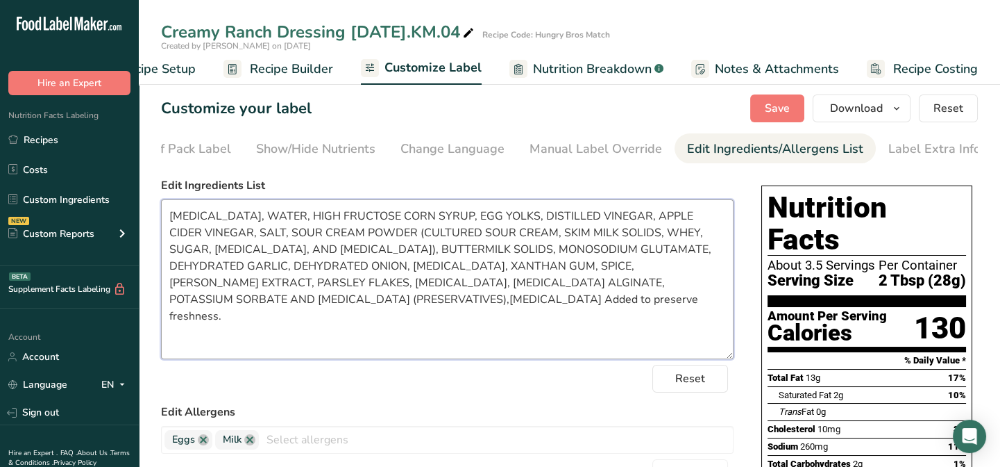
click at [560, 354] on textarea "[MEDICAL_DATA], WATER, HIGH FRUCTOSE CORN SYRUP, EGG YOLKS, DISTILLED VINEGAR, …" at bounding box center [447, 279] width 573 height 160
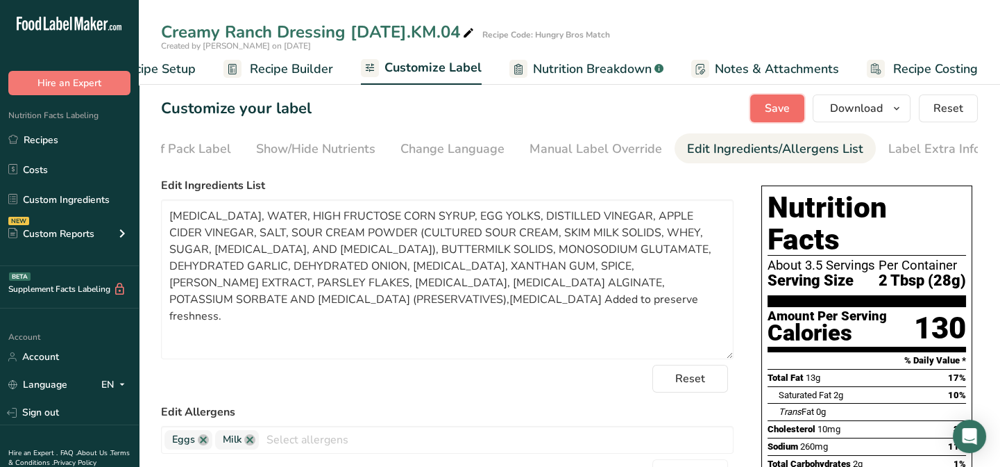
click at [788, 112] on span "Save" at bounding box center [777, 108] width 25 height 17
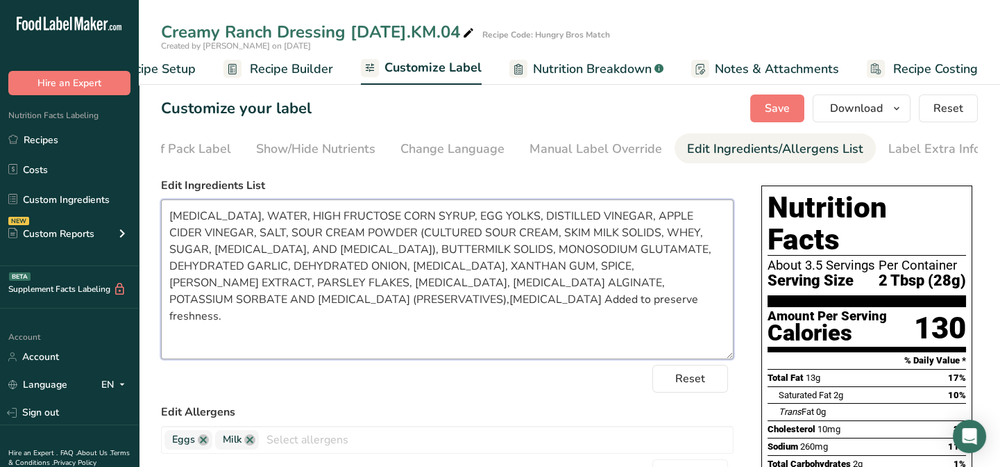
click at [329, 280] on textarea "[MEDICAL_DATA], WATER, HIGH FRUCTOSE CORN SYRUP, EGG YOLKS, DISTILLED VINEGAR, …" at bounding box center [447, 279] width 573 height 160
drag, startPoint x: 171, startPoint y: 219, endPoint x: 561, endPoint y: 308, distance: 400.0
click at [562, 308] on textarea "[MEDICAL_DATA], WATER, HIGH FRUCTOSE CORN SYRUP, EGG YOLKS, DISTILLED VINEGAR, …" at bounding box center [447, 279] width 573 height 160
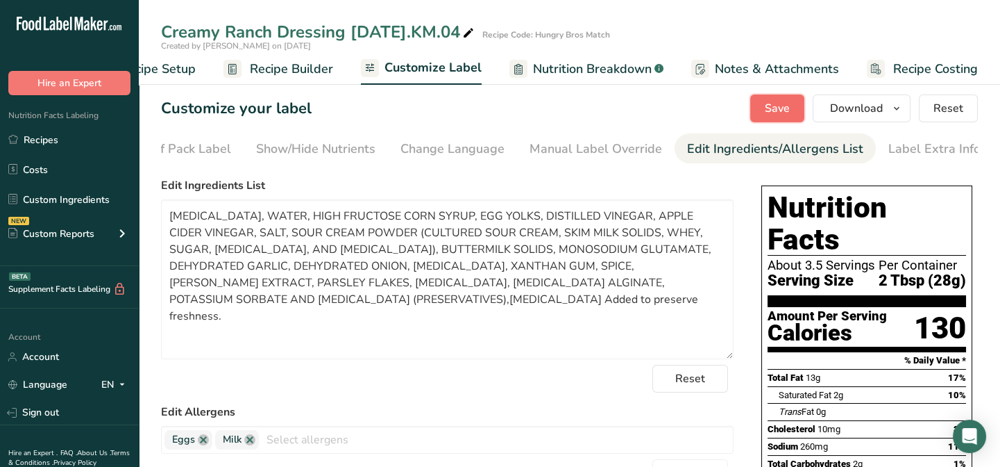
click at [772, 110] on span "Save" at bounding box center [777, 108] width 25 height 17
click at [850, 104] on span "Download" at bounding box center [856, 108] width 53 height 17
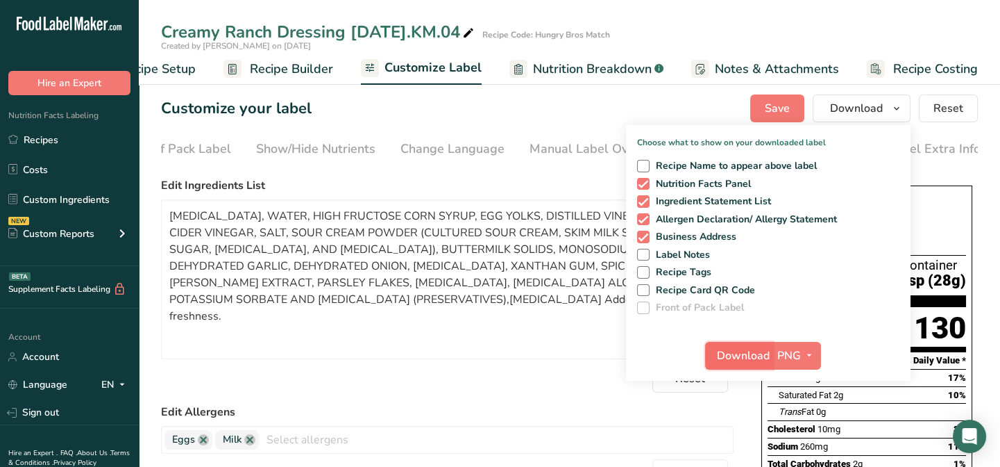
click at [755, 361] on span "Download" at bounding box center [743, 355] width 53 height 17
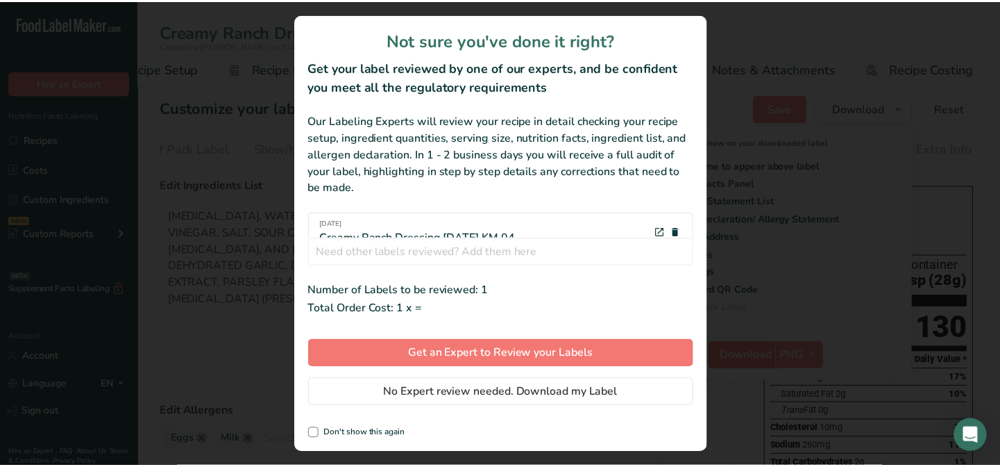
scroll to position [0, 58]
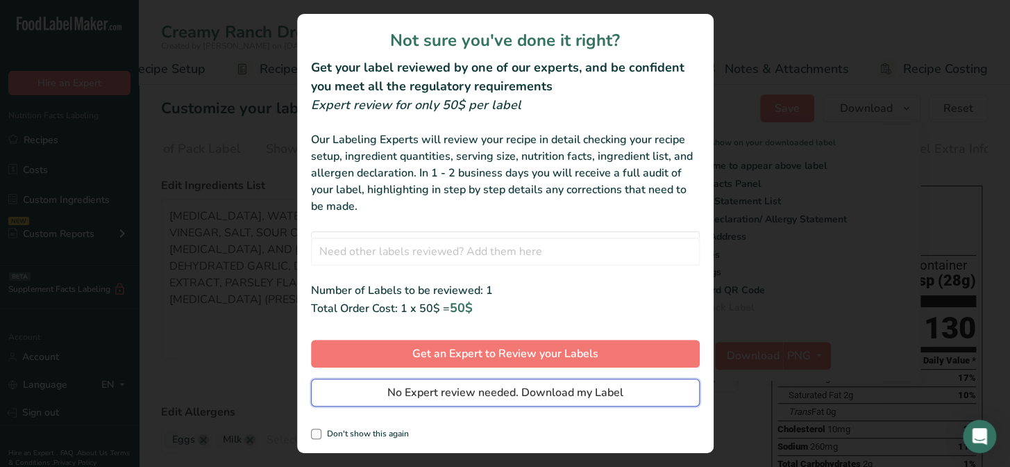
click at [630, 390] on button "No Expert review needed. Download my Label" at bounding box center [505, 392] width 389 height 28
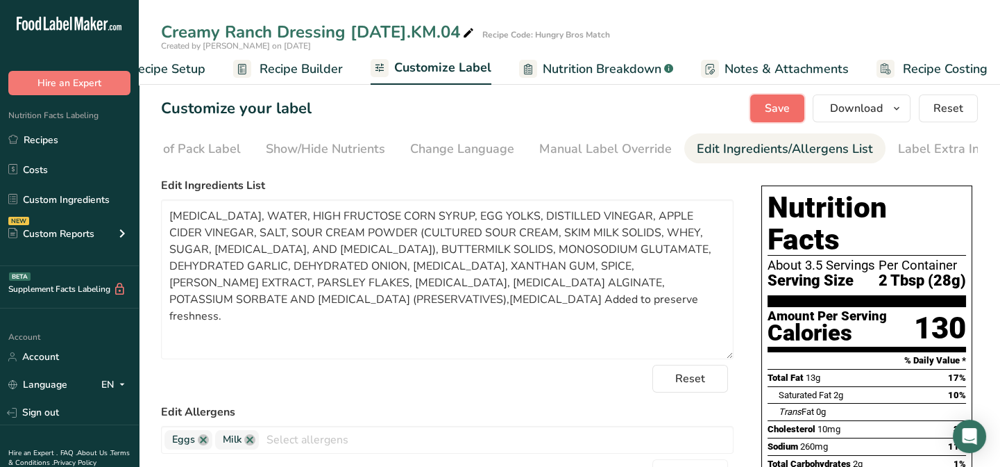
click at [793, 109] on button "Save" at bounding box center [777, 108] width 54 height 28
